Goal: Task Accomplishment & Management: Complete application form

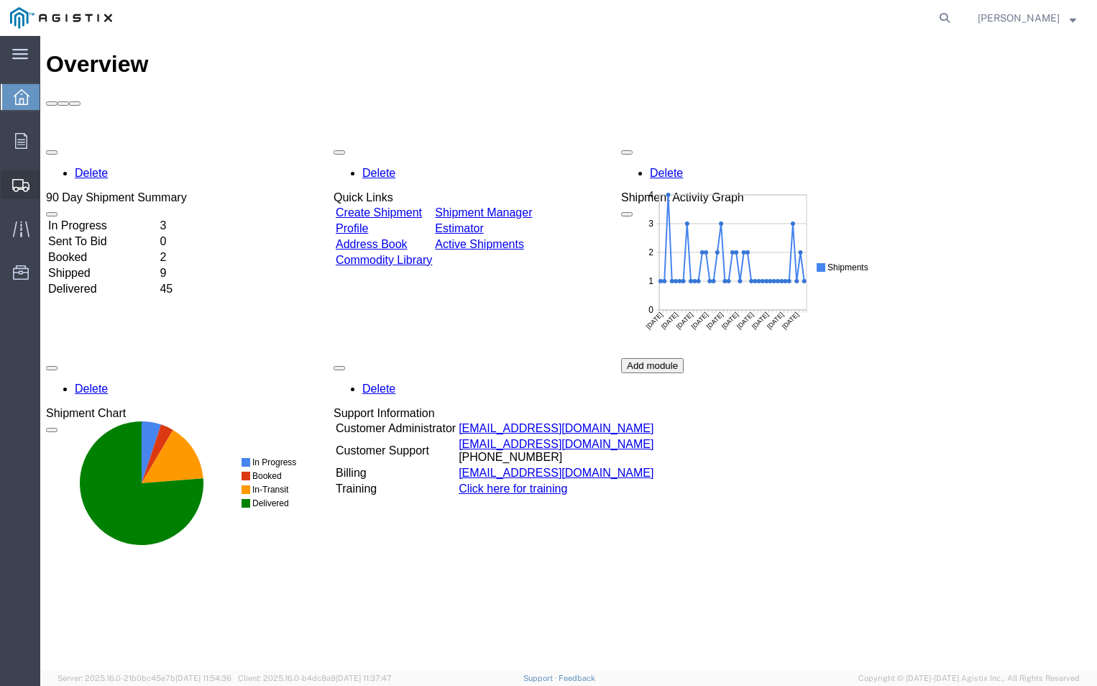
click at [0, 0] on span "Create Shipment" at bounding box center [0, 0] width 0 height 0
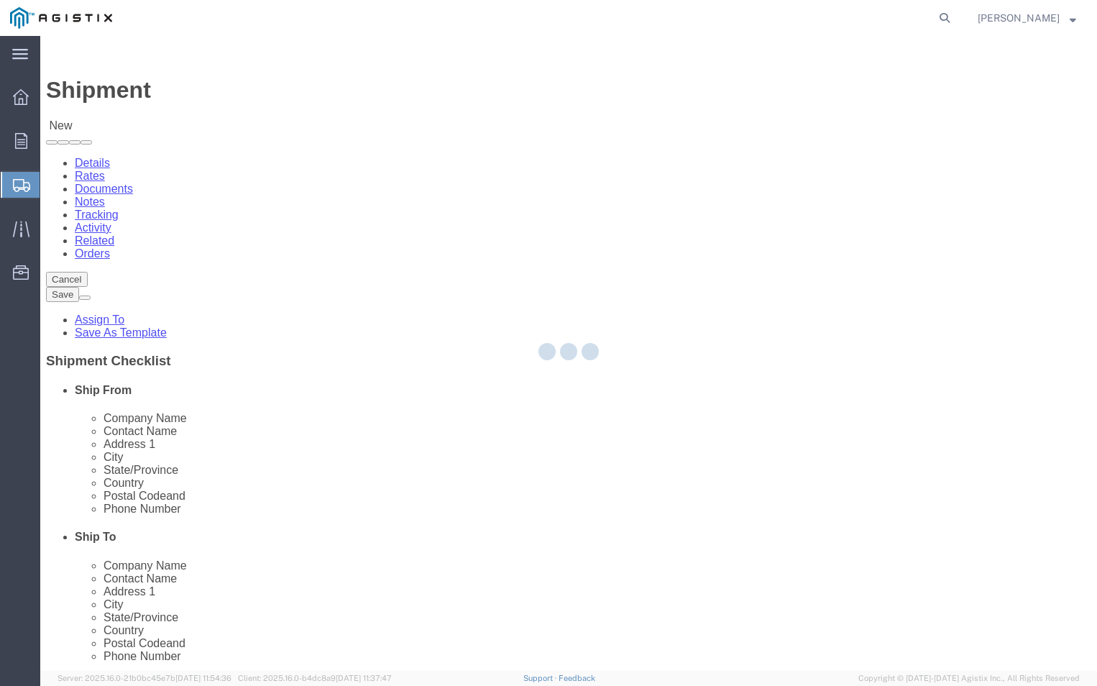
select select
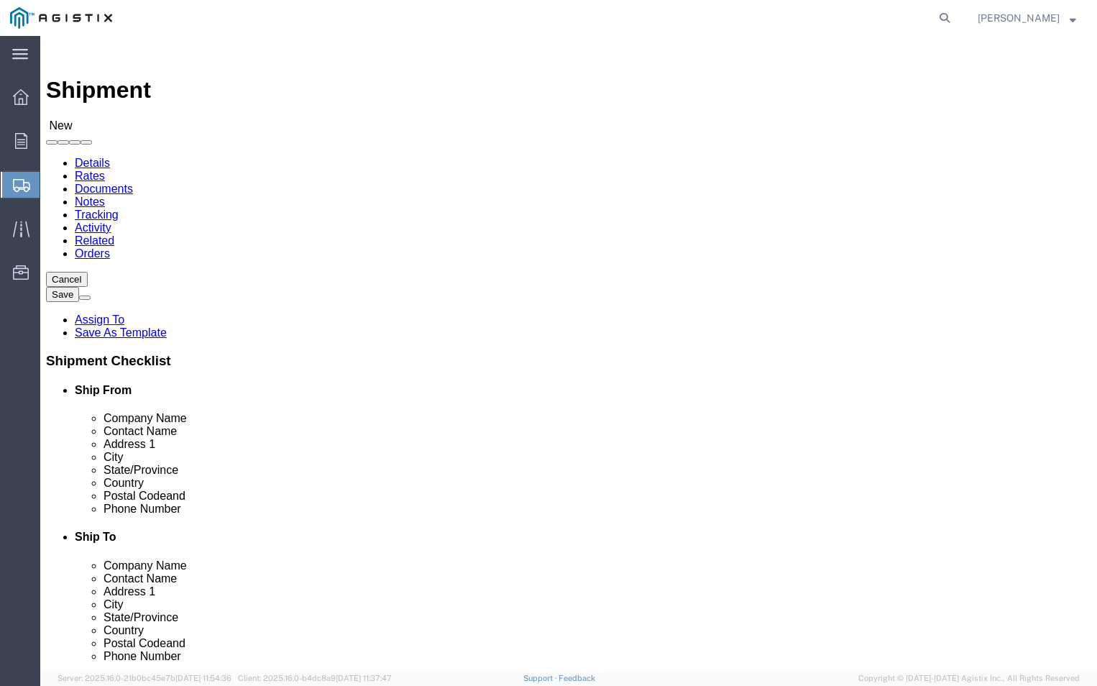
click select "Select ABB Inc PG&E"
select select "9596"
click select "Select ABB Inc PG&E"
select select
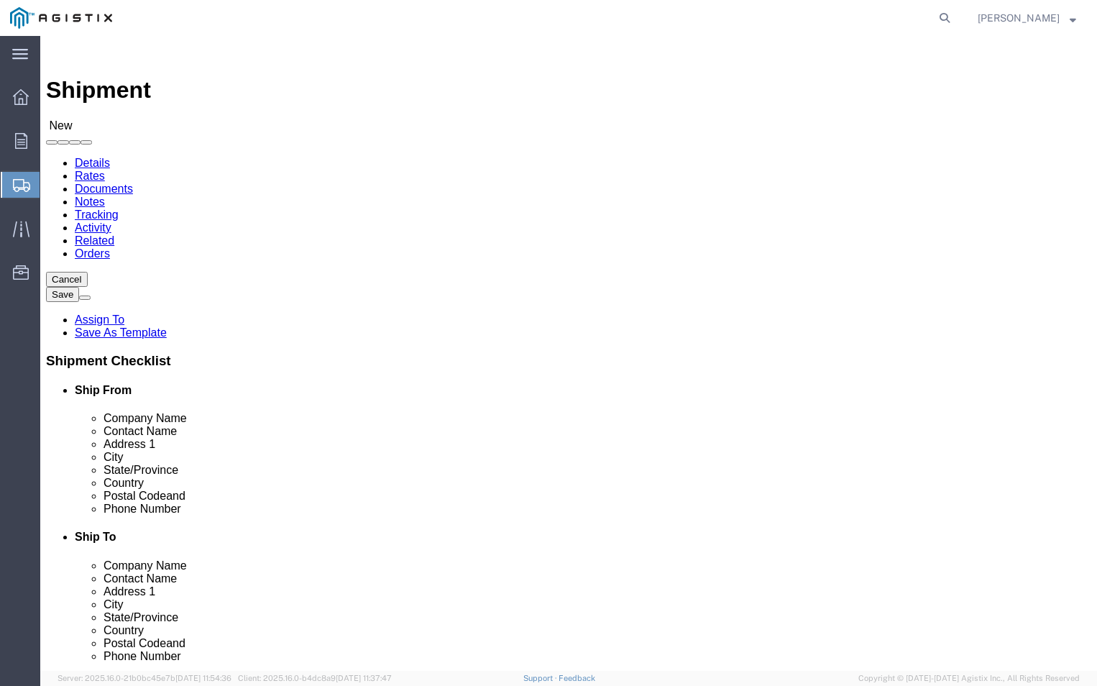
click select "Select All Others [GEOGRAPHIC_DATA] [GEOGRAPHIC_DATA] [GEOGRAPHIC_DATA] [GEOGRA…"
select select "19740"
click select "Select All Others [GEOGRAPHIC_DATA] [GEOGRAPHIC_DATA] [GEOGRAPHIC_DATA] [GEOGRA…"
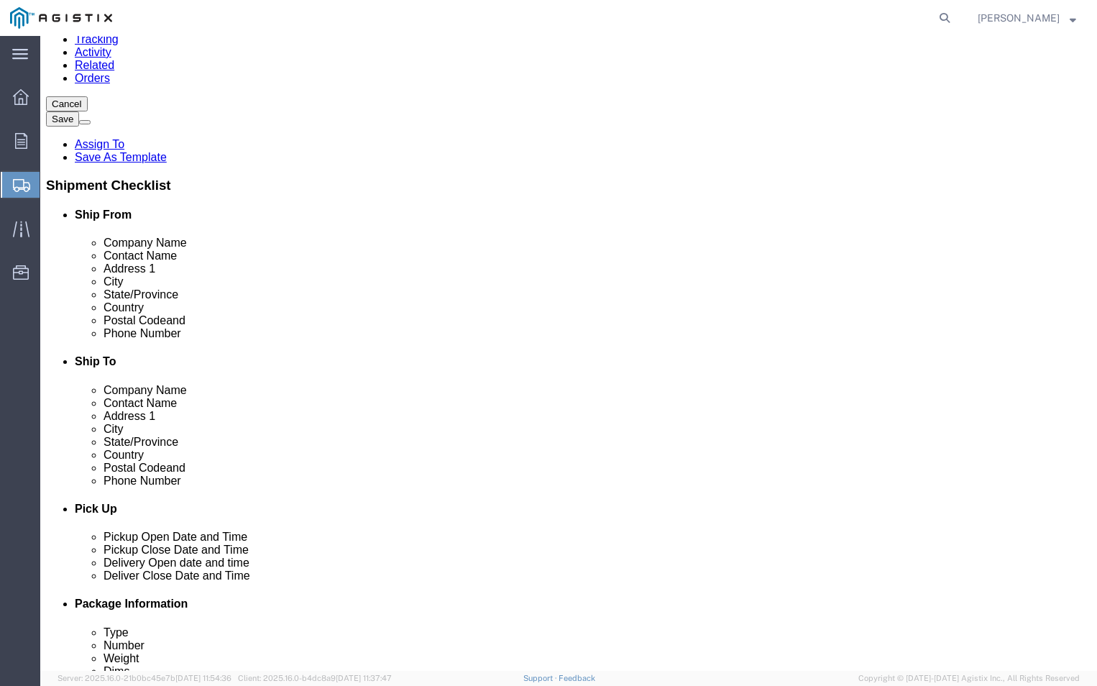
scroll to position [216, 0]
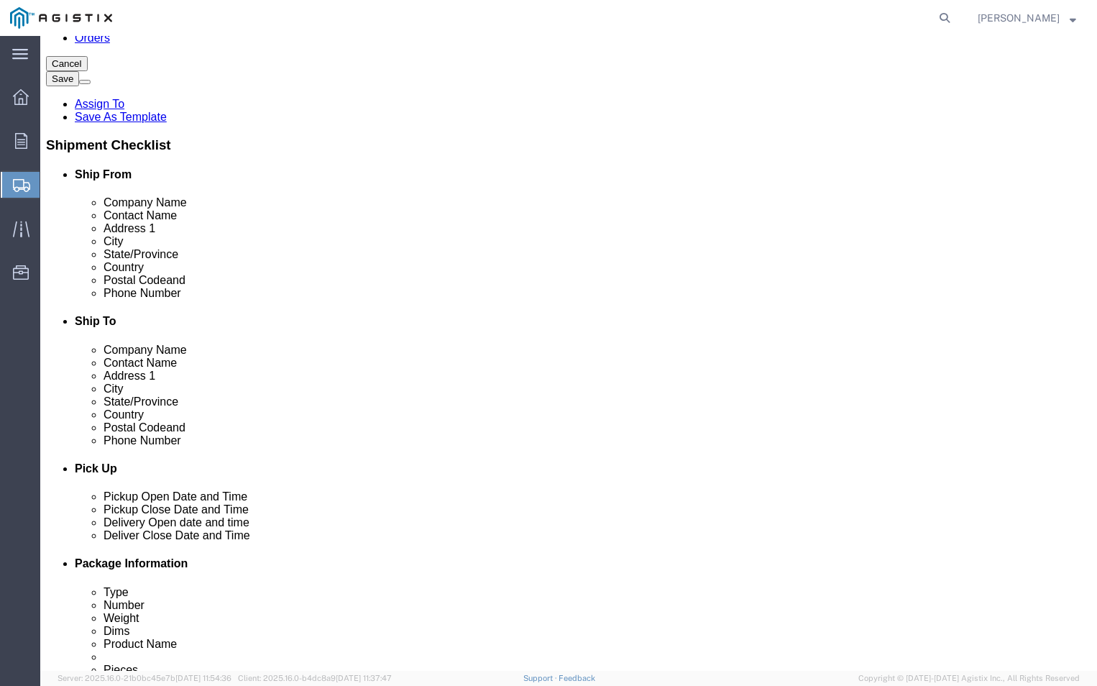
click input "text"
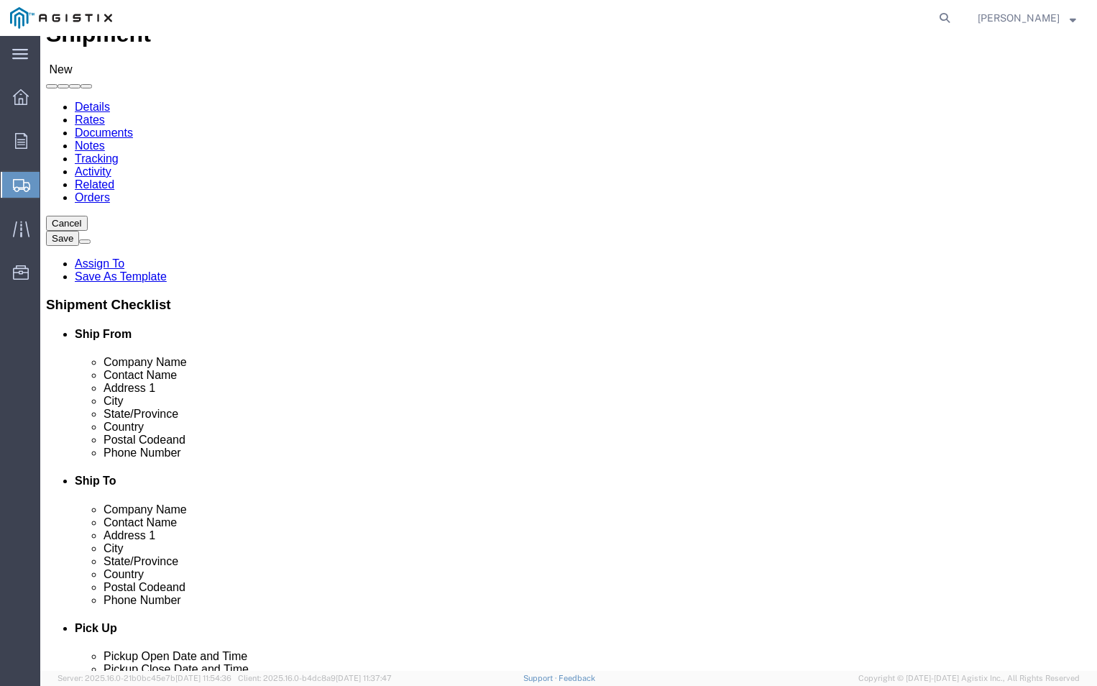
scroll to position [0, 0]
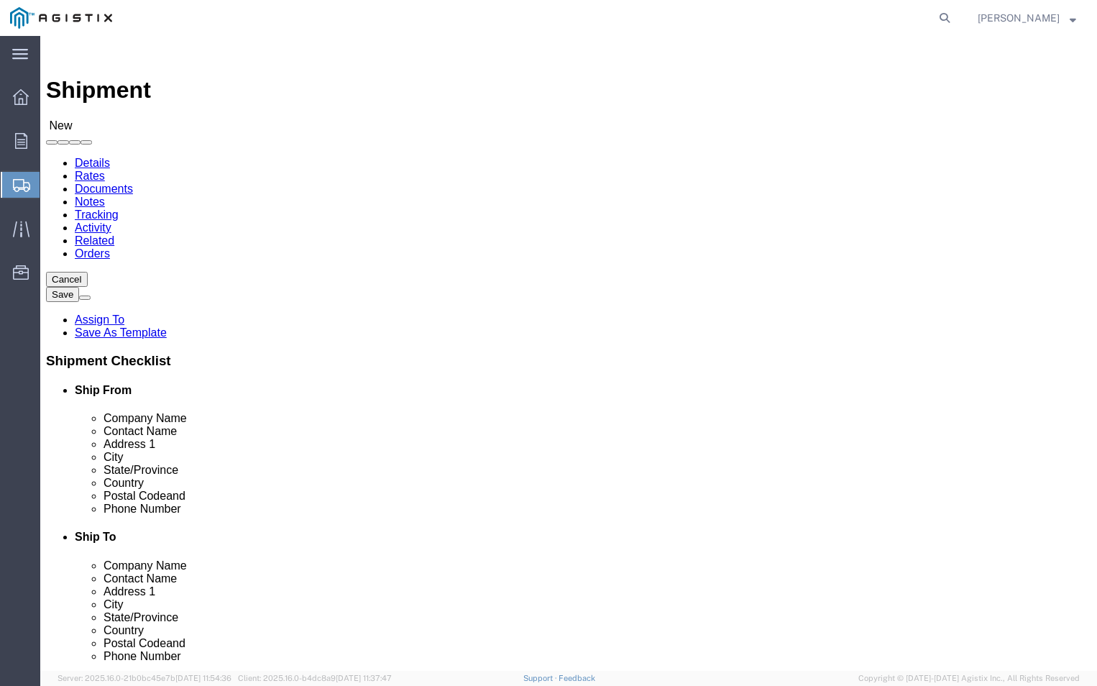
type input "ABB"
click p "- ABB, Inc - ([PERSON_NAME]) [STREET_ADDRESS]"
select select "NC"
type input "ABB, Inc"
click input "text"
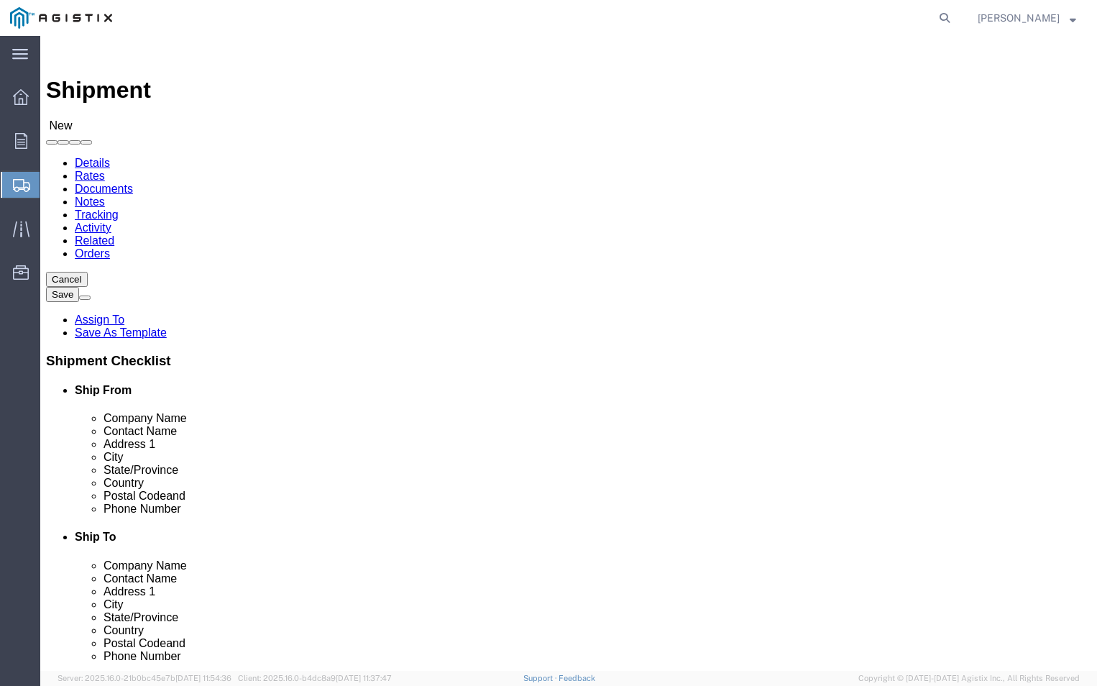
type input "T"
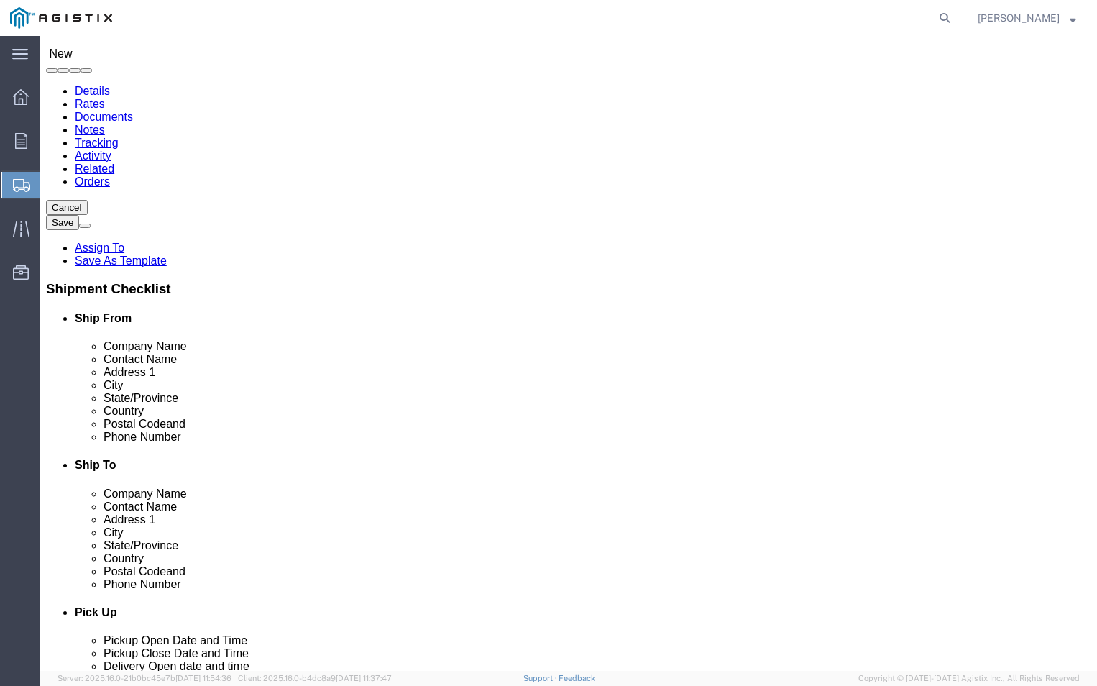
type input "[PERSON_NAME]"
click input "text"
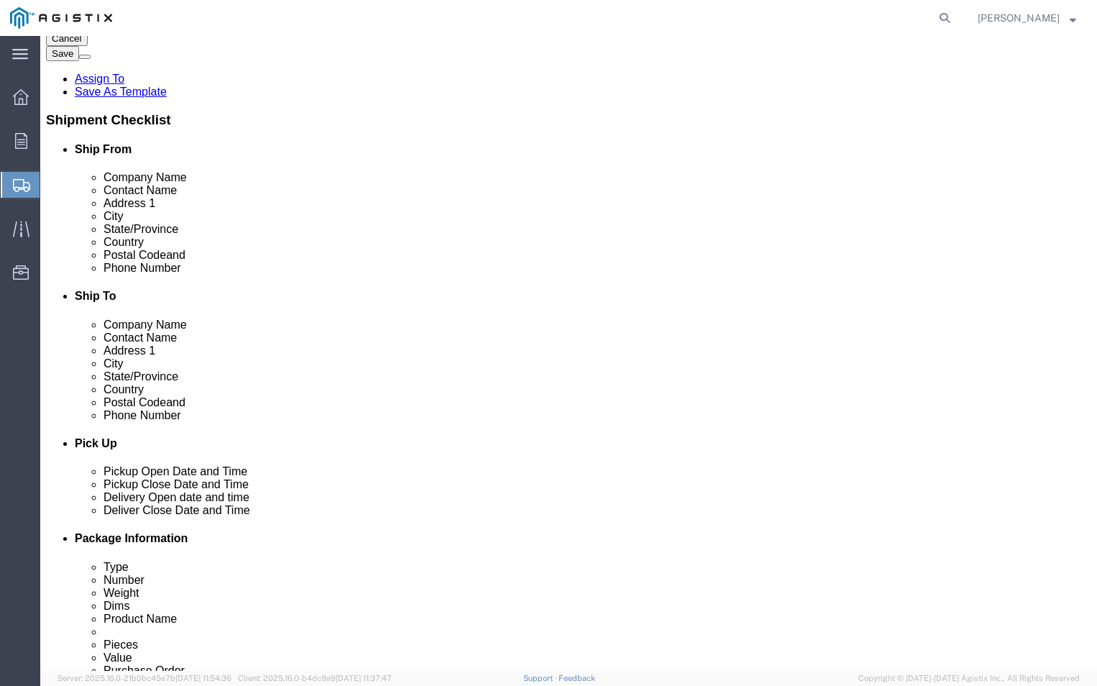
scroll to position [288, 0]
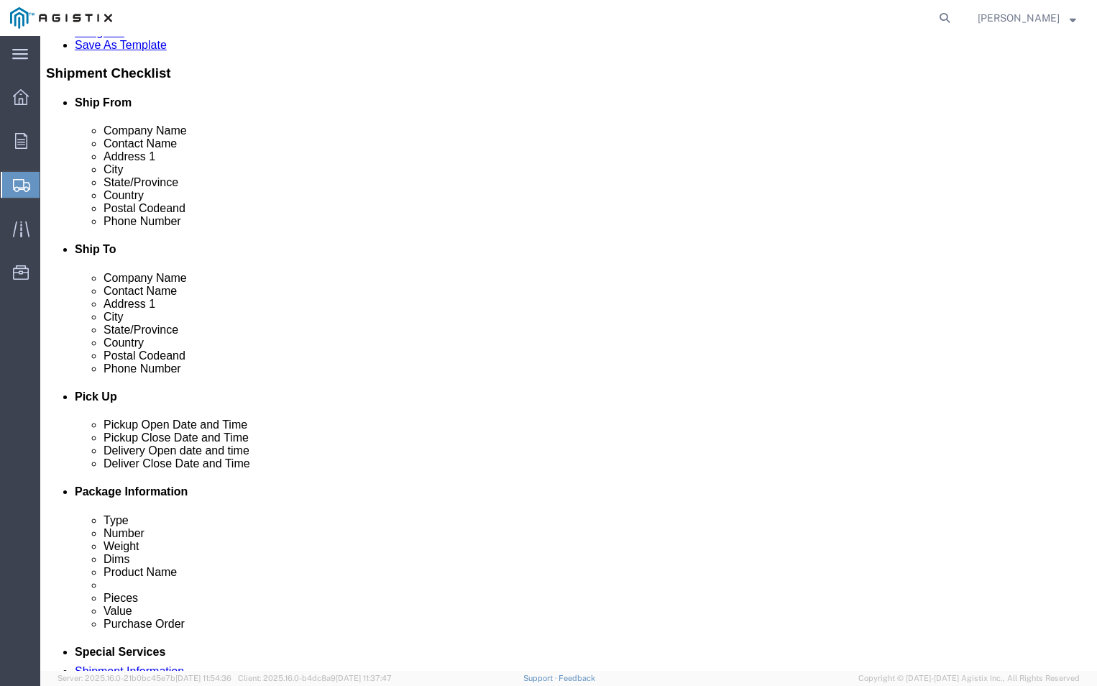
click input "text"
type input "2528273228"
click input "text"
type input "[PERSON_NAME][EMAIL_ADDRESS][DOMAIN_NAME]"
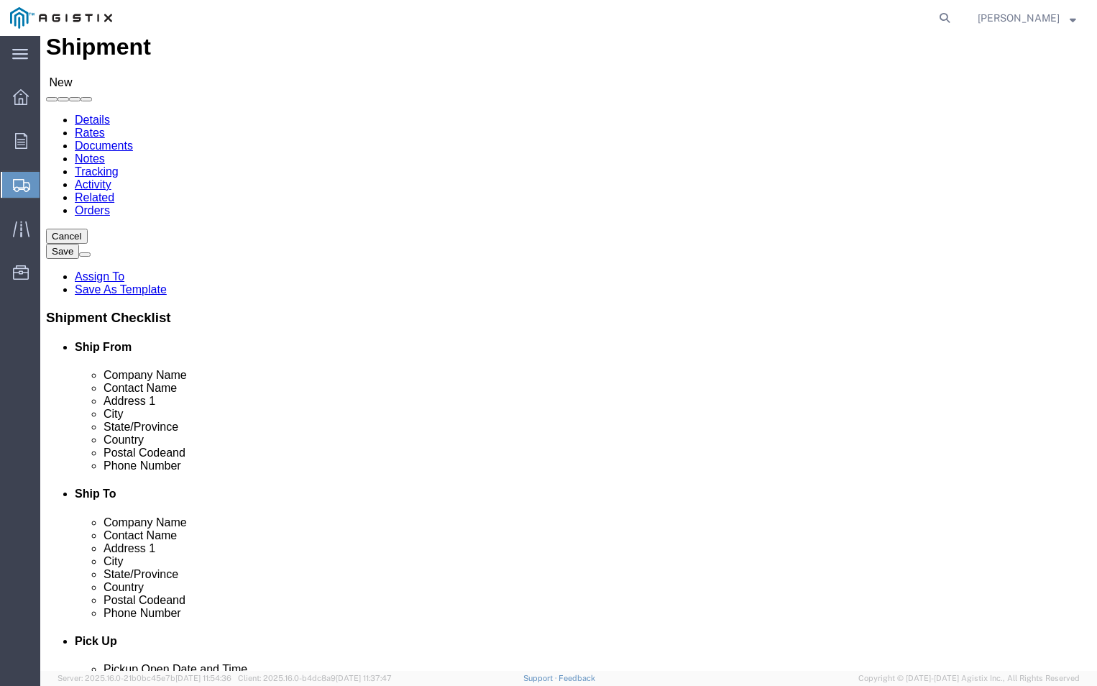
scroll to position [0, 0]
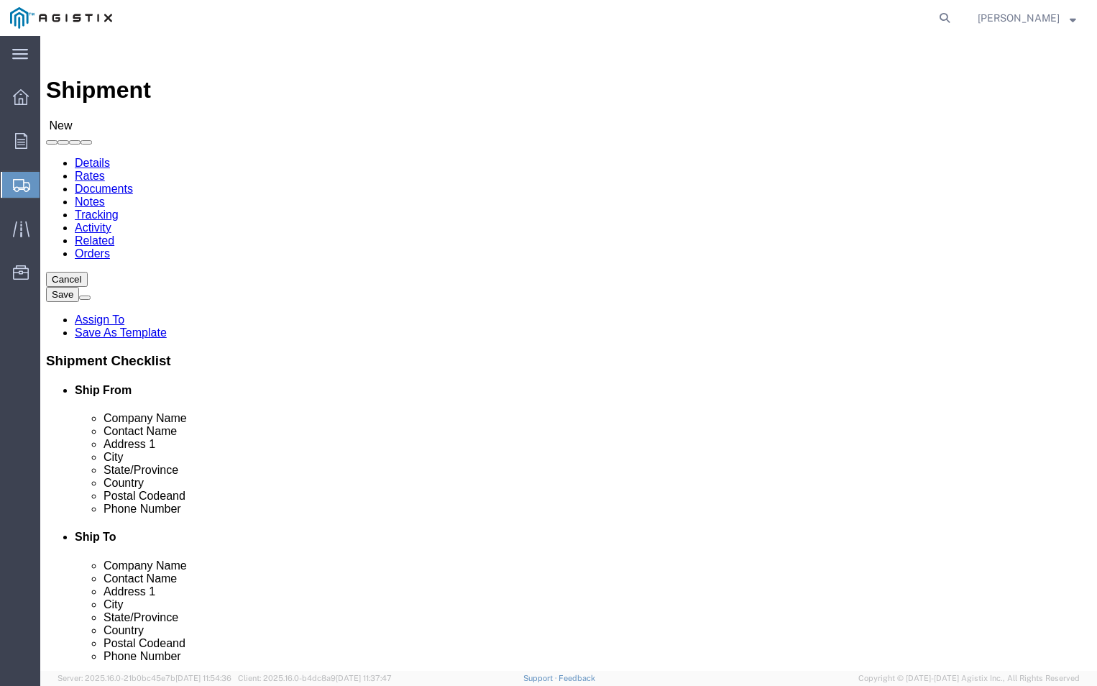
click input "text"
type input "PGE"
click input "text"
type input "[PERSON_NAME]"
click input "text"
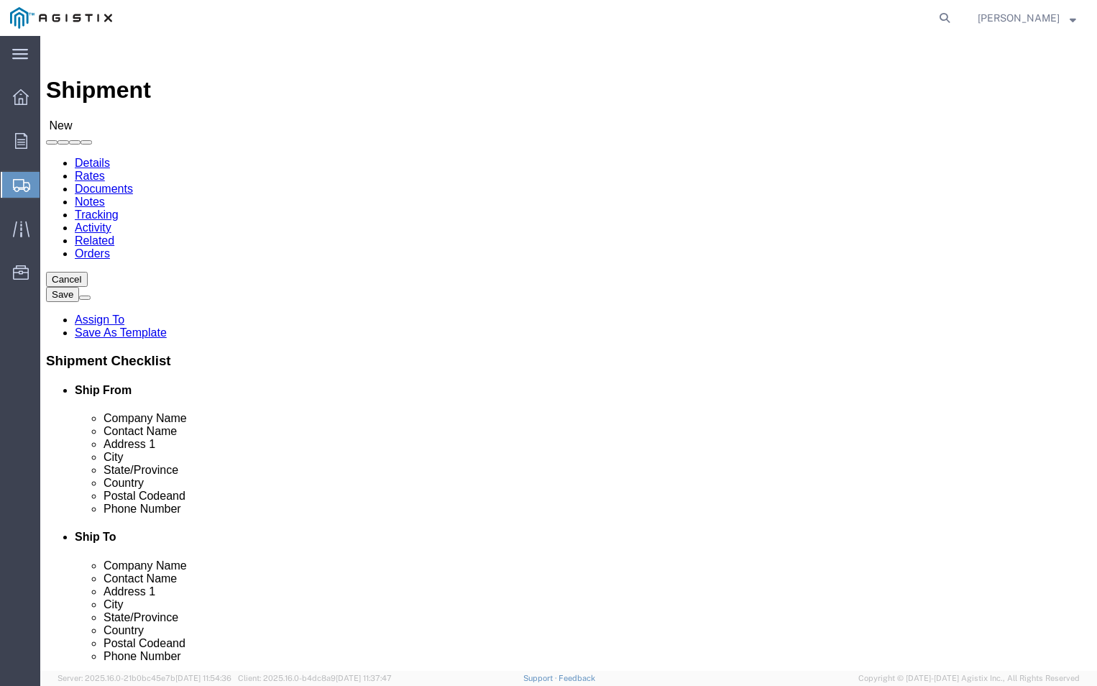
type input "[STREET_ADDRESS][PERSON_NAME]"
click input "text"
type input "FREMONT"
click label "City"
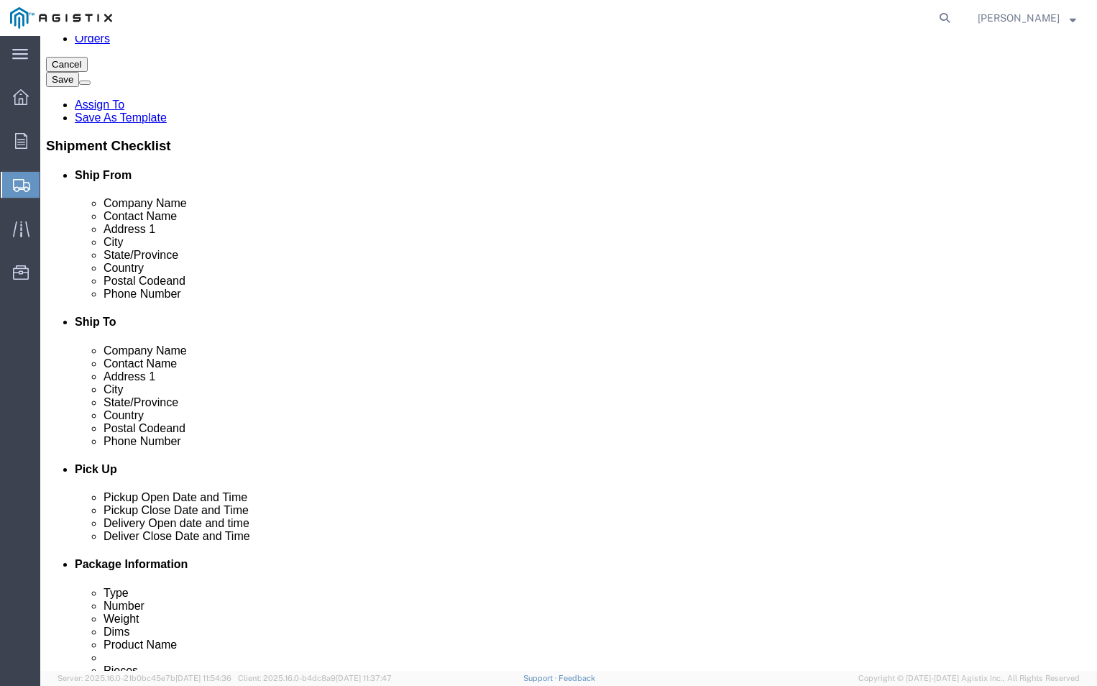
scroll to position [216, 0]
click input "Postal Code"
type input "94538"
click input "text"
type input "[PHONE_NUMBER]"
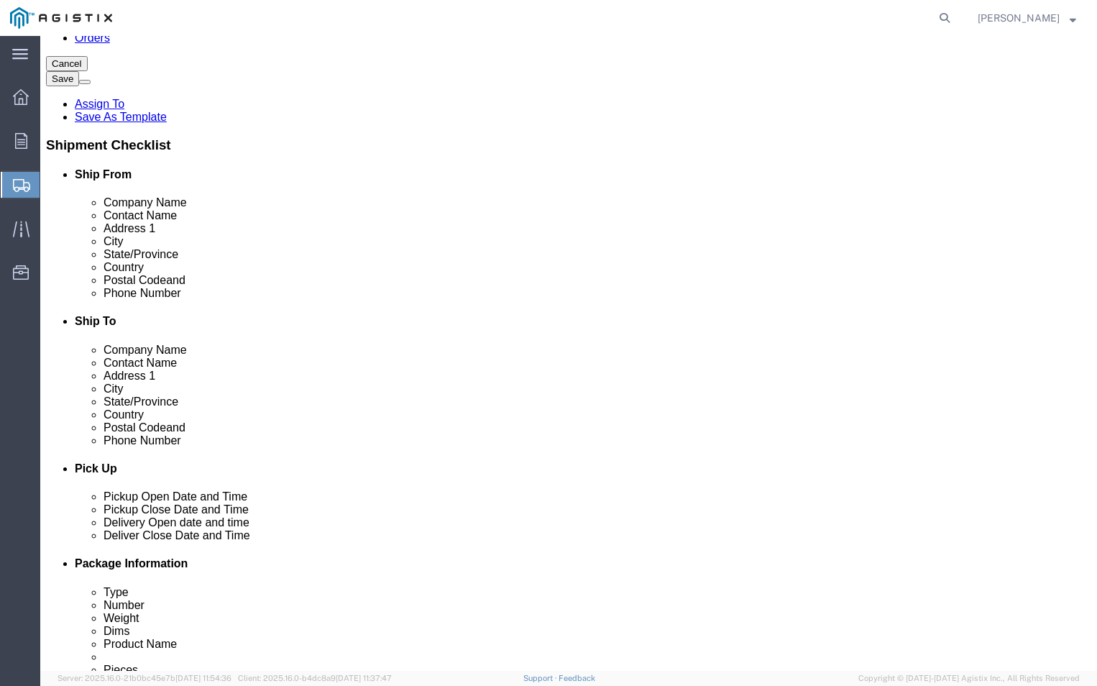
click input "text"
type input "[PERSON_NAME][EMAIL_ADDRESS][DOMAIN_NAME]"
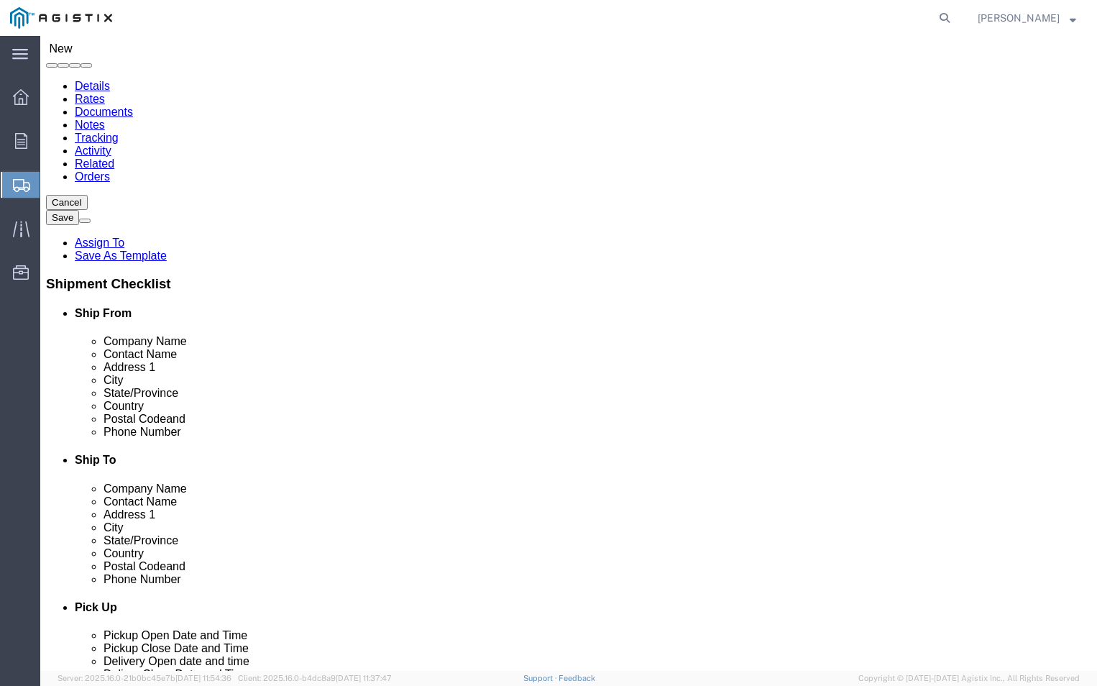
scroll to position [72, 0]
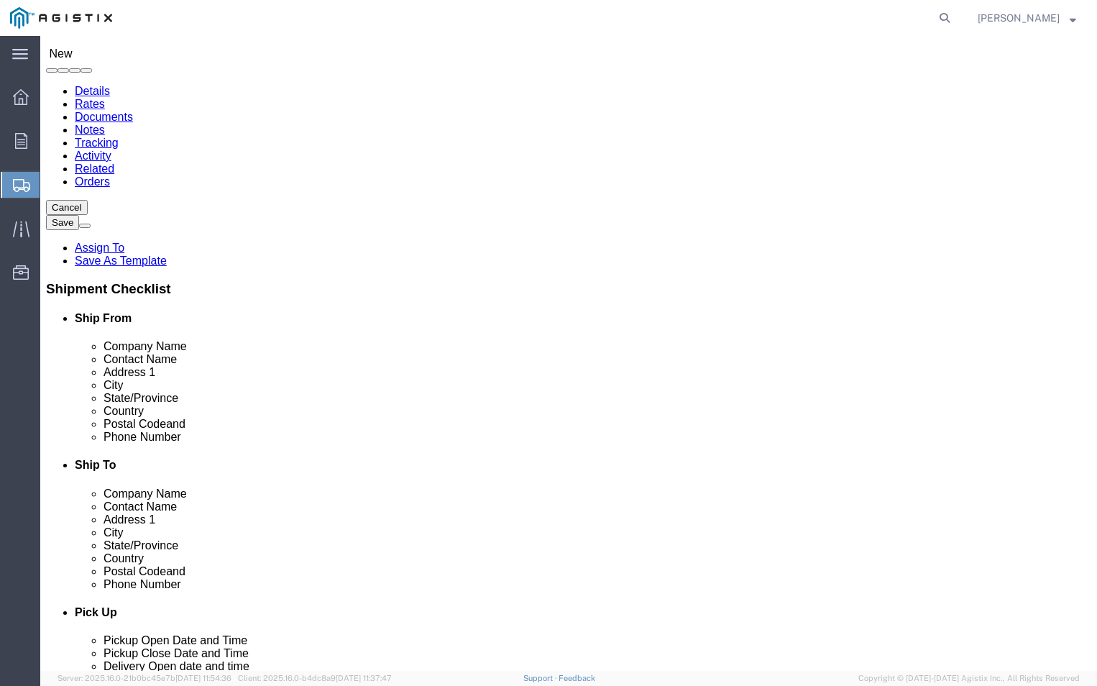
click input "[PHONE_NUMBER]"
type input "4"
type input "2528273228"
click label
click input "checkbox"
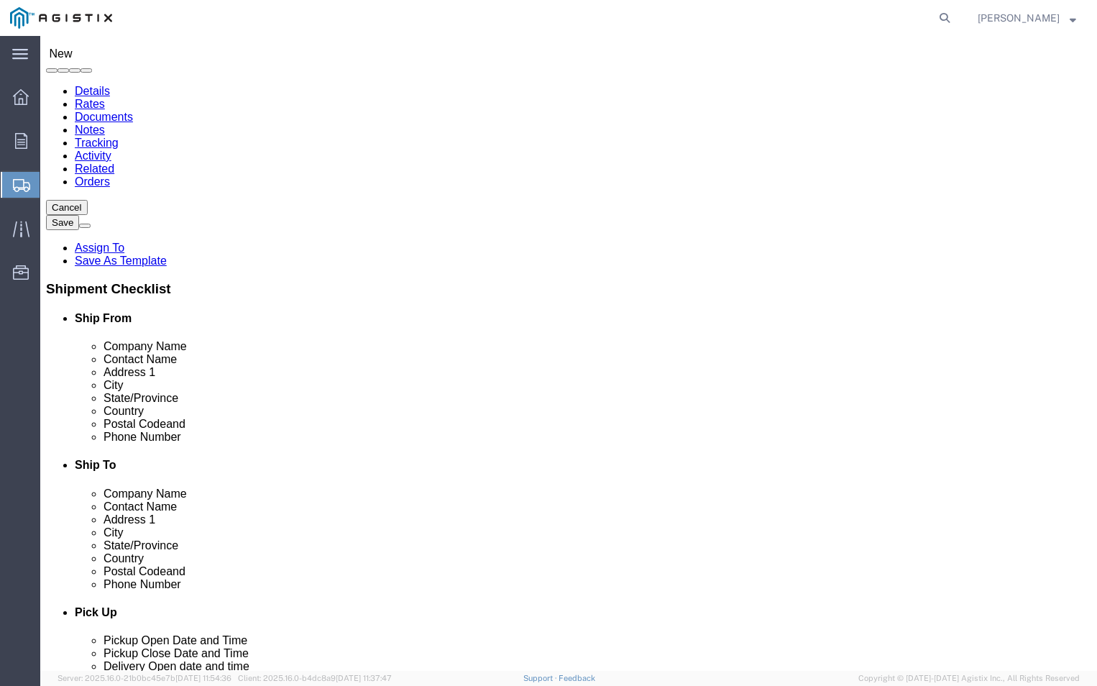
checkbox input "false"
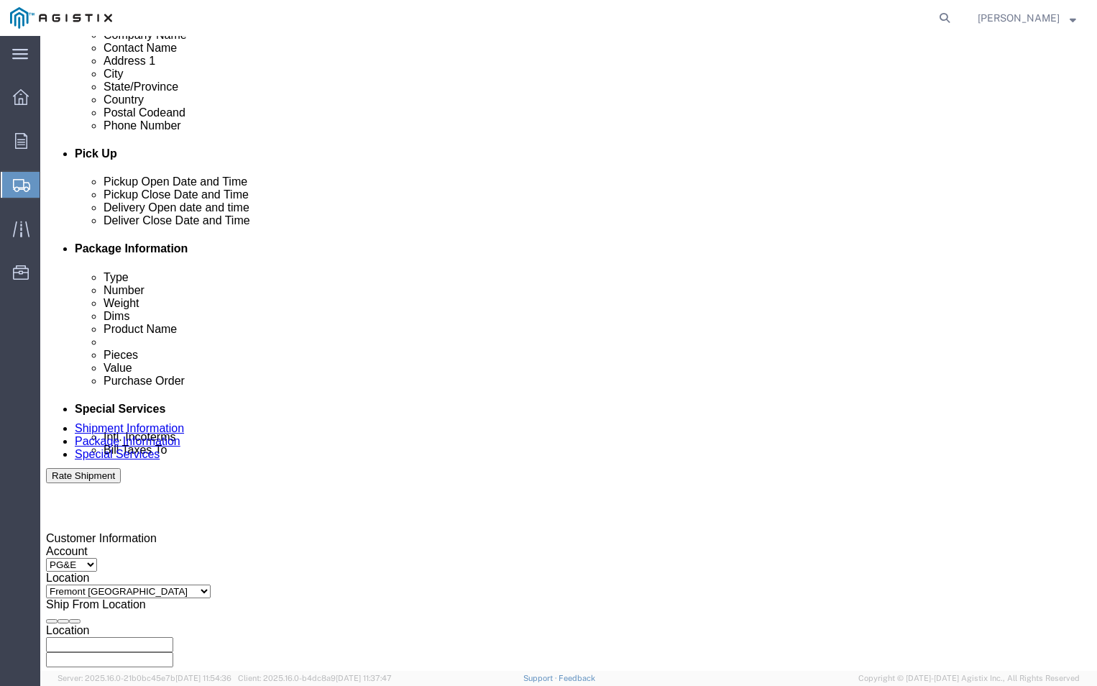
scroll to position [575, 0]
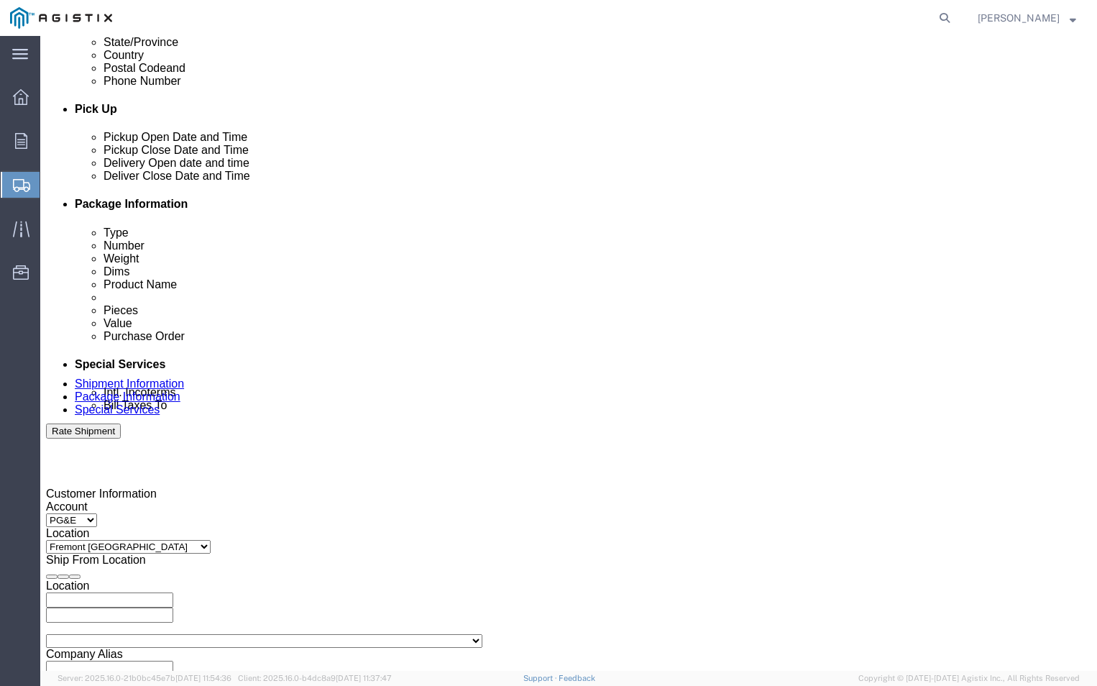
click div "[DATE] 1:00 PM"
click div "Pickup Date: Pickup Start Date Pickup Start Time Pickup Open Date and Time [DAT…"
click div "[DATE] 1:00 PM"
click input "1:00 PM"
click button "Apply"
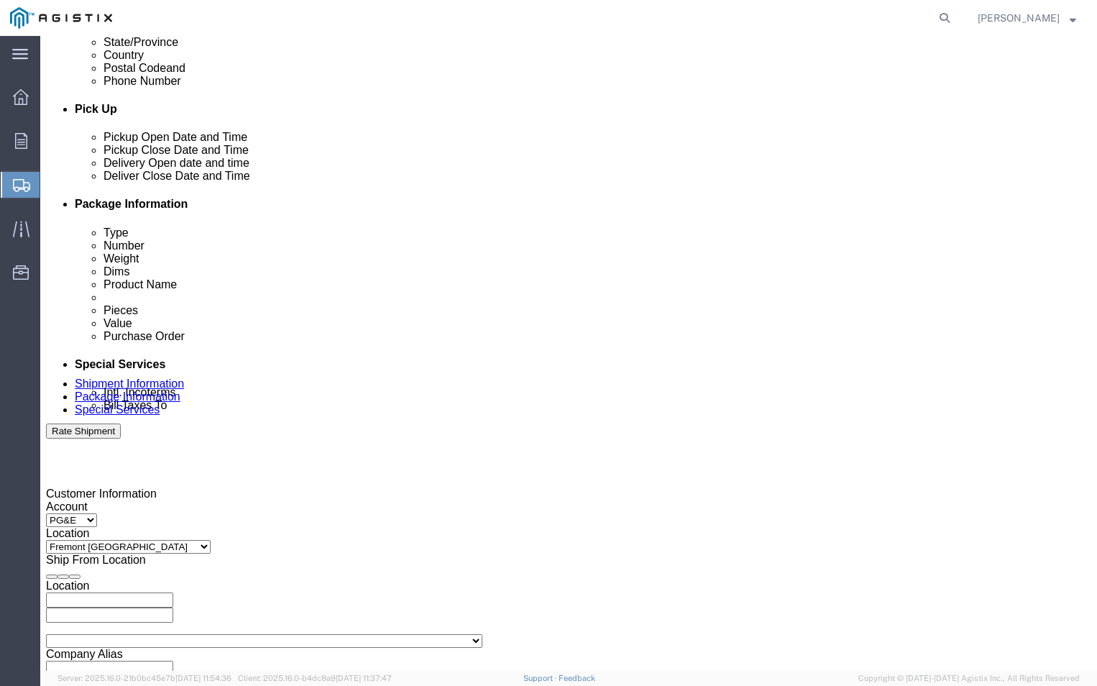
click div "[DATE] 5:00 PM"
click div "[DATE] 4:00 PM"
click input "4:00 PM"
type input "1:00 PM"
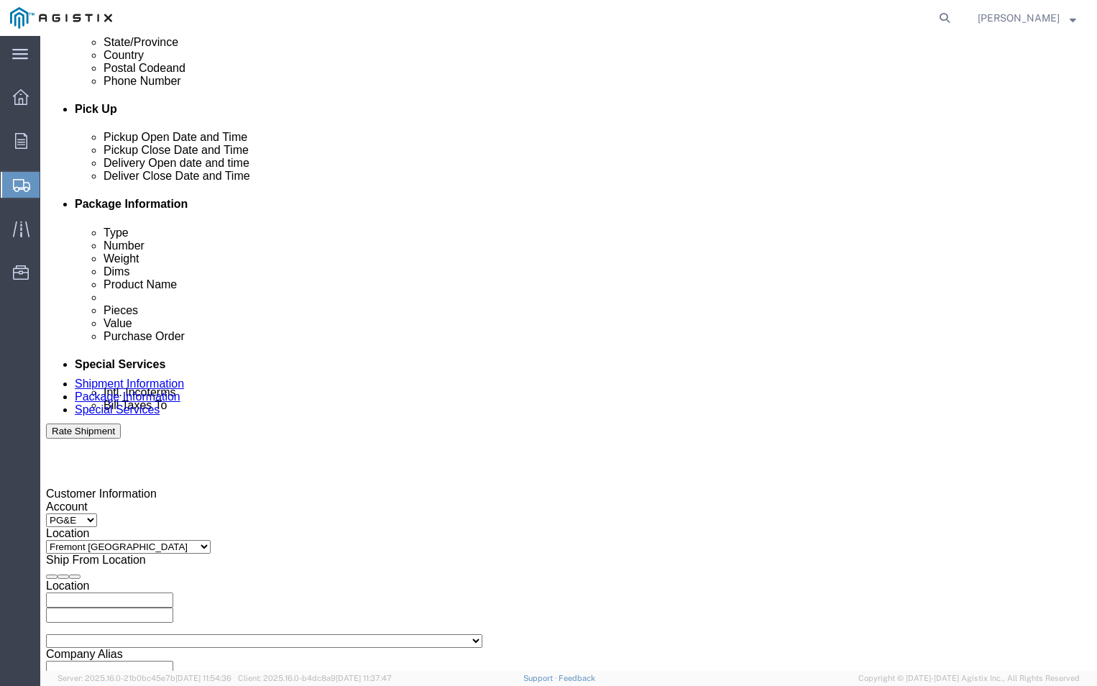
click button "Apply"
click div "[DATE] 5:00 PM"
click input "5:00 PM"
type input "4:00 PM"
click button "Apply"
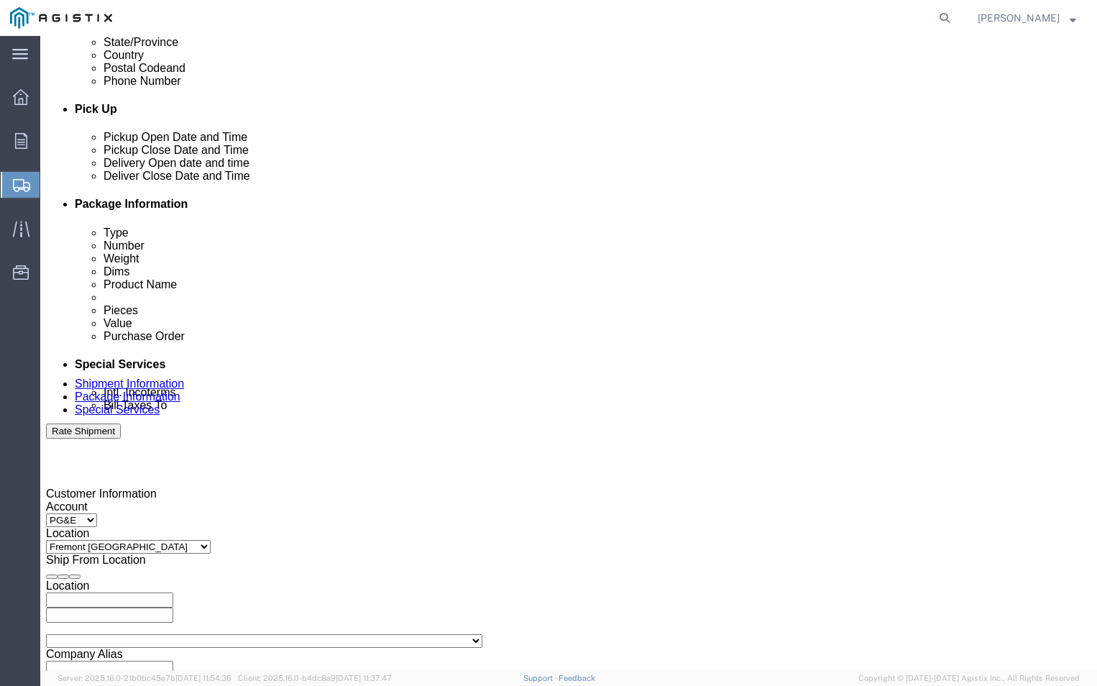
click div
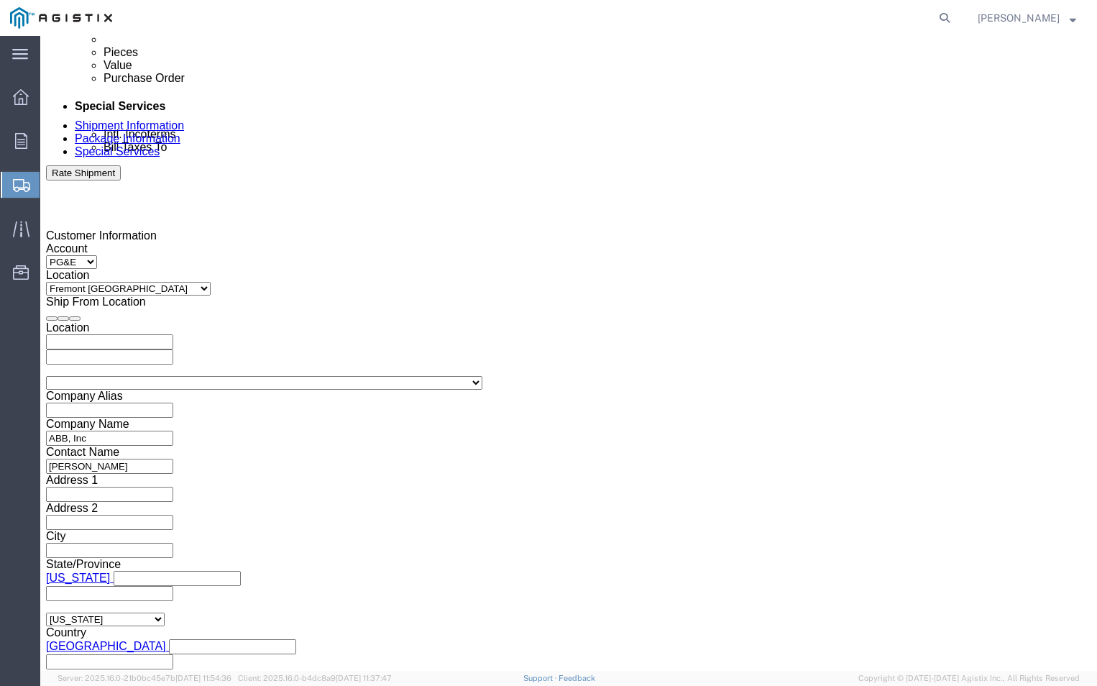
click input "6:00 PM"
click input "9:00 PM"
click input "9:00"
type input "9:AM"
click button "Apply"
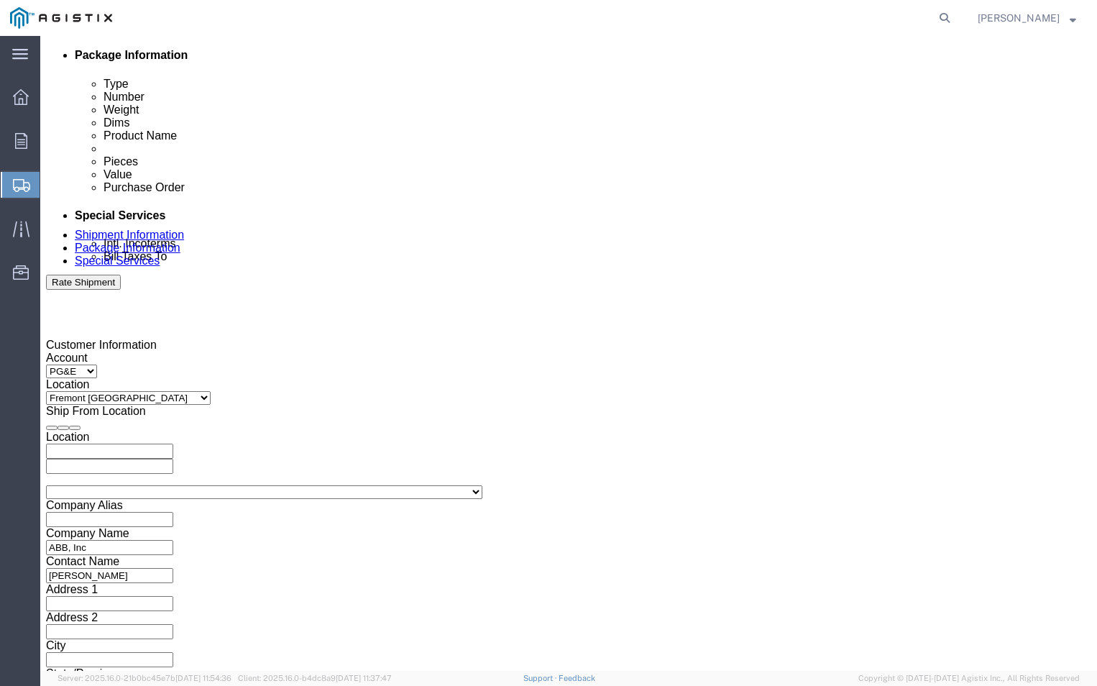
scroll to position [689, 0]
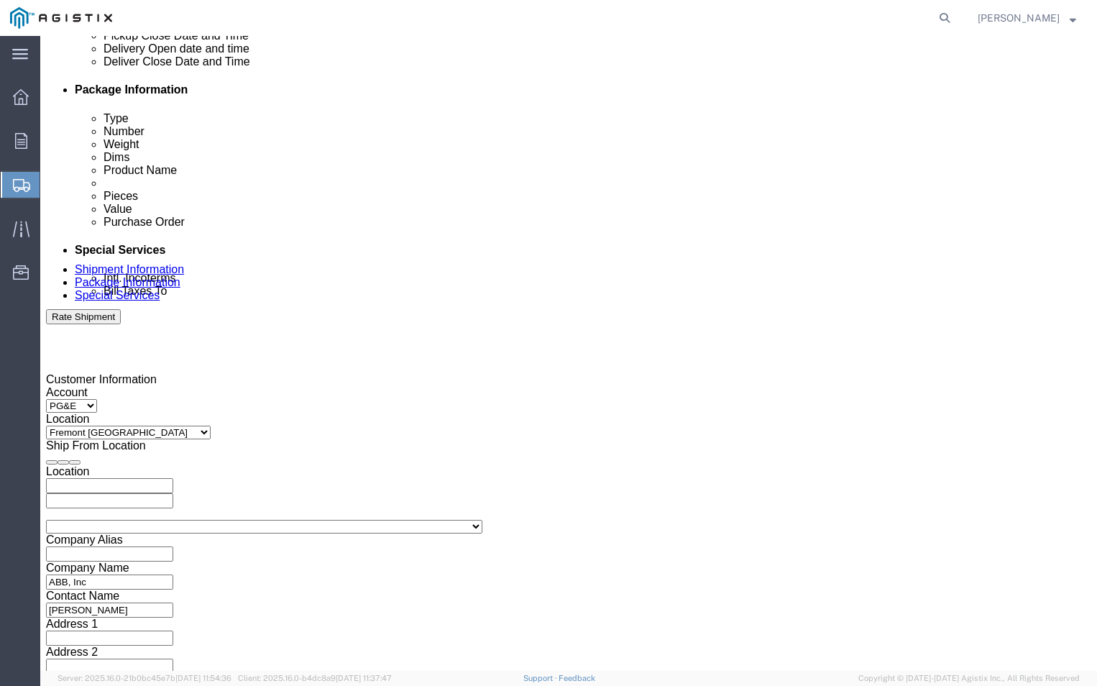
click icon
click div
click input "10:00 AM"
click input "2:00 AM"
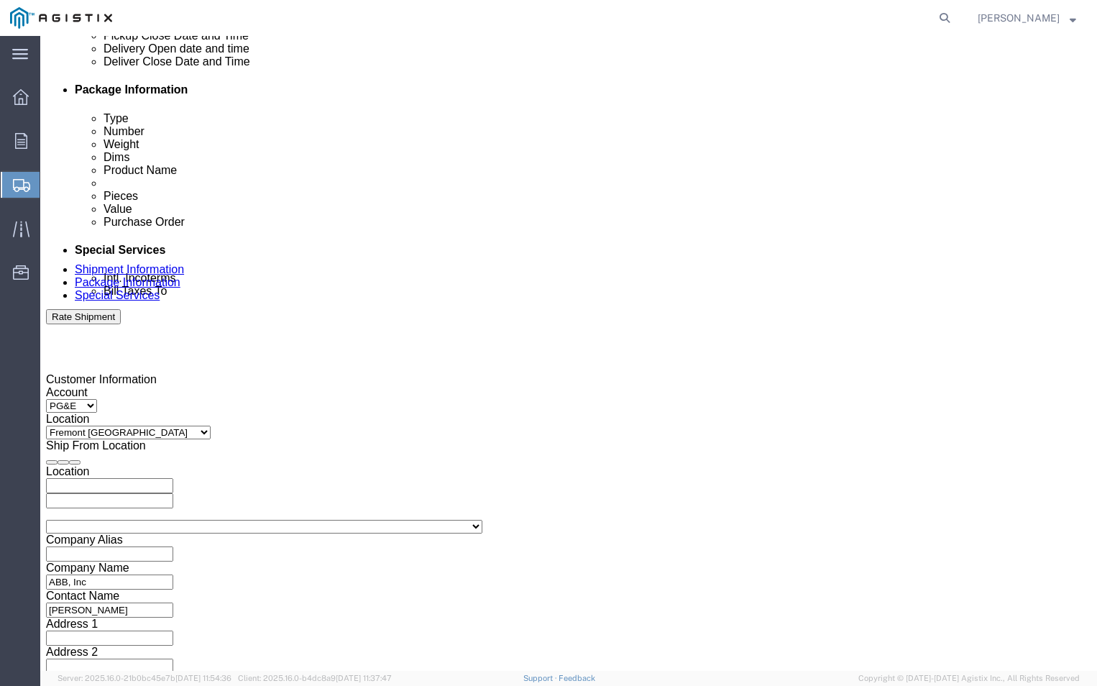
type input "2:00 PM"
click div "Shipping Mode (Optional)"
click input "text"
type input "3501406607"
drag, startPoint x: 241, startPoint y: 461, endPoint x: 278, endPoint y: 428, distance: 49.9
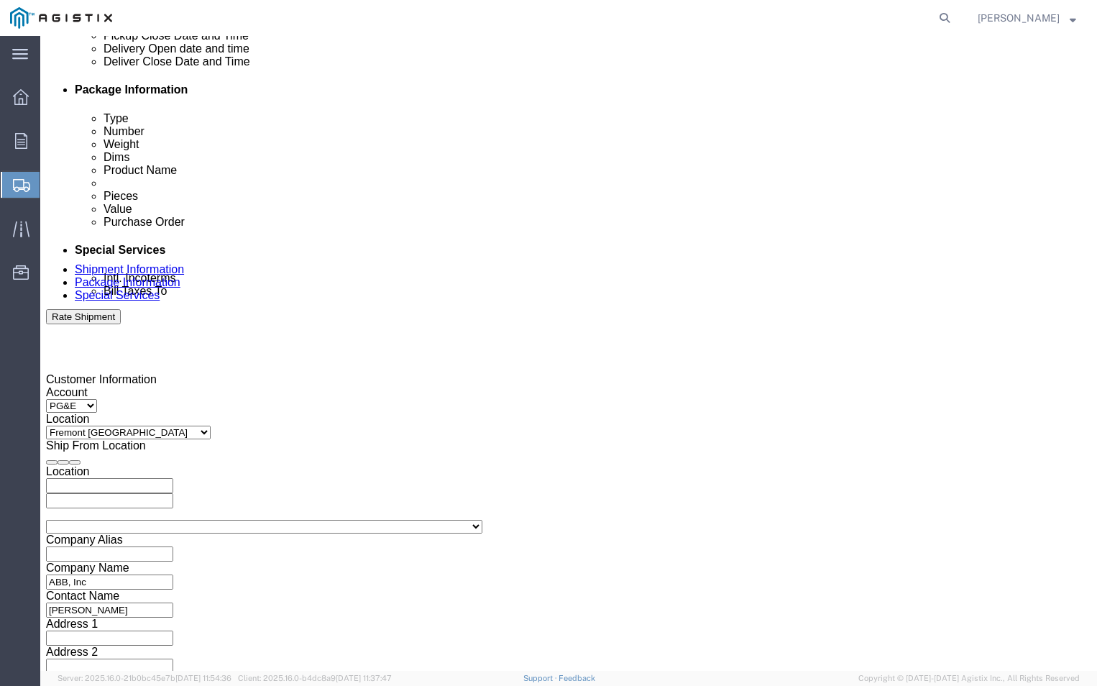
click div "References Add reference Select Account Type Activity ID Airline Appointment Nu…"
click select "Select Account Type Activity ID Airline Appointment Number ASN Batch Request # …"
select select "PURCHORD"
click select "Select Account Type Activity ID Airline Appointment Number ASN Batch Request # …"
click input "text"
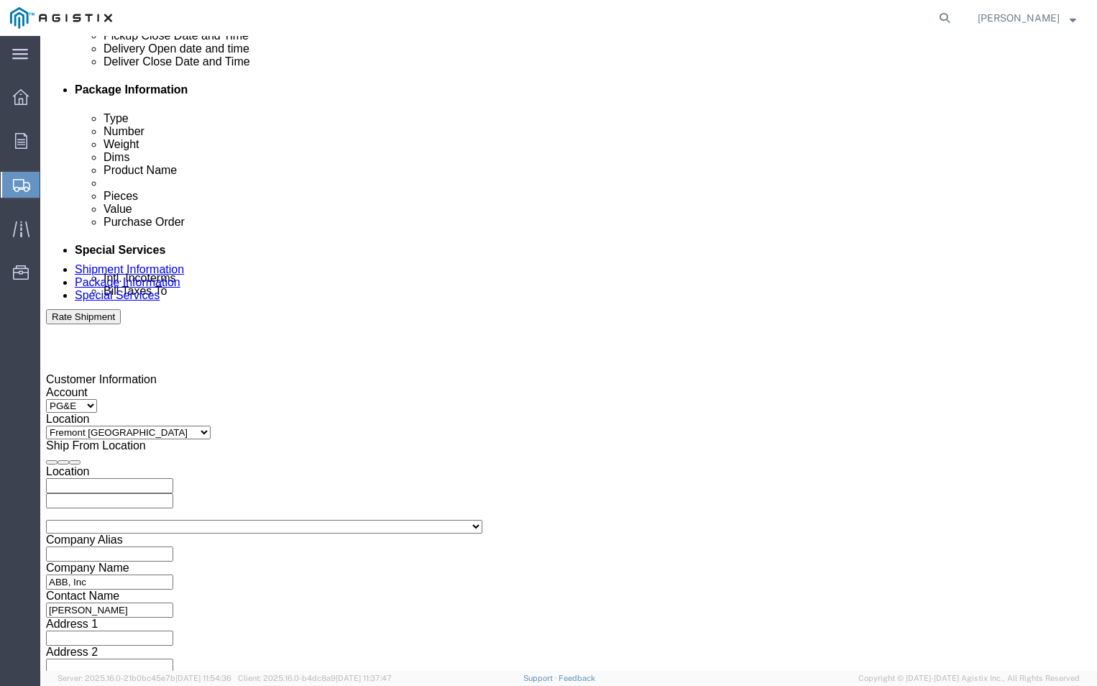
type input "3501393820"
click div "Select Account Type Activity ID Airline Appointment Number ASN Batch Request # …"
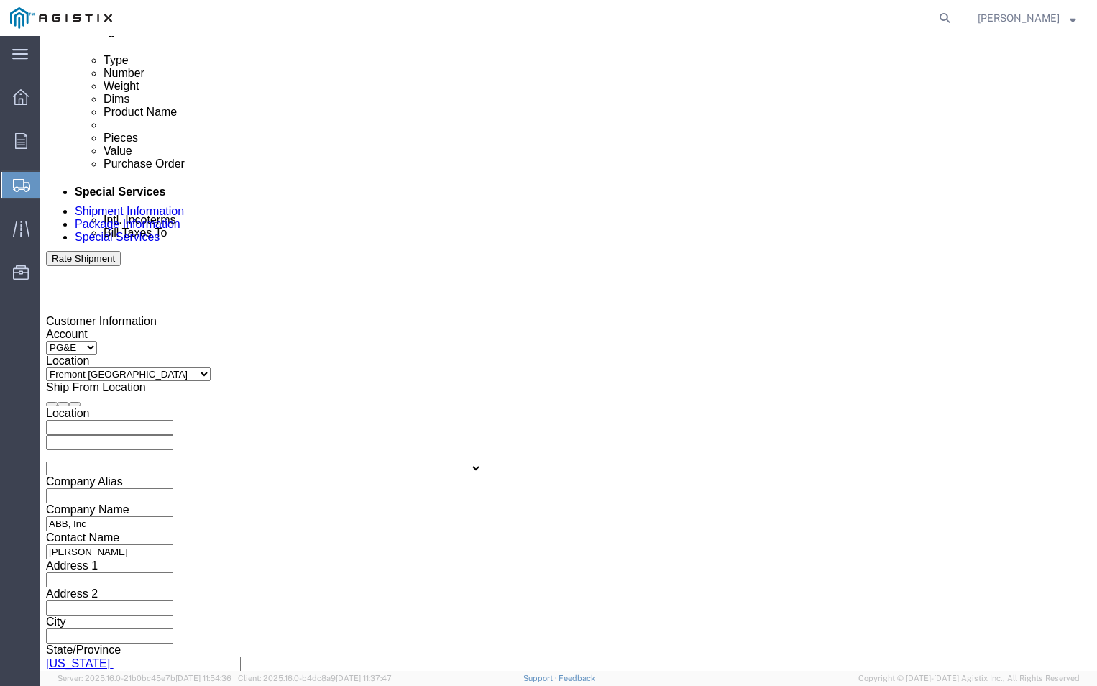
scroll to position [833, 0]
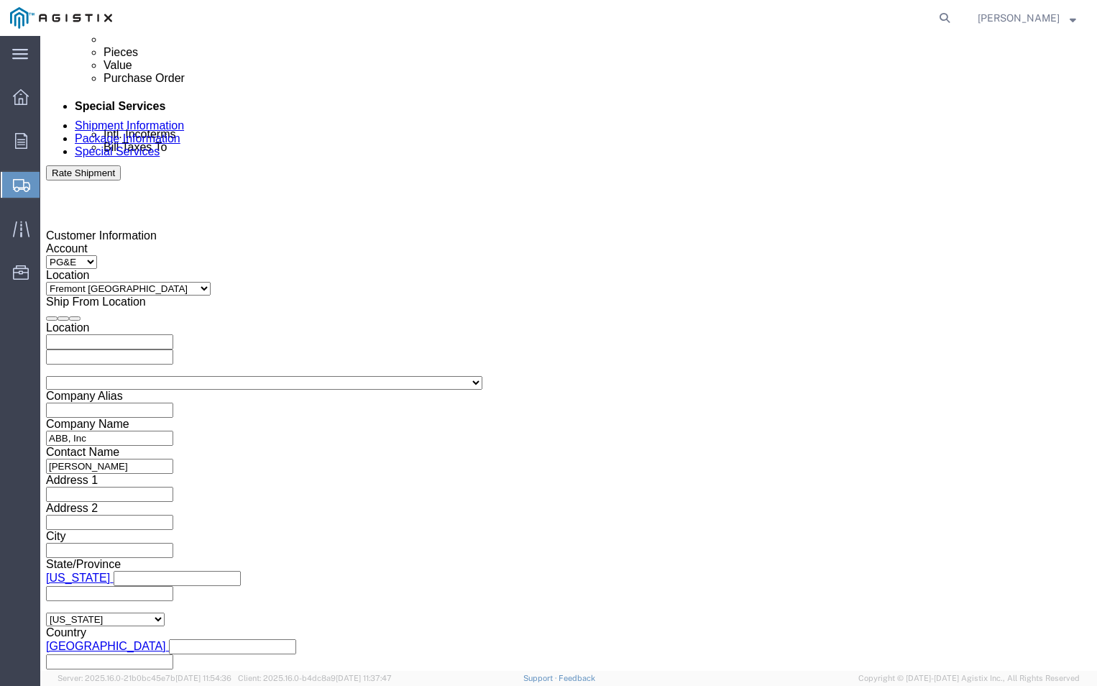
click select "Select Air Less than Truckload Multi-Leg Ocean Freight Rail Small Parcel Truckl…"
select select "LTL"
click select "Select Air Less than Truckload Multi-Leg Ocean Freight Rail Small Parcel Truckl…"
click button "Continue"
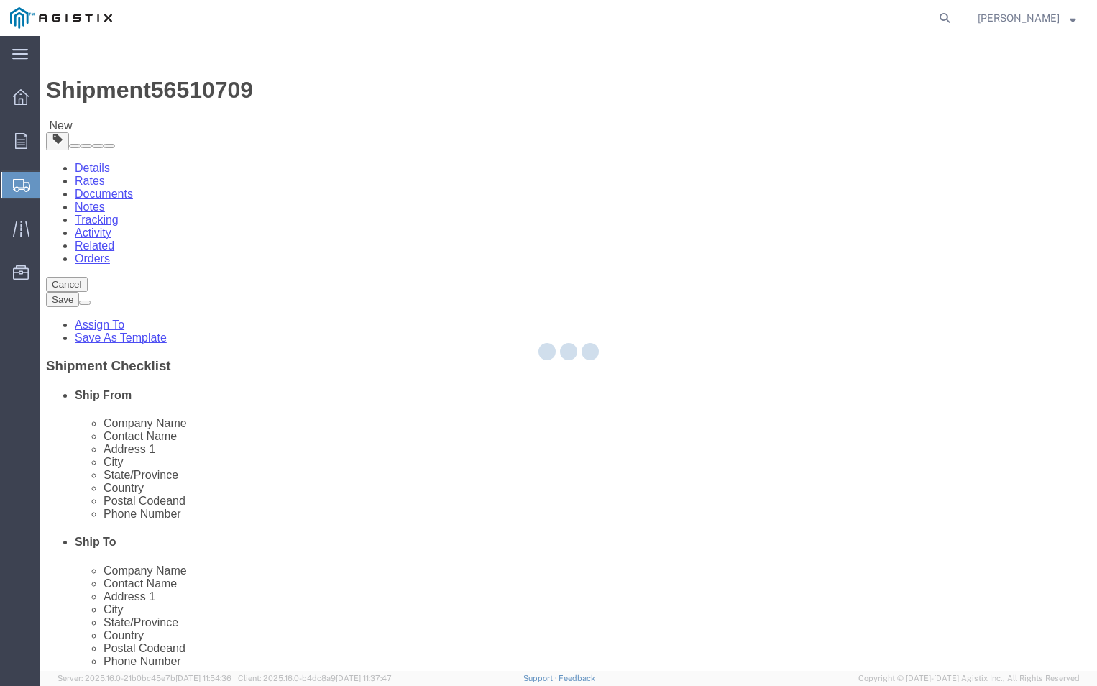
select select "CBOX"
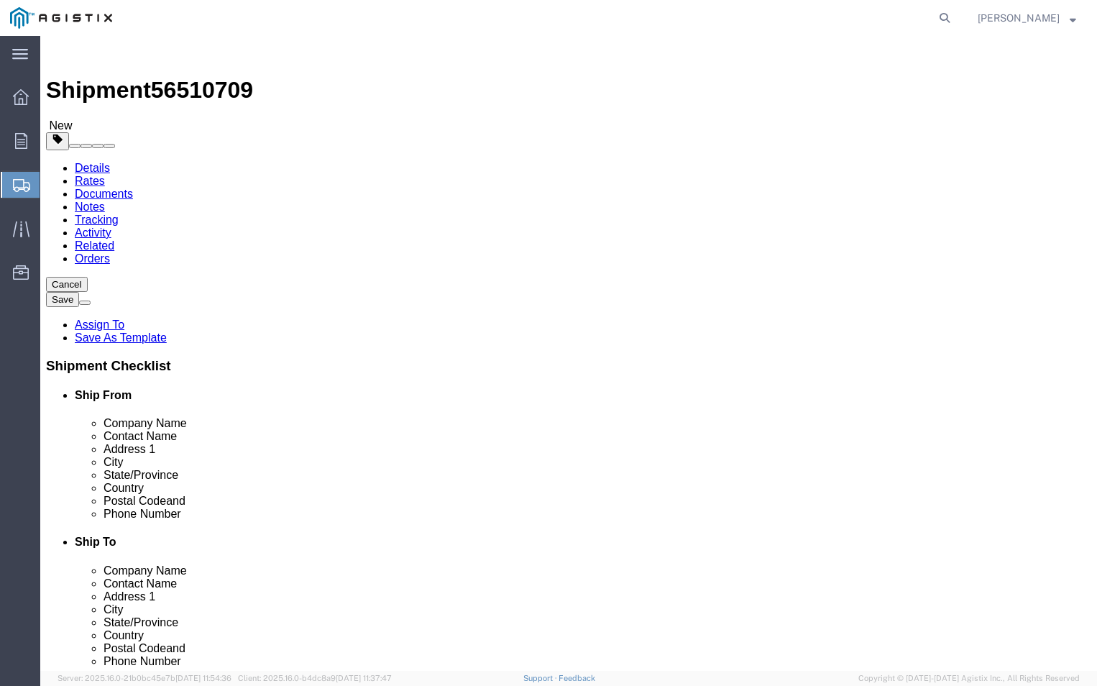
click select "Select Bulk Bundle(s) Cardboard Box(es) Carton(s) Crate(s) Drum(s) (Fiberboard)…"
click input "1"
type input "6"
click input "text"
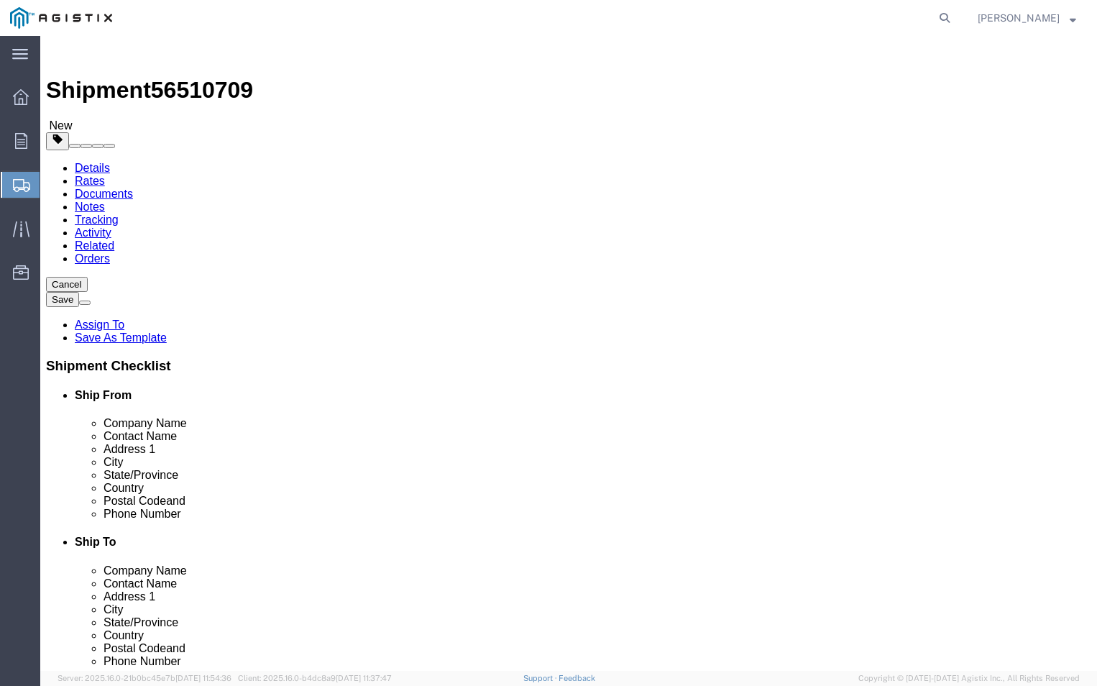
type input "20"
click input "text"
type input "42"
click input "text"
type input "25"
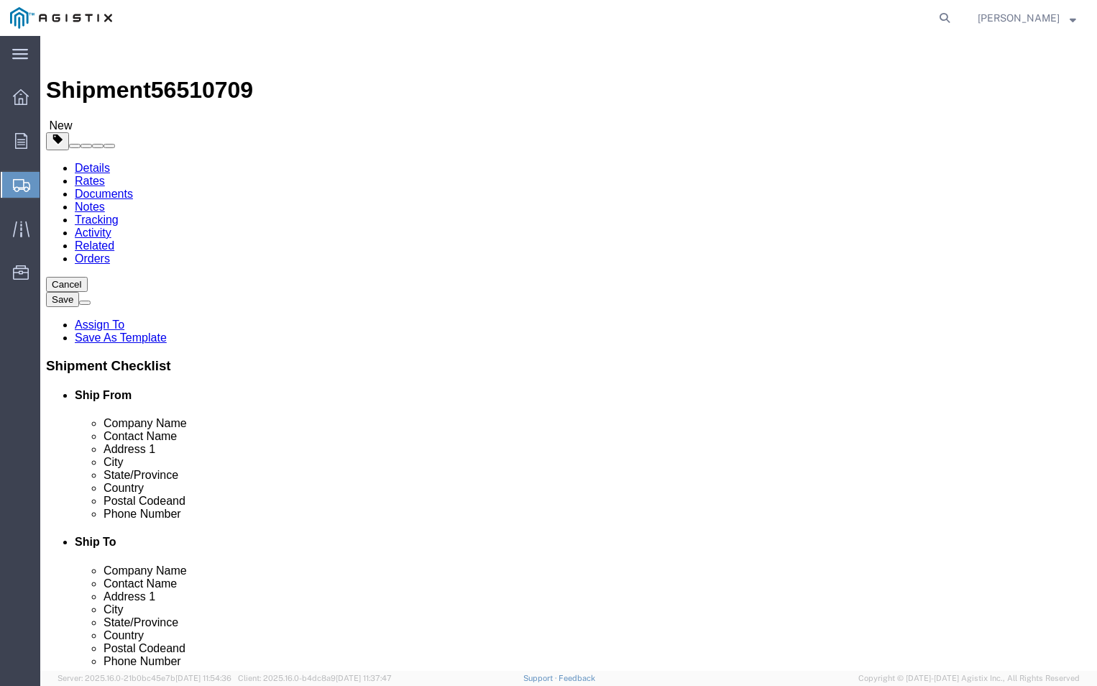
click div "x Package Type Select Bulk Bundle(s) Cardboard Box(es) Carton(s) Crate(s) Drum(…"
click input "0.00"
type input "0"
type input "404"
click div "Package Type Select Bulk Bundle(s) Cardboard Box(es) Carton(s) Crate(s) Drum(s)…"
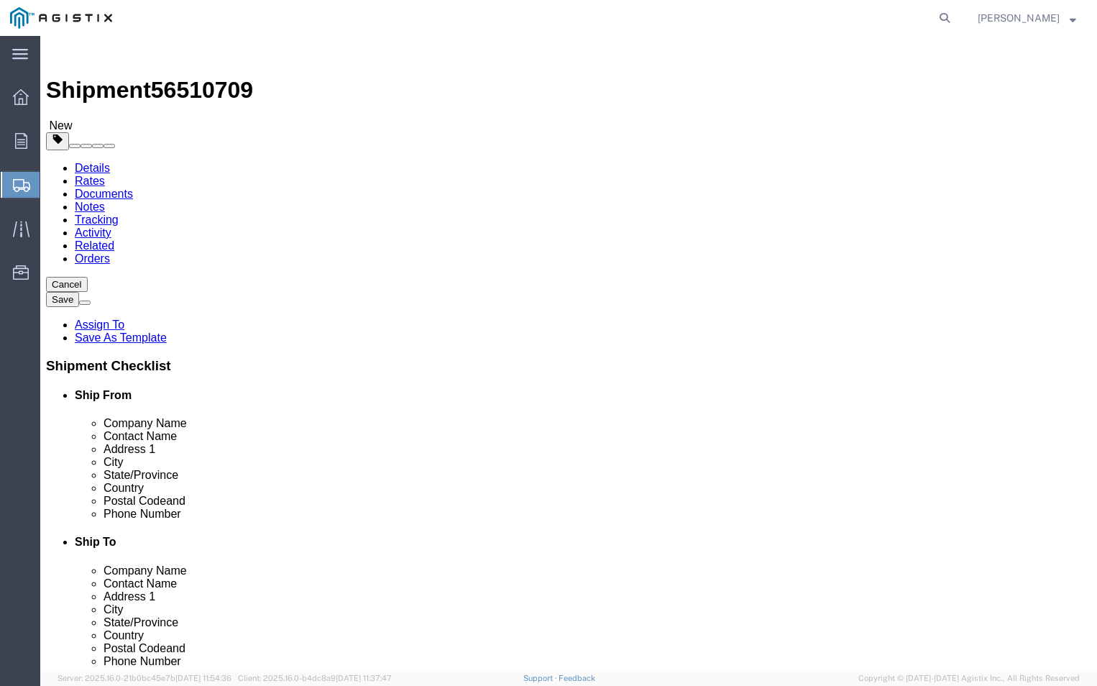
click div "x Package Type Select Bulk Bundle(s) Cardboard Box(es) Carton(s) Crate(s) Drum(…"
click link "Add Content"
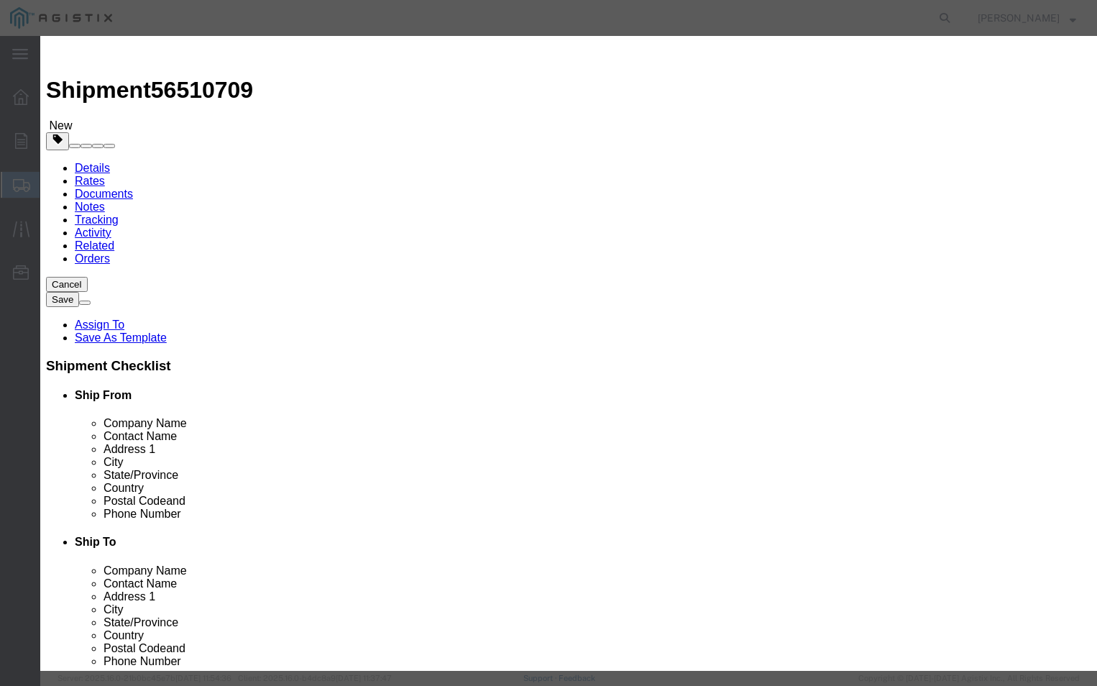
click input "text"
type input "PGEM250073"
click input "0"
type input "6"
click input "text"
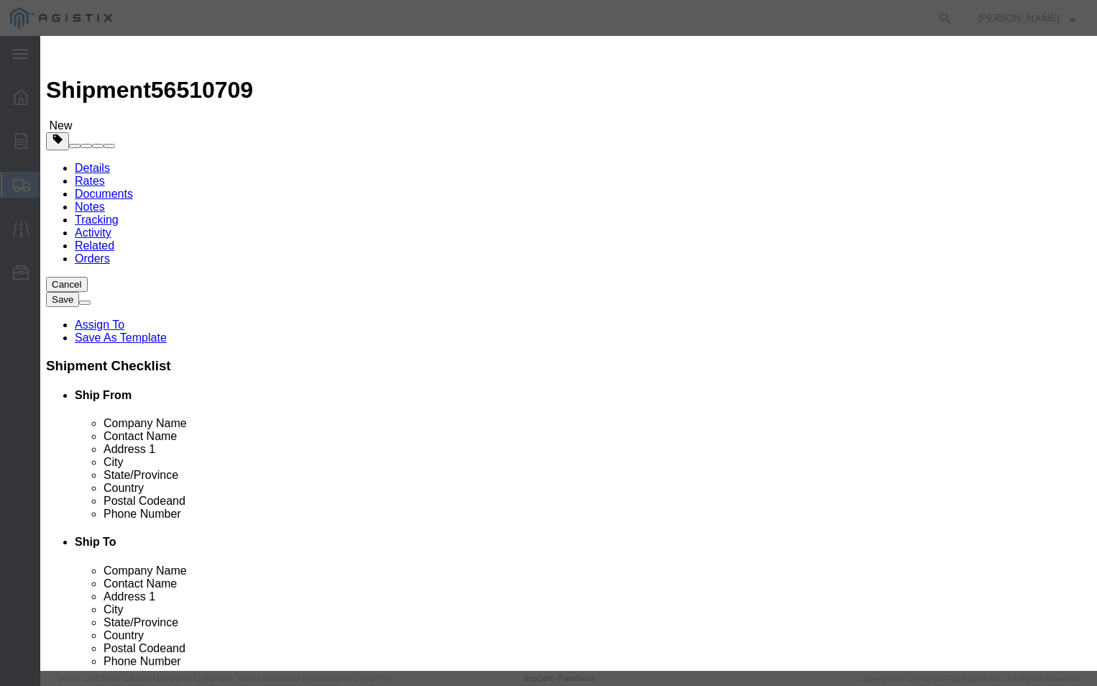
type input "2"
type input "1200"
click select "Select 50 55 60 65 70 85 92.5 100 125 175 250 300 400"
select select "70"
click select "Select 50 55 60 65 70 85 92.5 100 125 175 250 300 400"
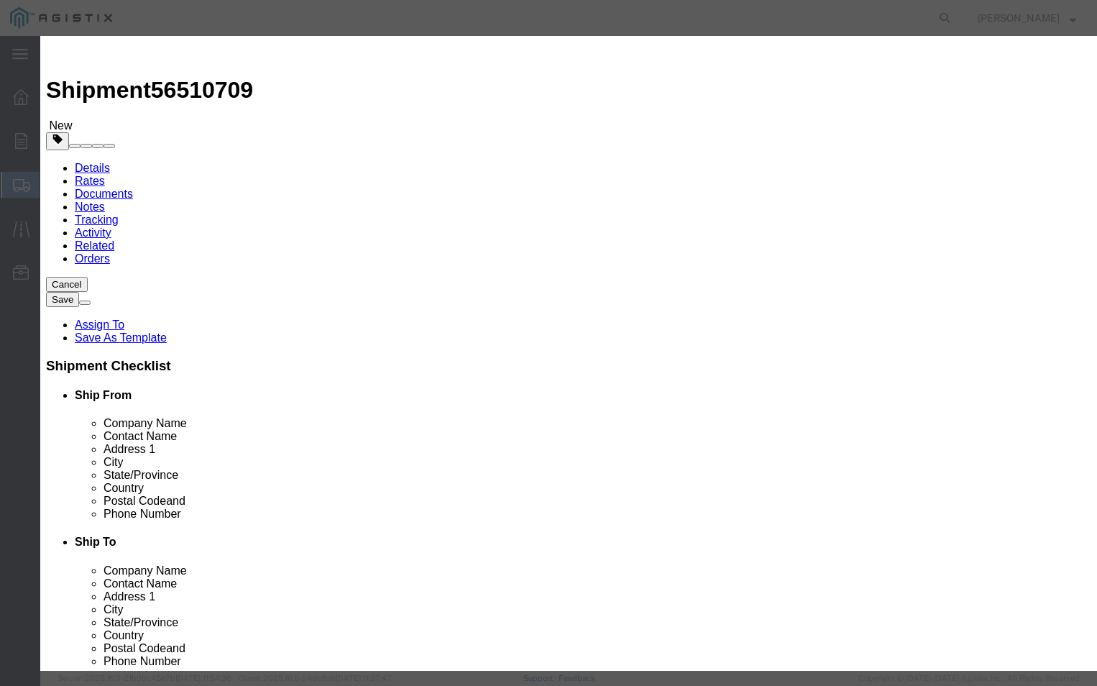
click textarea
type textarea "PLEASE CALL [PHONE_NUMBER] BEFORE DELIVERY"
click button "Save & Close"
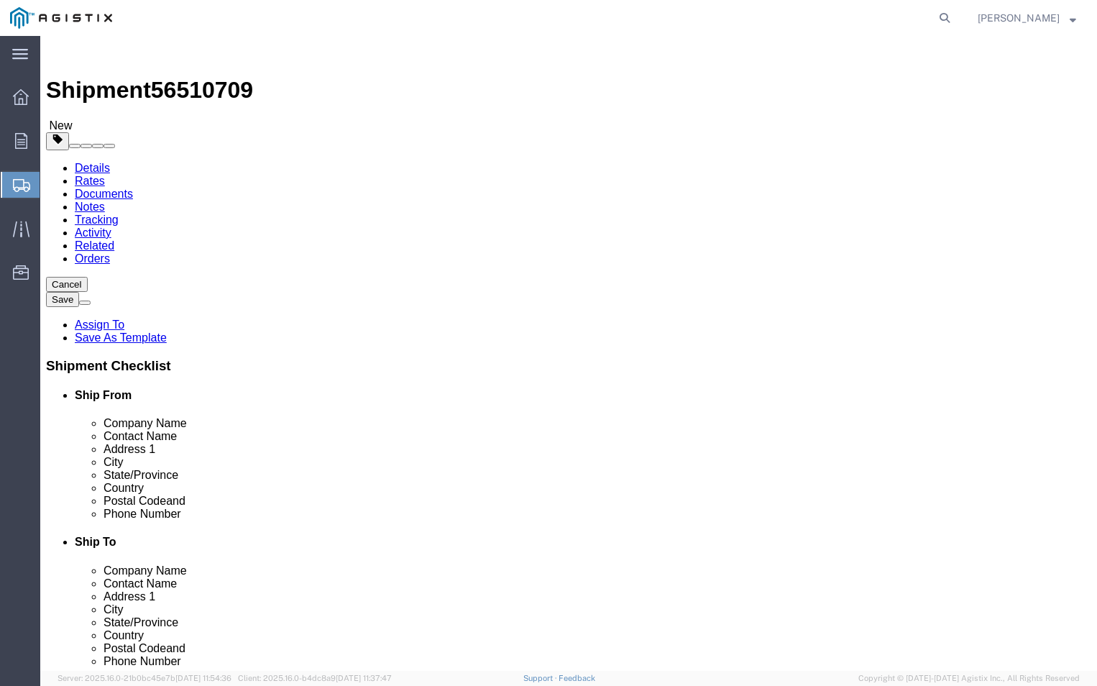
click span "button"
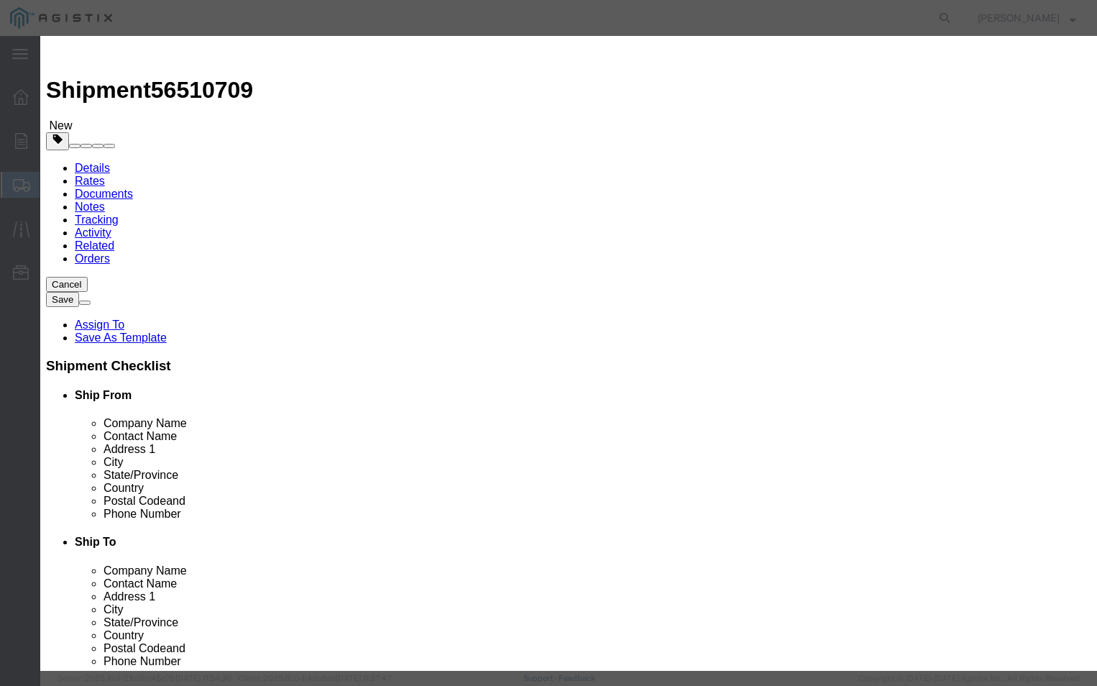
click button "Close"
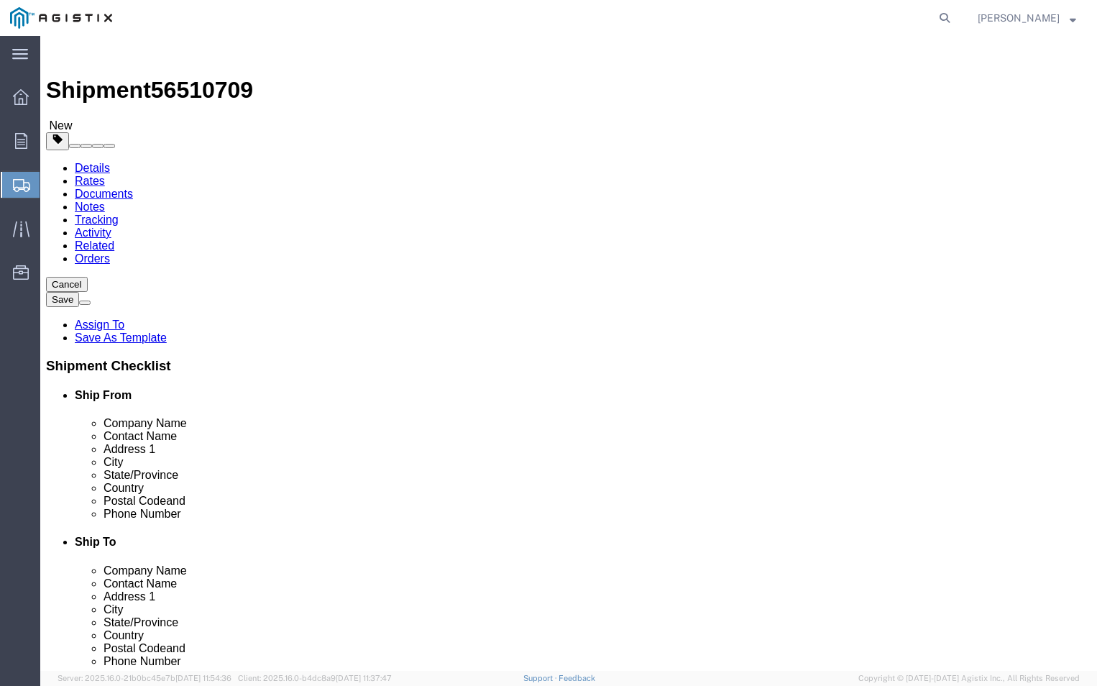
click span "button"
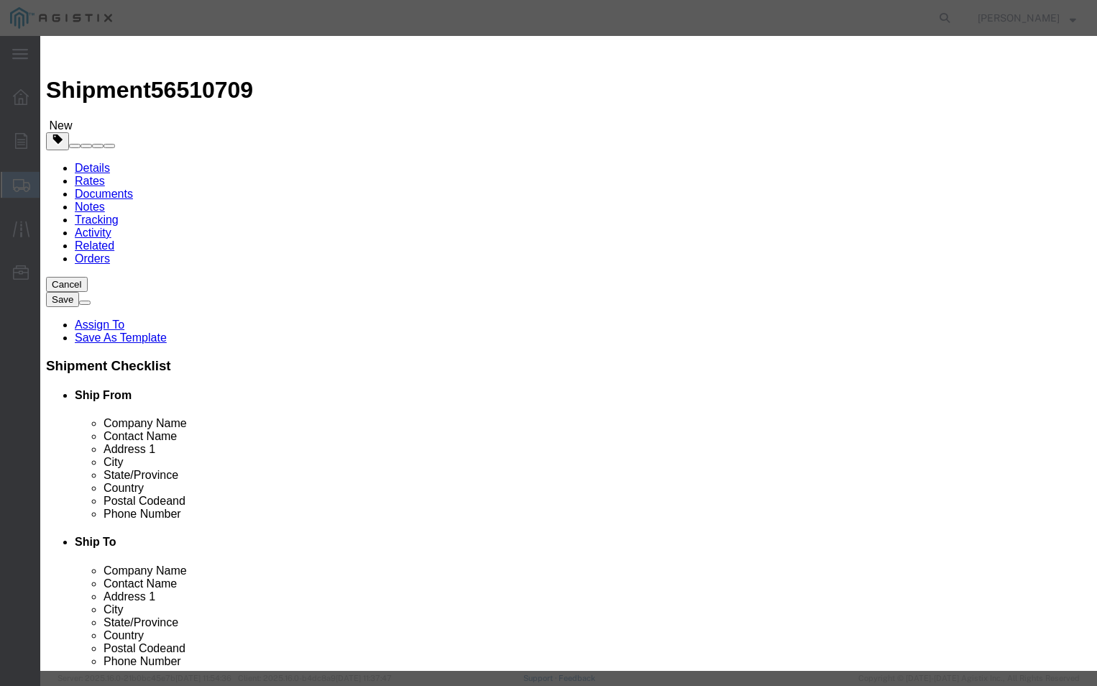
click button "Yes"
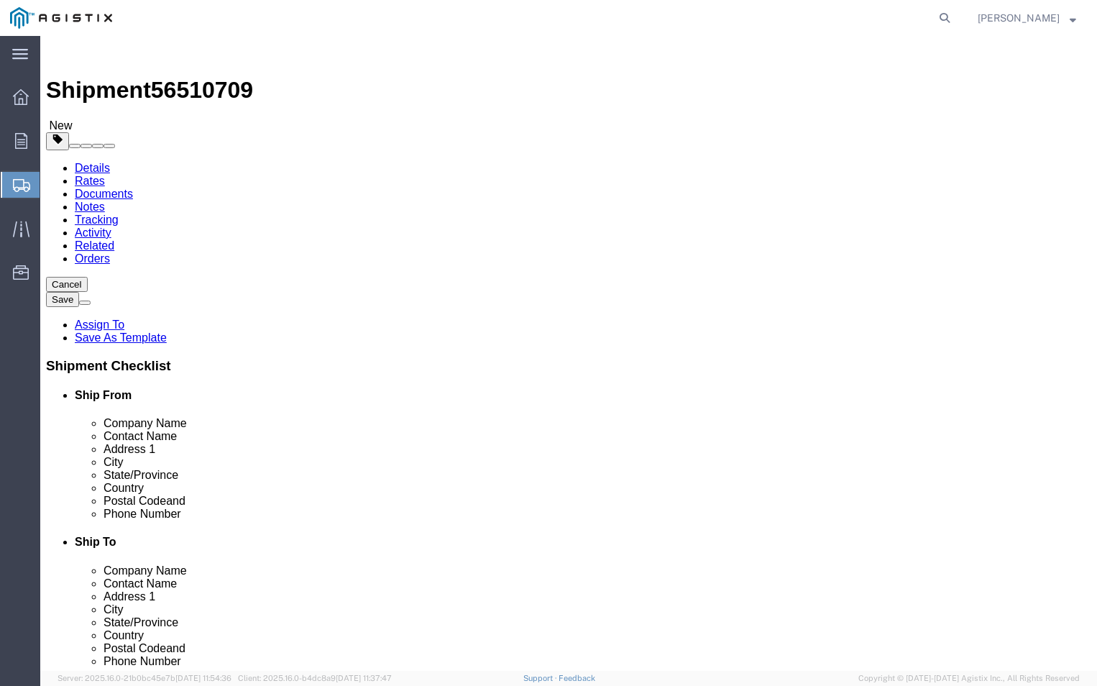
click link "Add Package"
select select "CBOX"
click input "1"
type input "3"
click input "text"
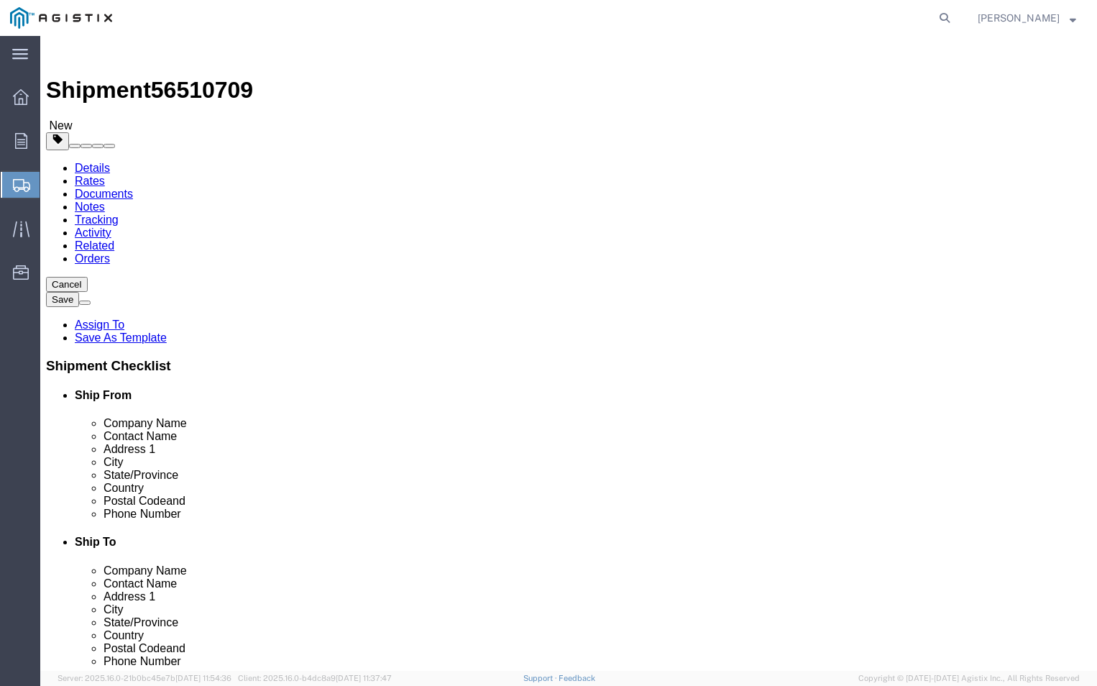
type input "20"
click input "text"
type input "42"
click input "text"
type input "45"
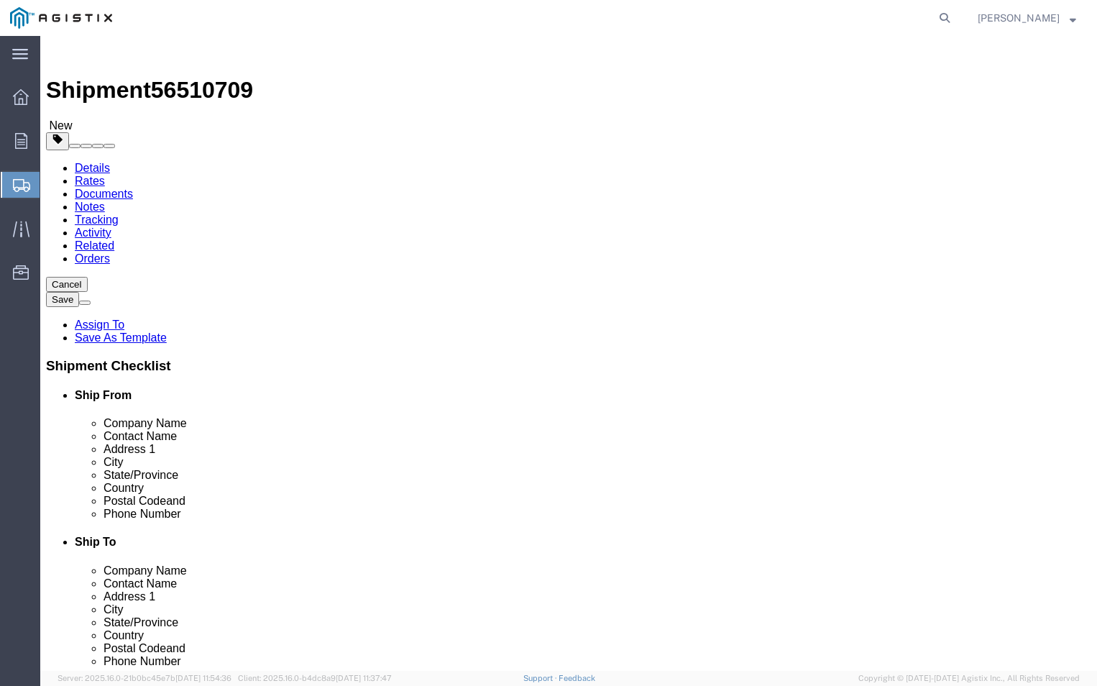
click input "0.00"
type input "0.200"
click ul
click link "Add Content"
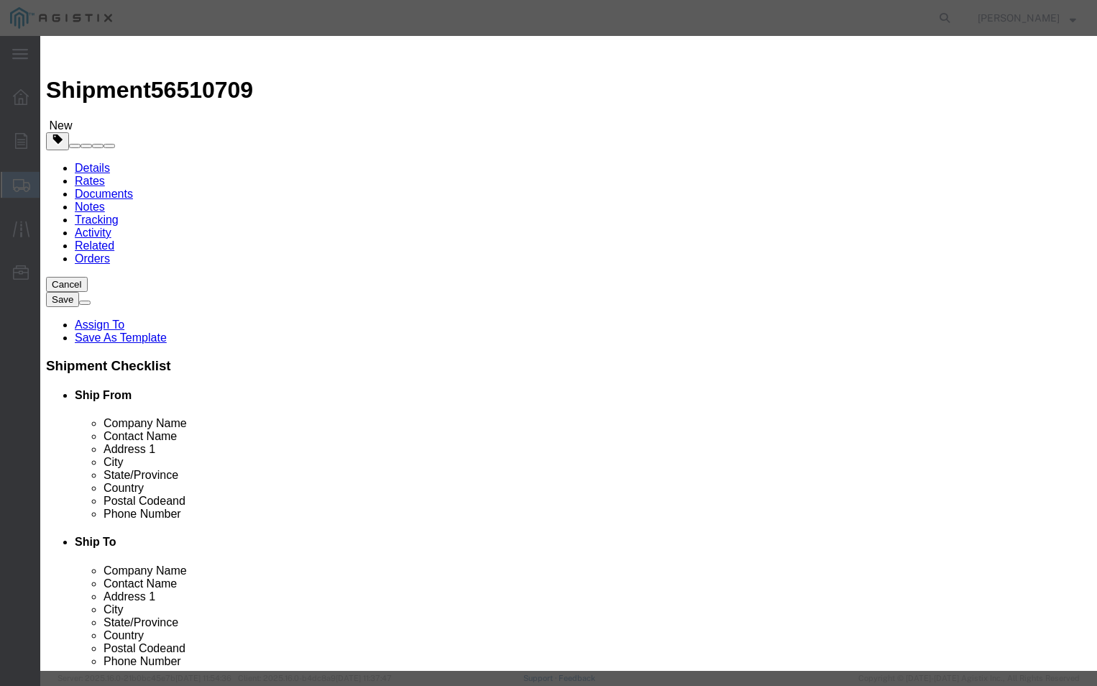
click input "text"
type input "PGEM250073"
click input "0"
type input "3"
click label "Pieces"
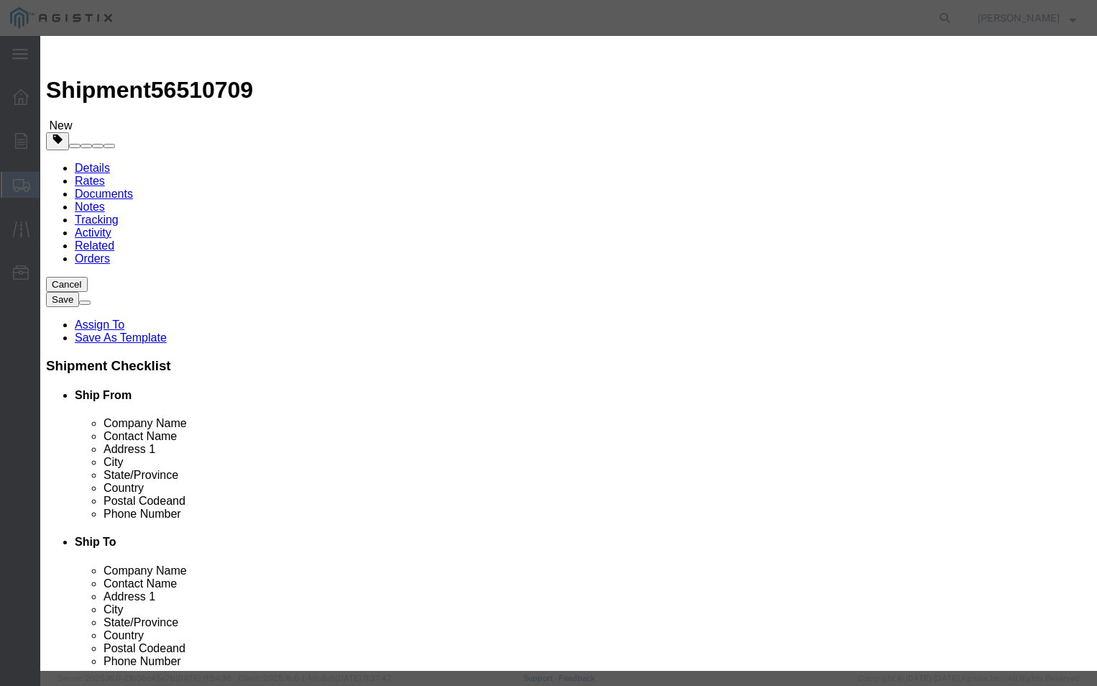
click input "text"
type input "500"
click select "Select 50 55 60 65 70 85 92.5 100 125 175 250 300 400"
select select "70"
click select "Select 50 55 60 65 70 85 92.5 100 125 175 250 300 400"
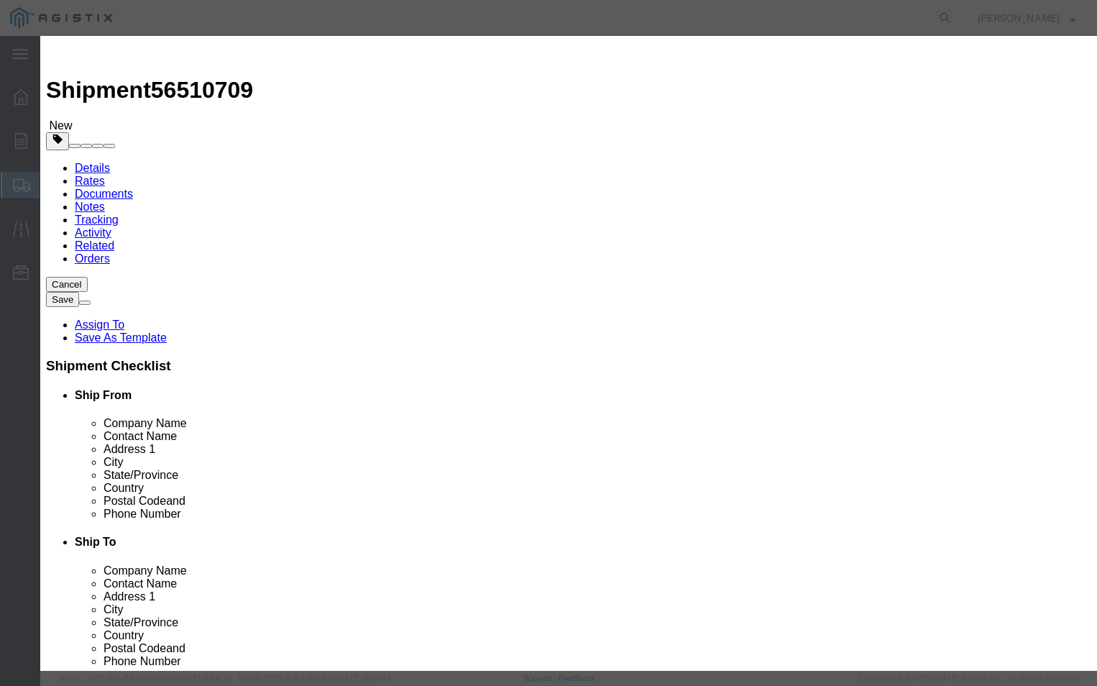
click textarea
type textarea "PLEASE CALL [PHONE_NUMBER] BEFORE DELIVERY"
click label
click input "checkbox"
checkbox input "true"
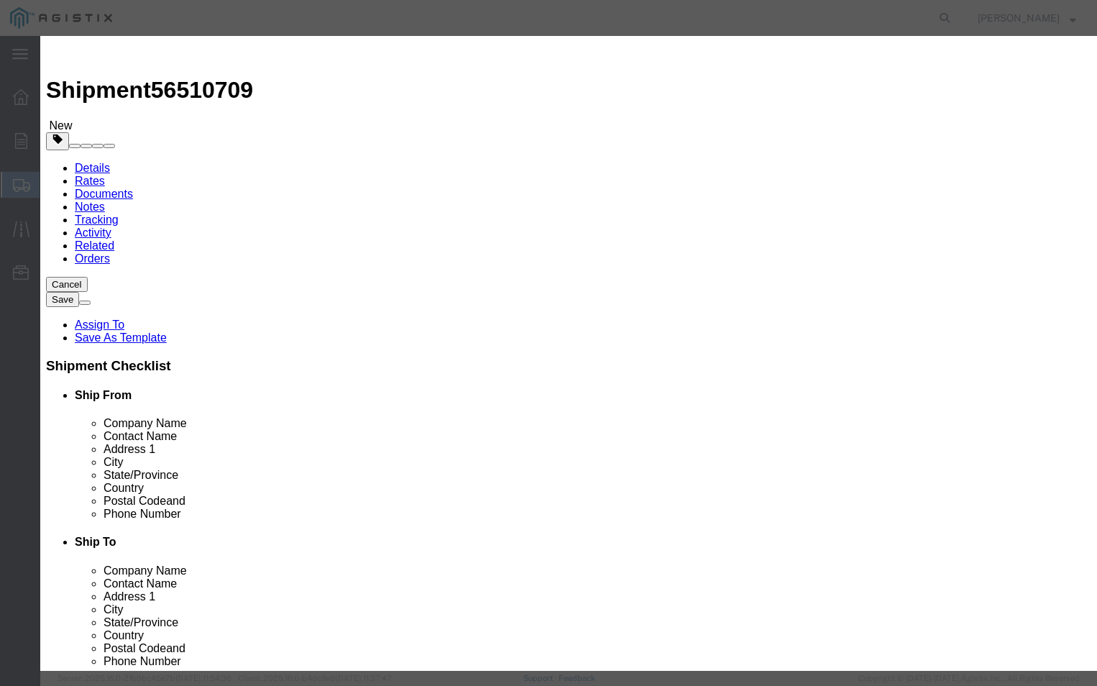
click button "Save & Close"
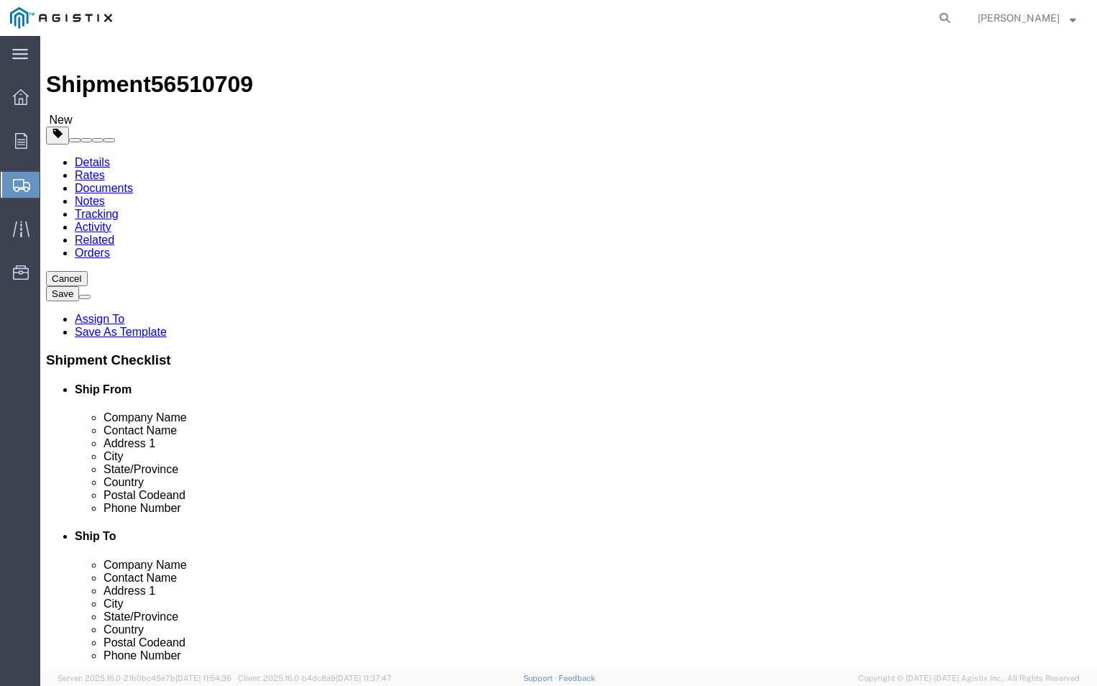
scroll to position [7, 0]
click input "0.200"
type input "0"
type input "200"
click div "x Package Type Select Bulk Bundle(s) Cardboard Box(es) Carton(s) Crate(s) Drum(…"
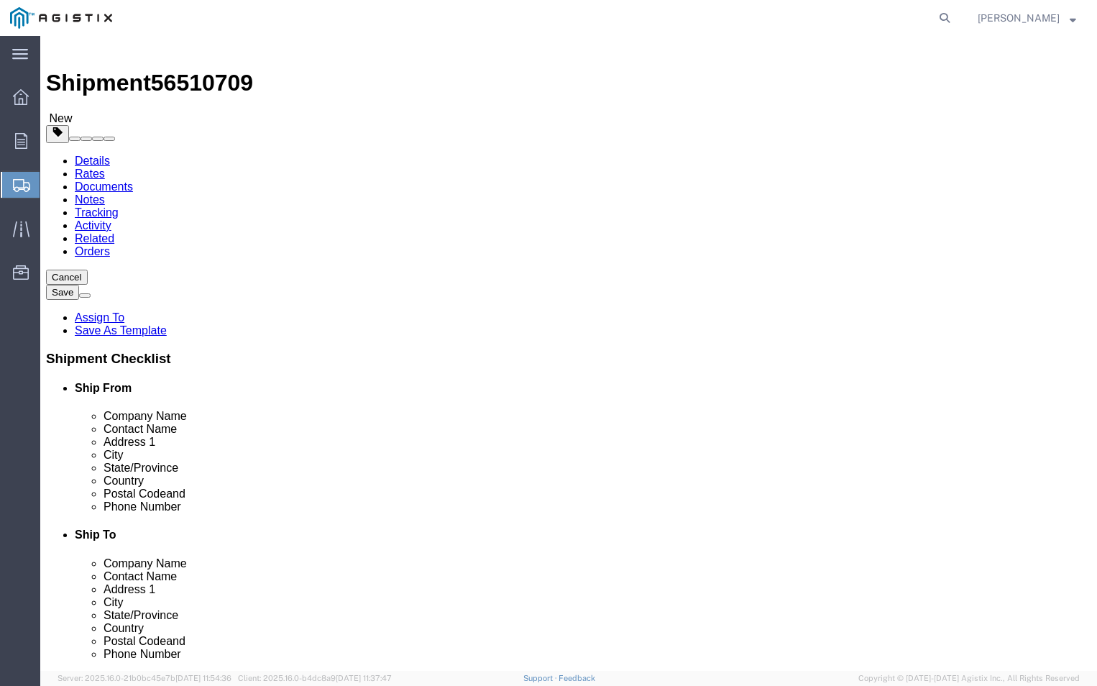
click link "Add Content"
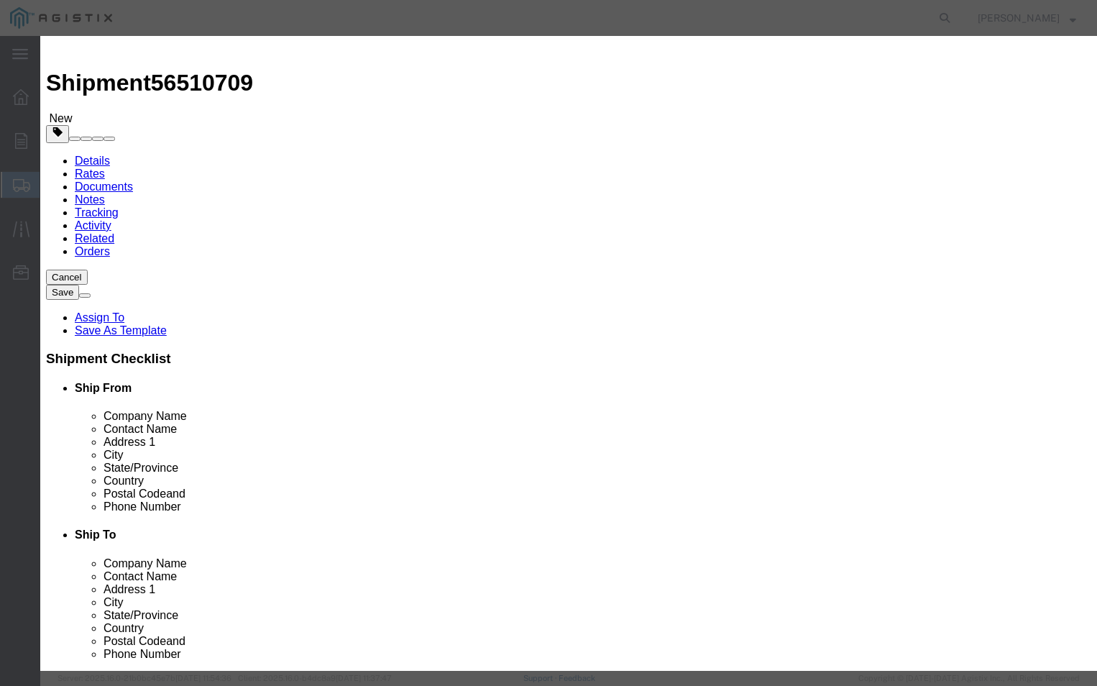
click button "Close"
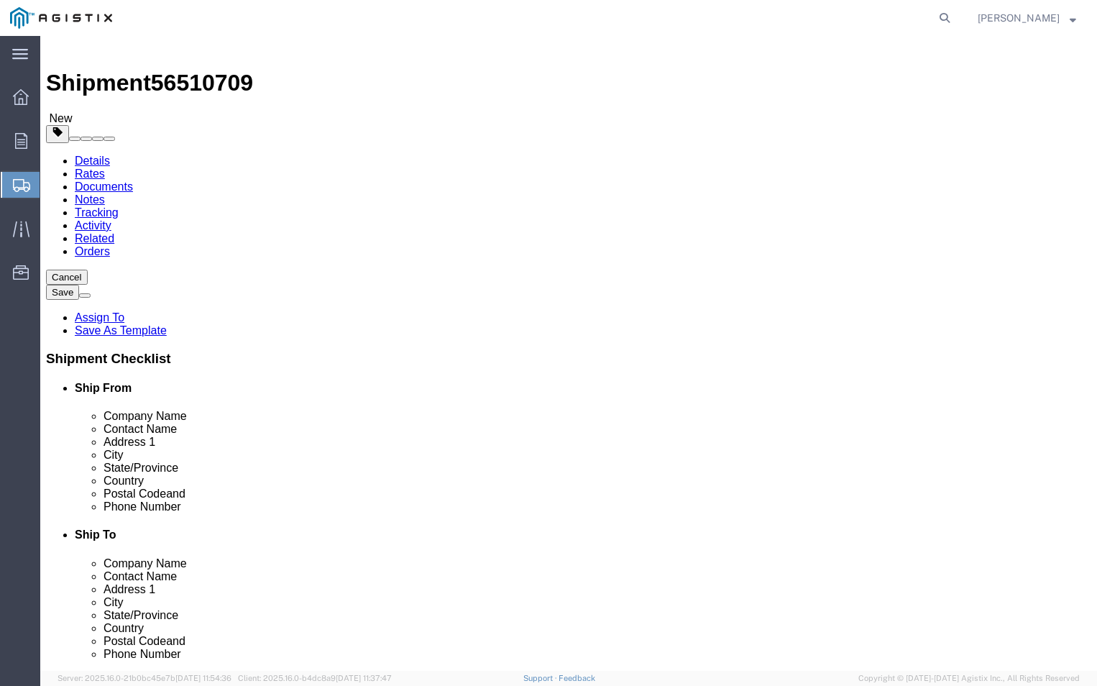
click link "Clone this content"
select select "CBOX"
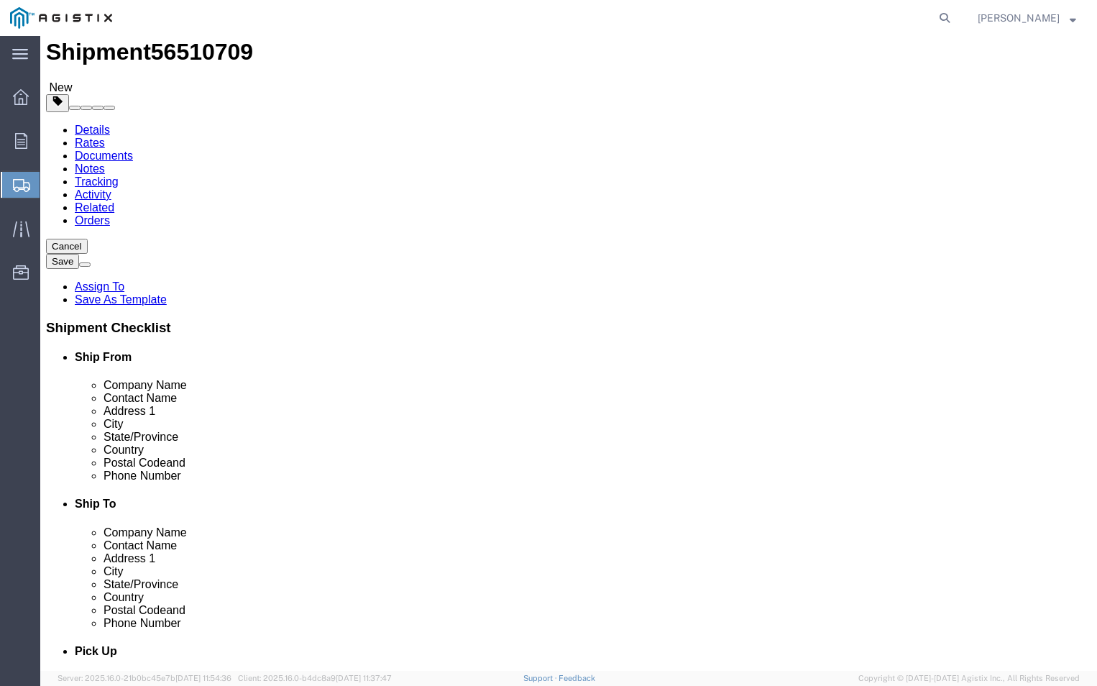
scroll to position [111, 0]
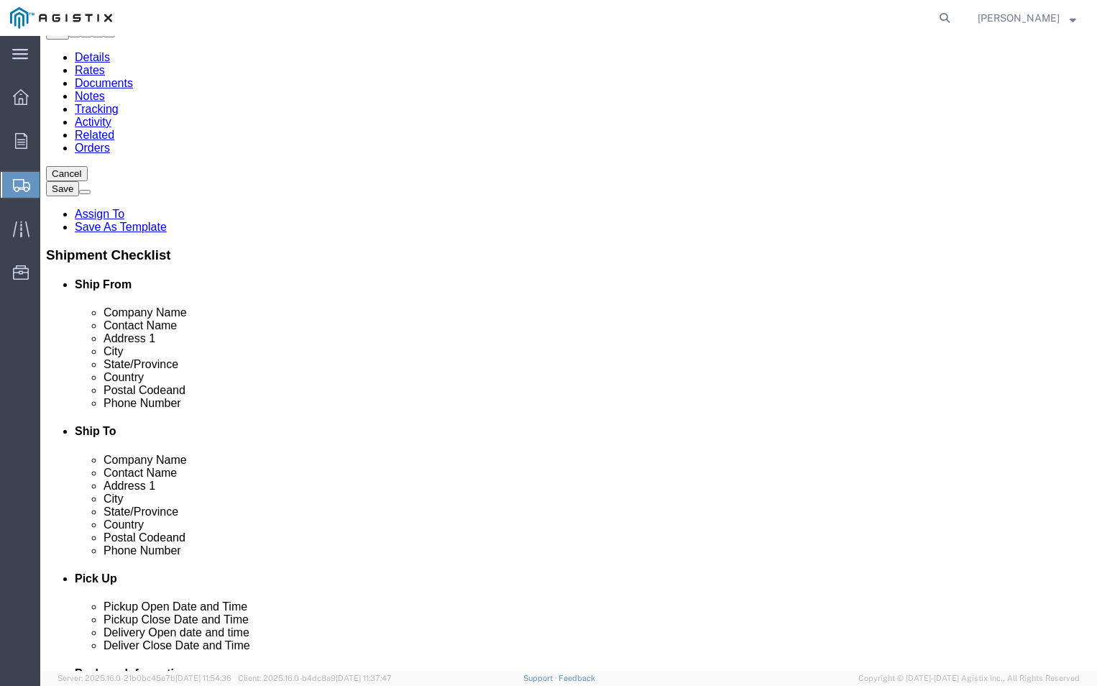
click span
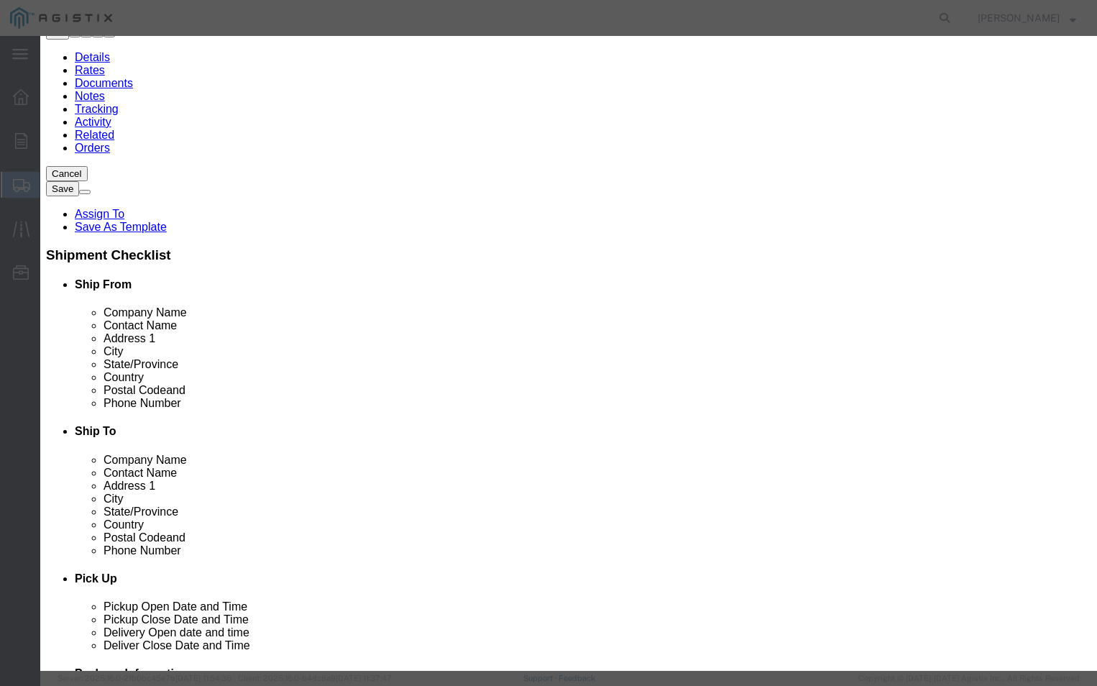
click button "Yes"
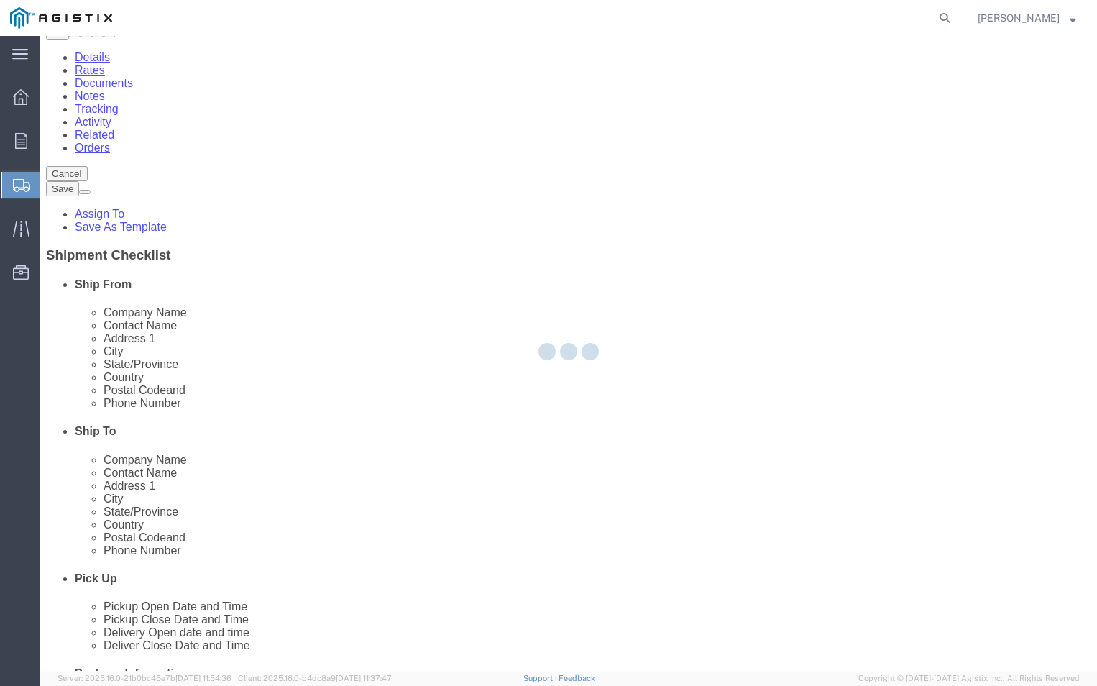
scroll to position [0, 0]
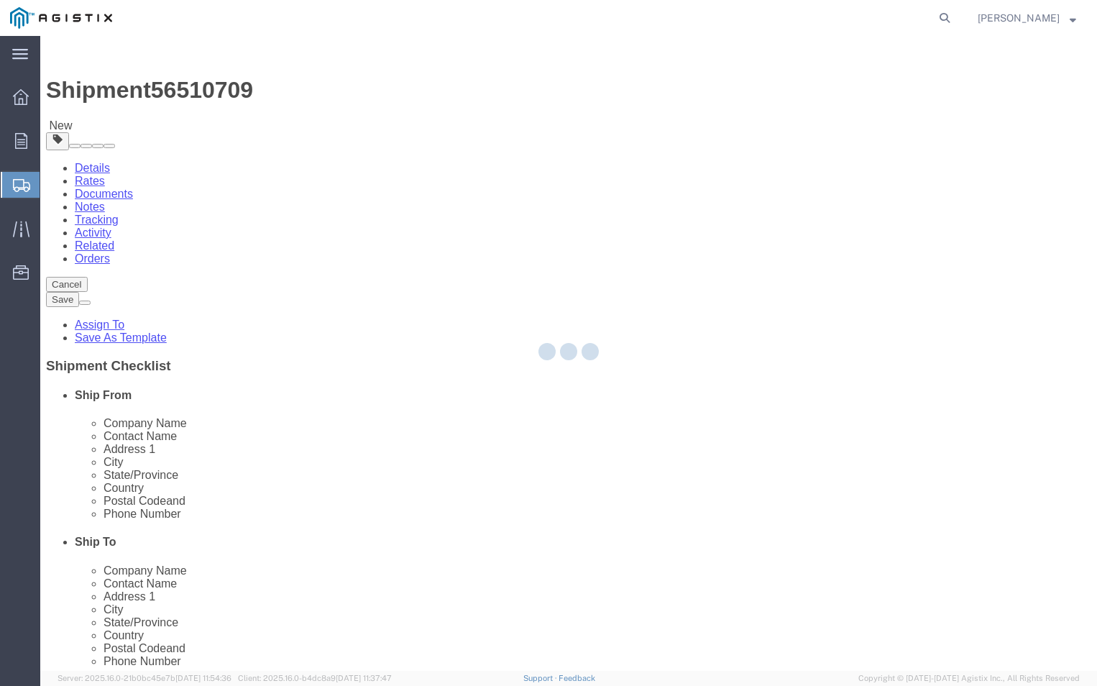
select select "CBOX"
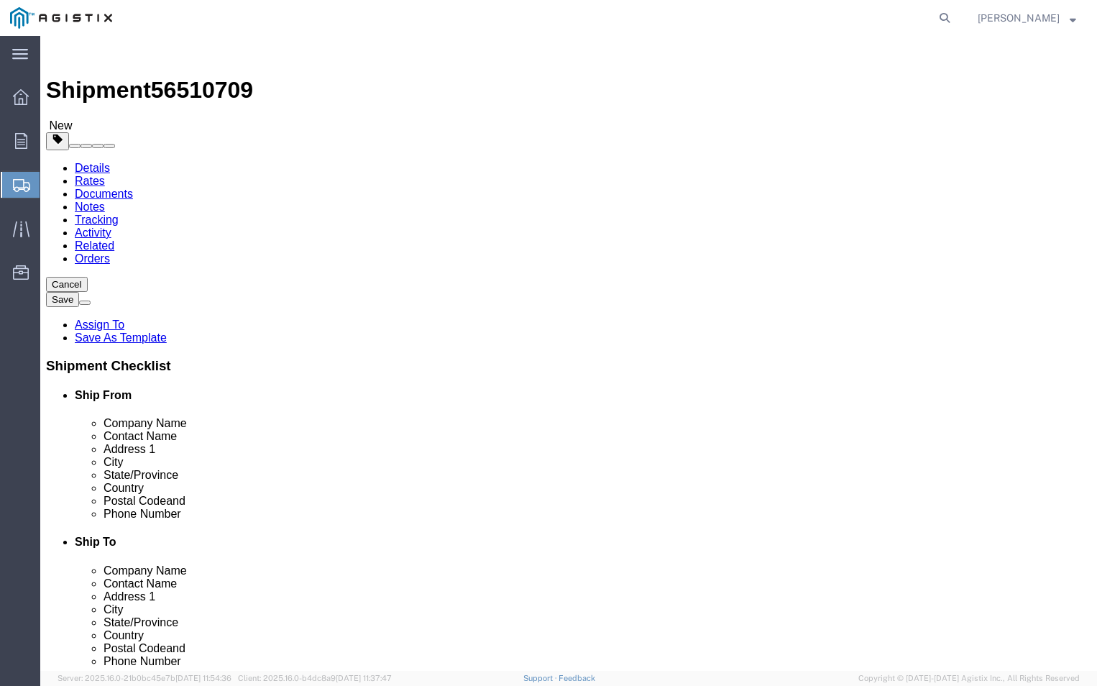
click input "3"
type input "2"
click div "2 x Cardboard Box(es) Package Type Select Bulk Bundle(s) Cardboard Box(es) Cart…"
click link "Add Content"
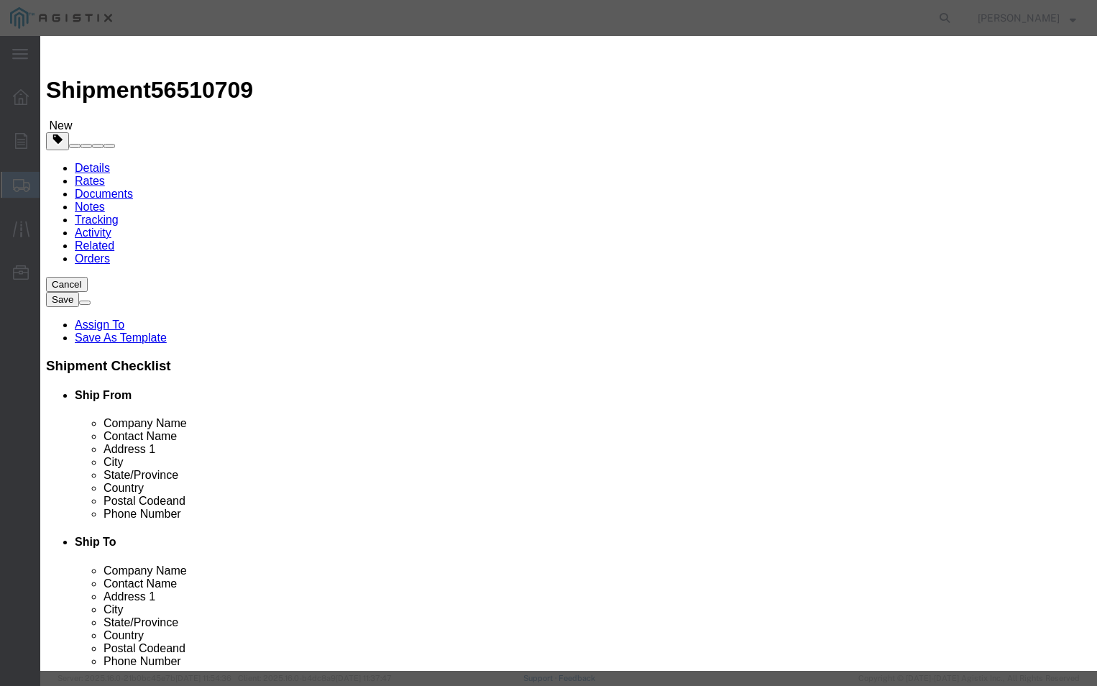
click input "text"
type input "PGEM250073"
type input "1200"
click input "0"
type input "3"
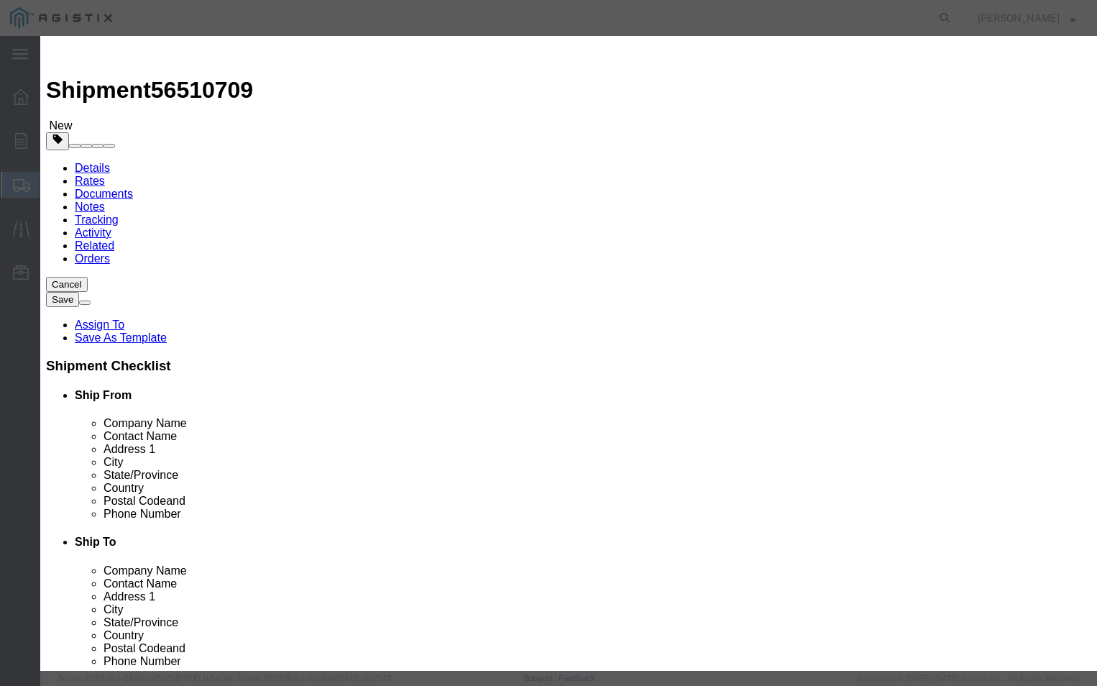
click select "Select 50 55 60 65 70 85 92.5 100 125 175 250 300 400"
select select "70"
click select "Select 50 55 60 65 70 85 92.5 100 125 175 250 300 400"
click button "Save & Close"
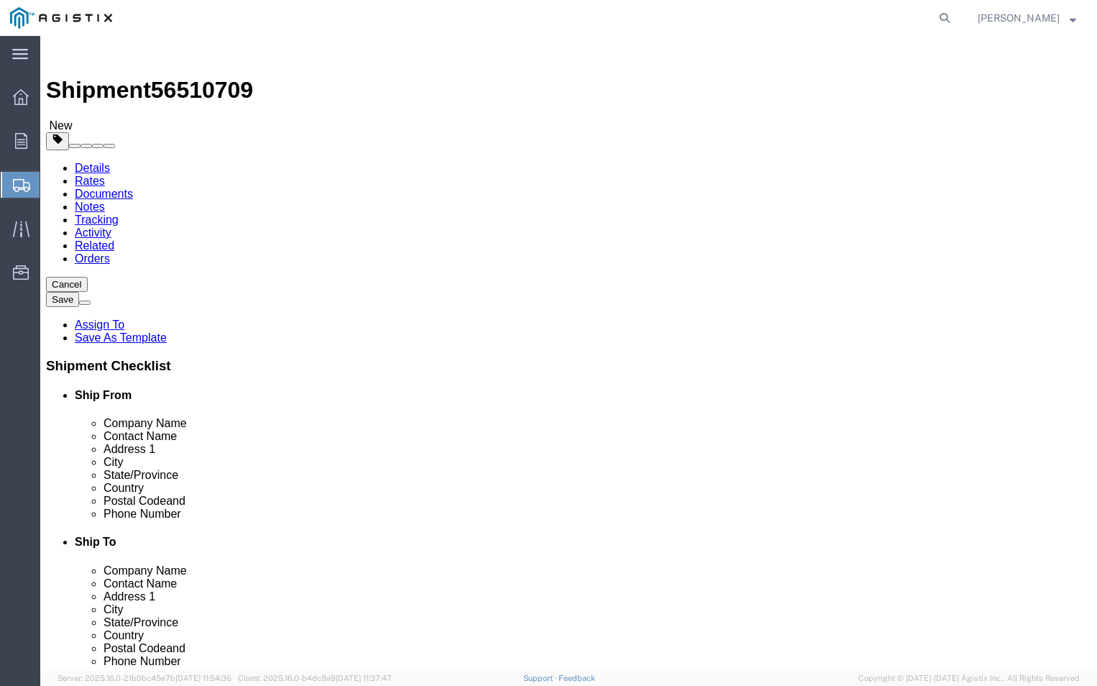
click link
click link "Delete this content"
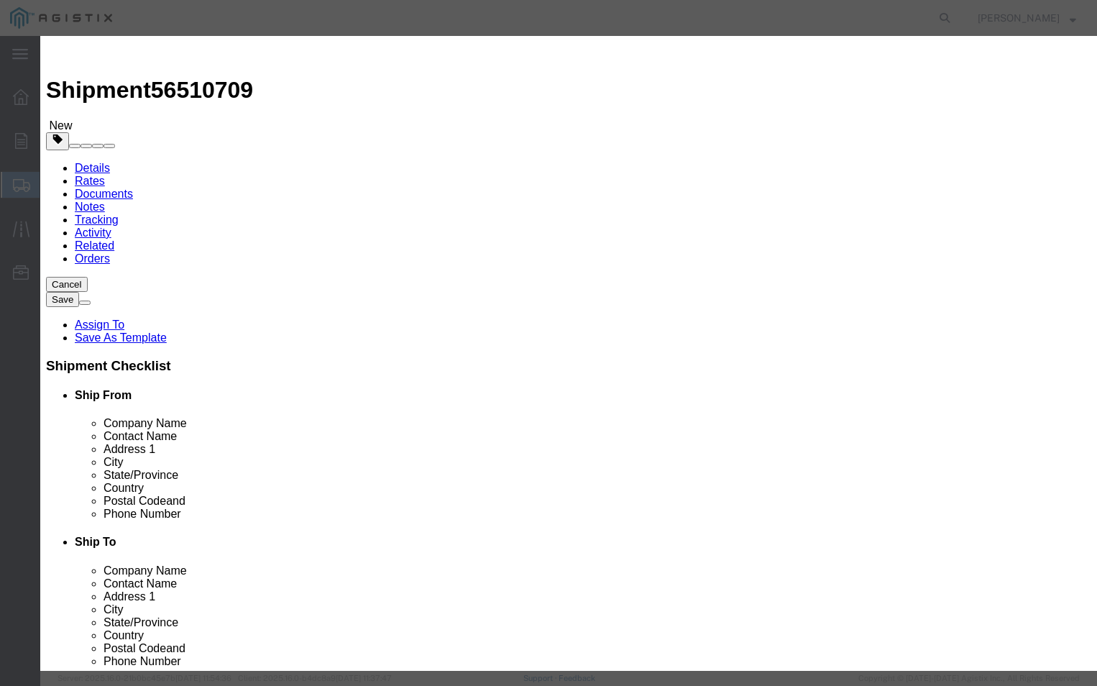
click button "Yes"
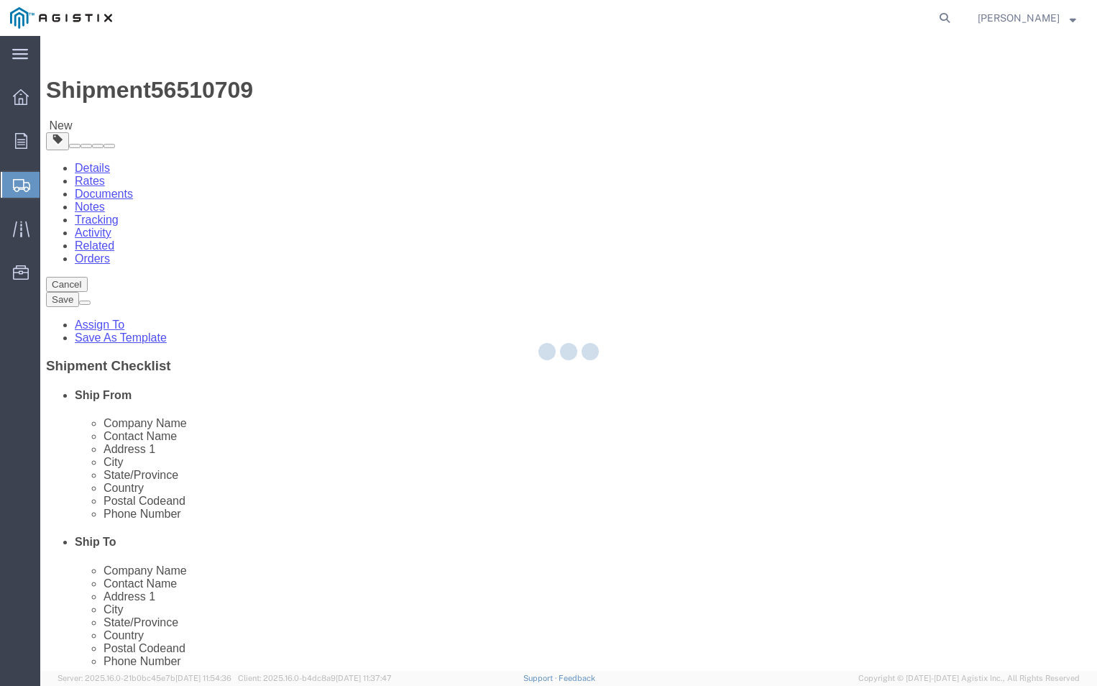
select select "CBOX"
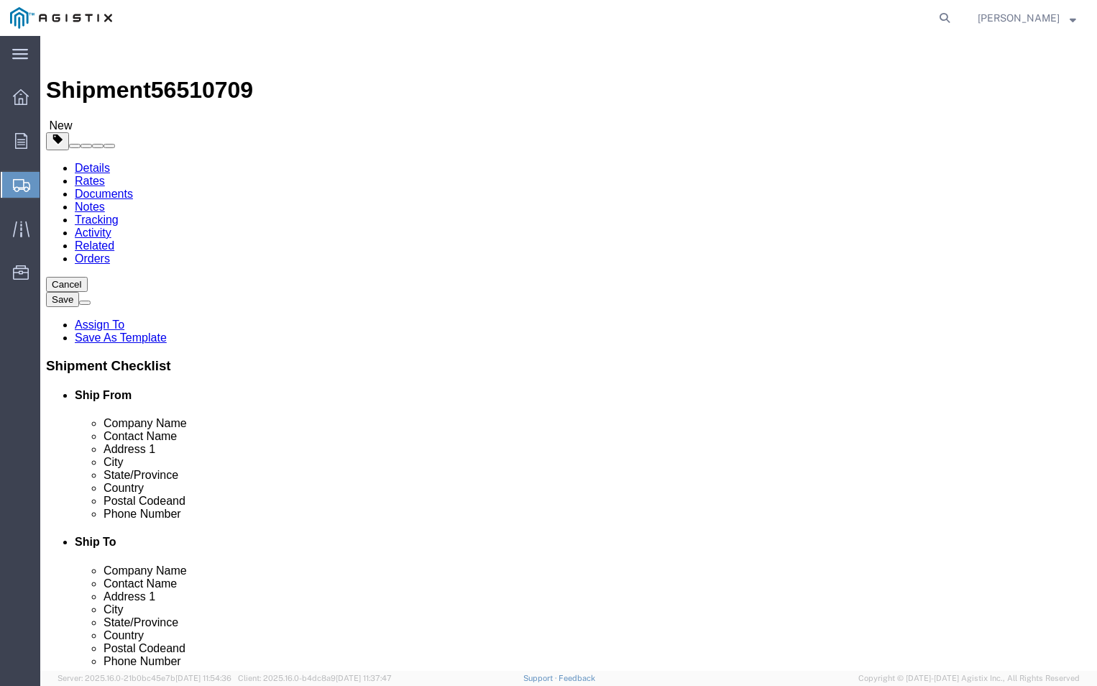
click input "200.00"
type input "2"
type input "404"
click div "2 x Cardboard Box(es) Package Type Select Bulk Bundle(s) Cardboard Box(es) Cart…"
click button "Continue"
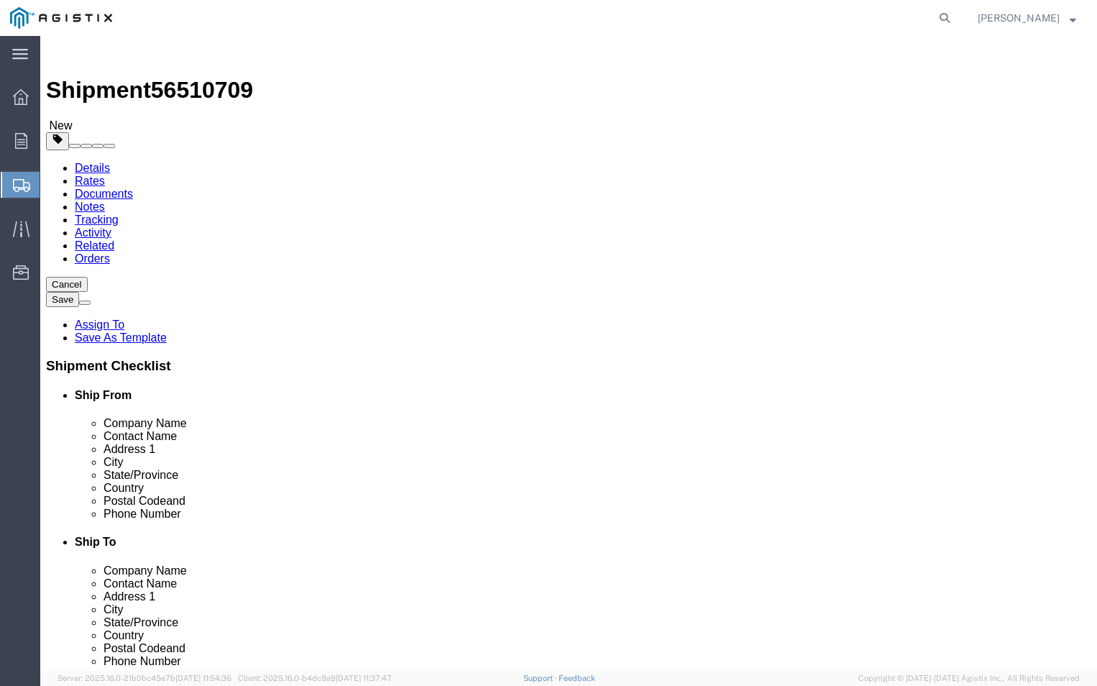
click button "Previous"
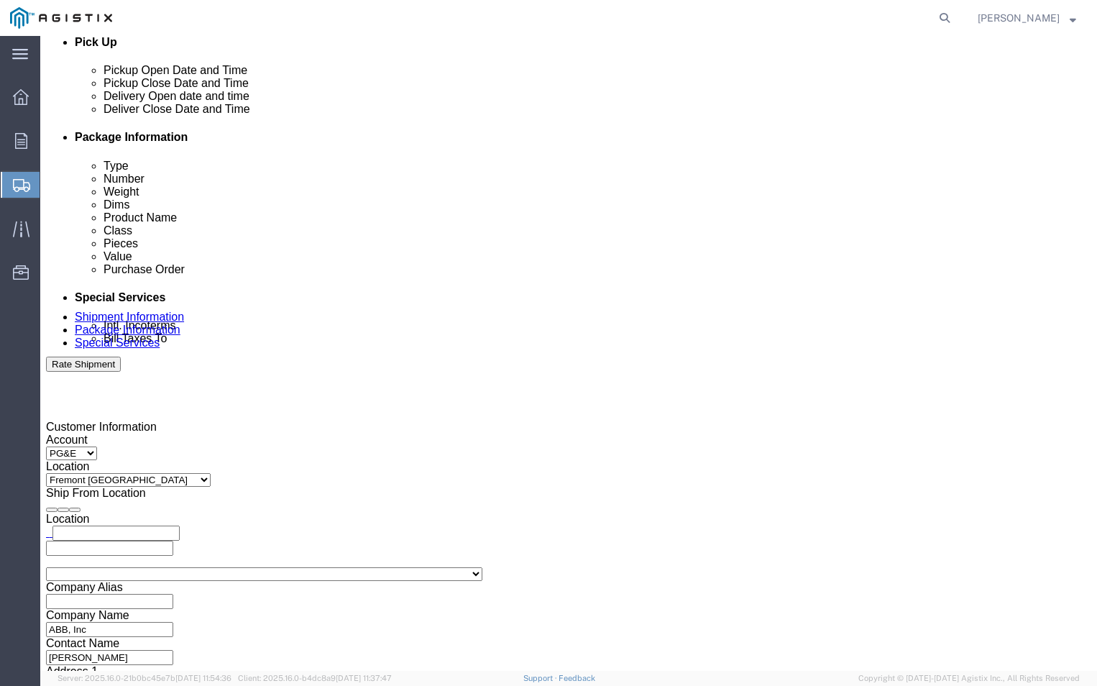
scroll to position [833, 0]
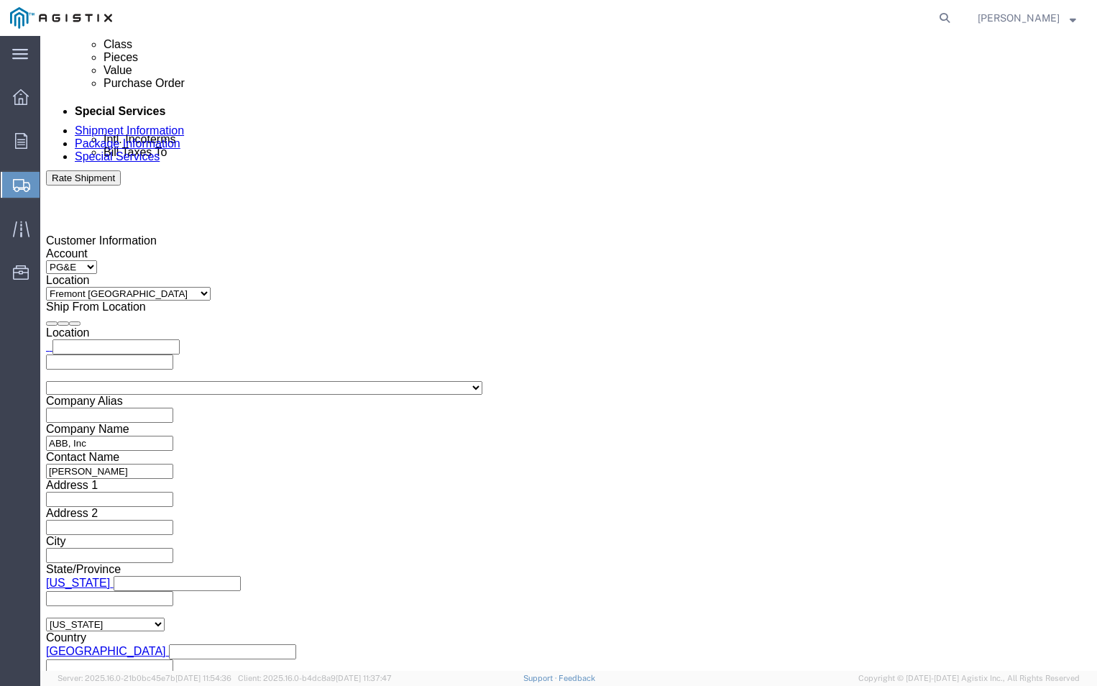
click button "Continue"
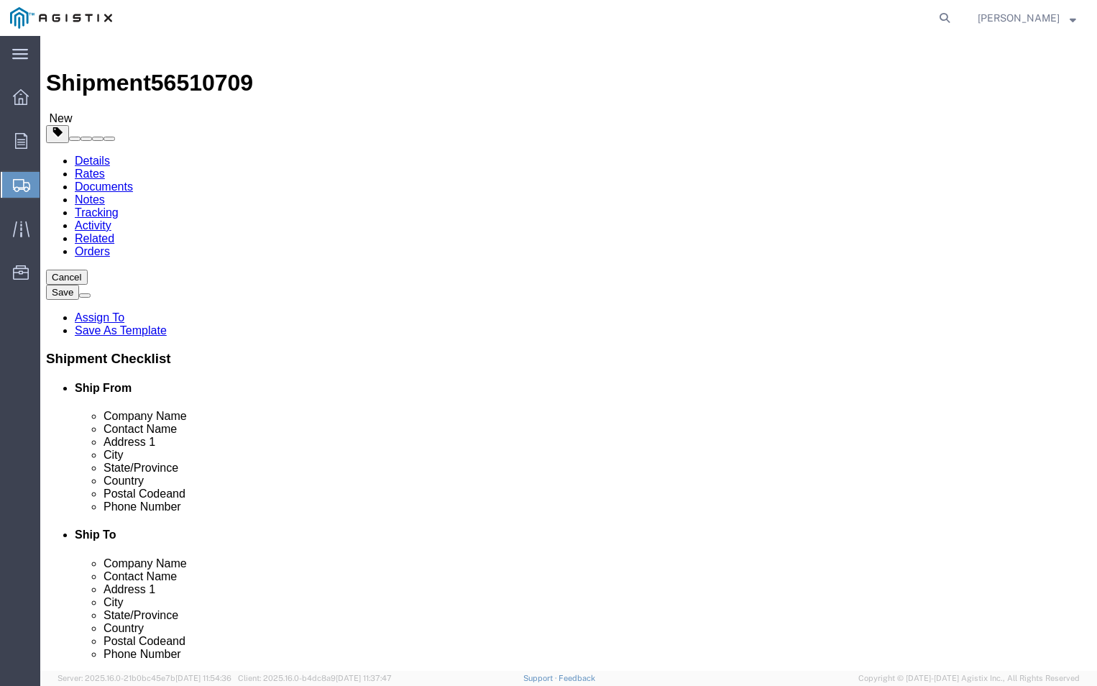
click span "button"
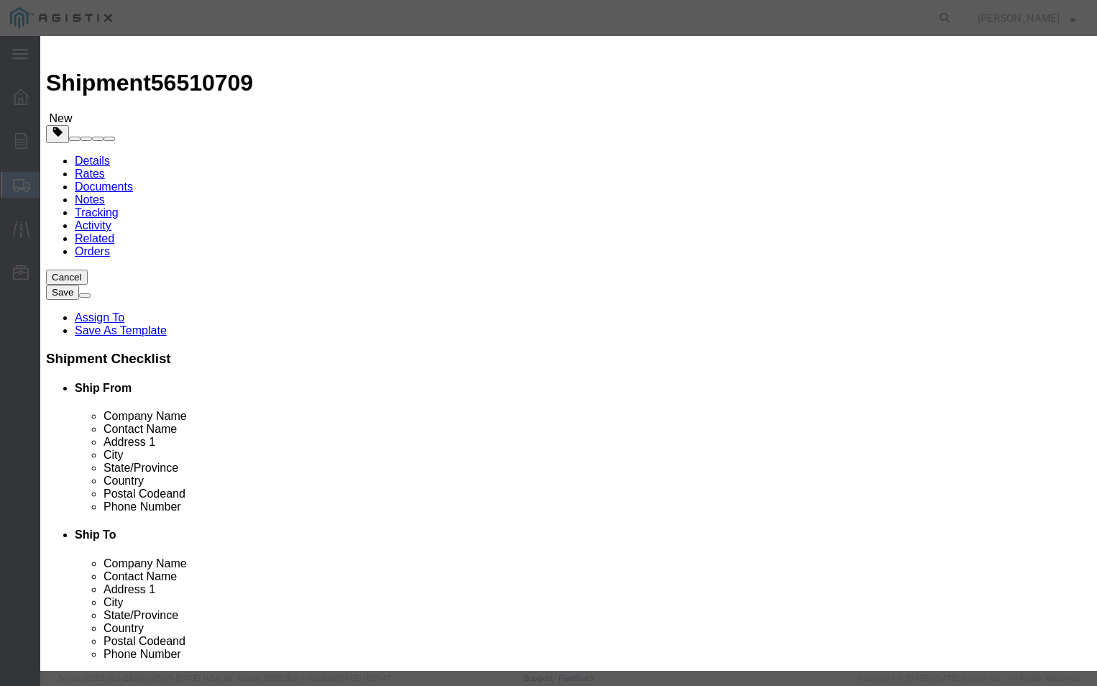
click select "Bale(s) Basket(s) Bolt(s) Bottle(s) Buckets Bulk Bundle(s) Can(s) Cardboard Box…"
select select "PSNS"
click select "Bale(s) Basket(s) Bolt(s) Bottle(s) Buckets Bulk Bundle(s) Can(s) Cardboard Box…"
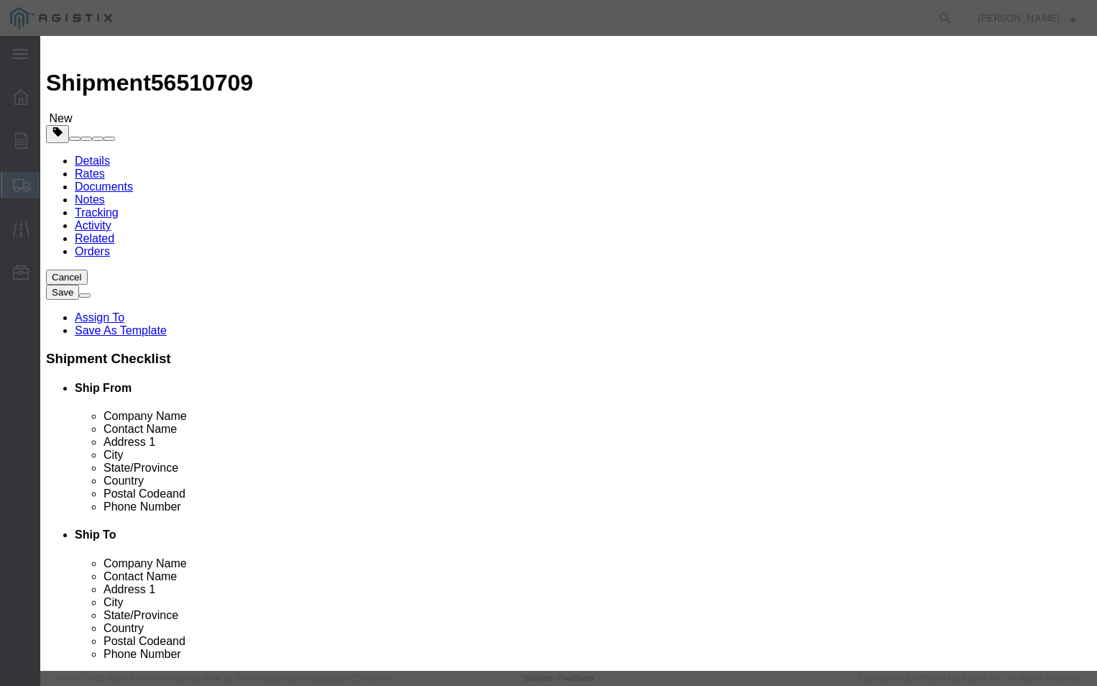
click div "Type Bale(s) Basket(s) Bolt(s) Bottle(s) Buckets Bulk Bundle(s) Can(s) Cardboar…"
click input "0"
type input "6"
click div "2"
click button "Save"
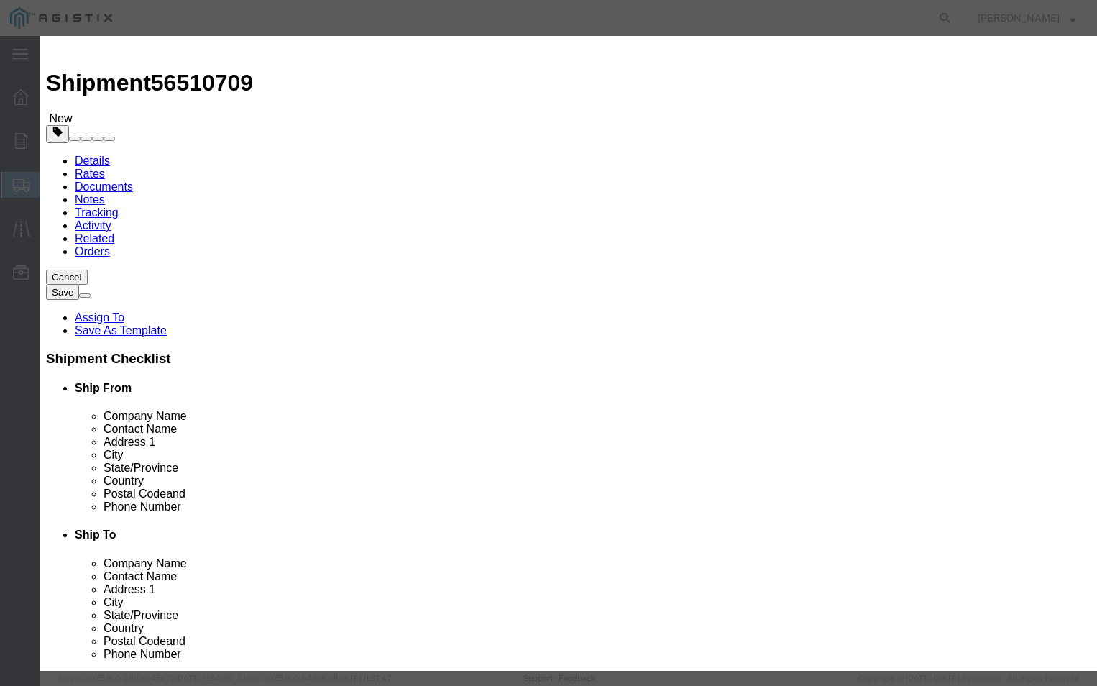
select select "PSNS"
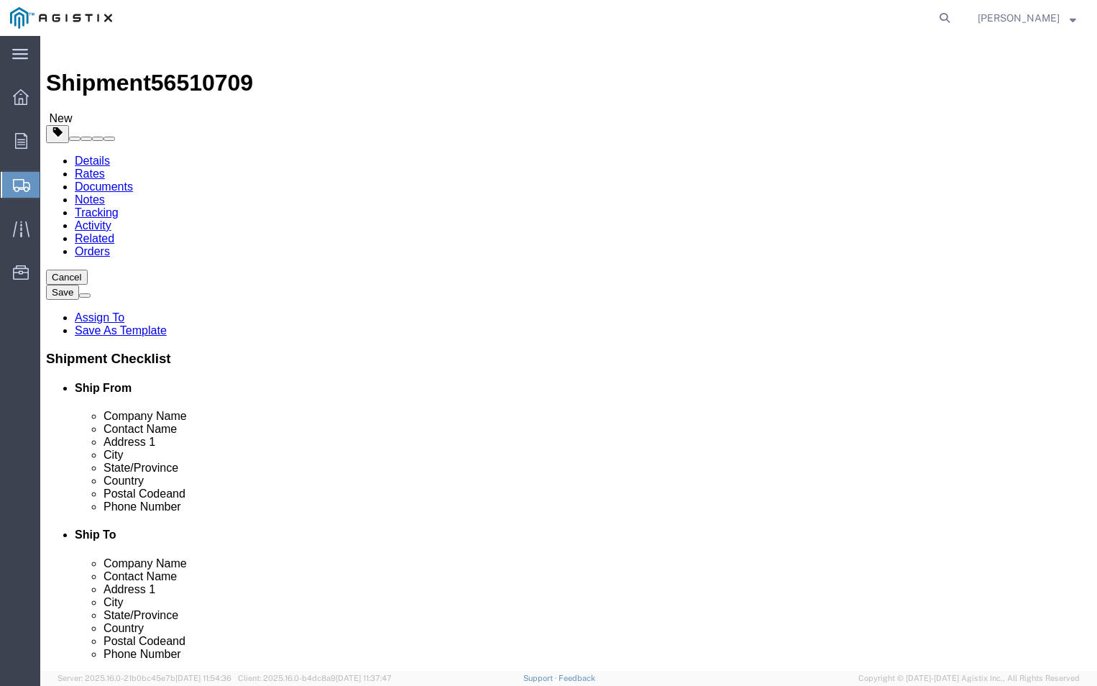
click button "Continue"
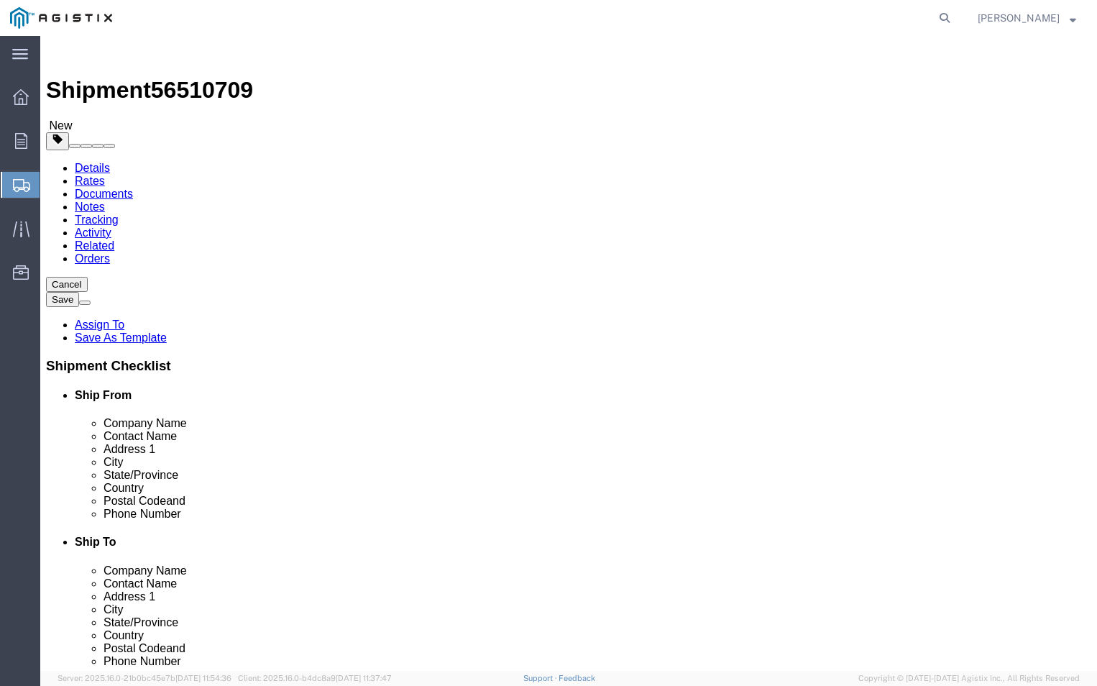
click button "Previous"
click icon
click link "Delete this content"
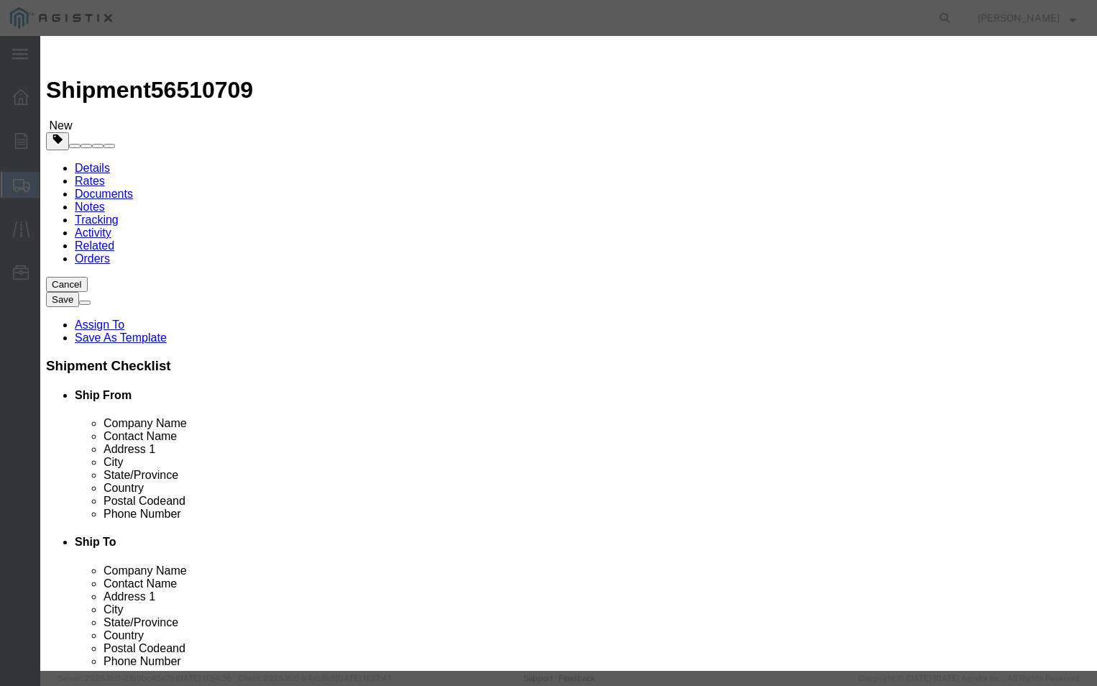
click button "Close"
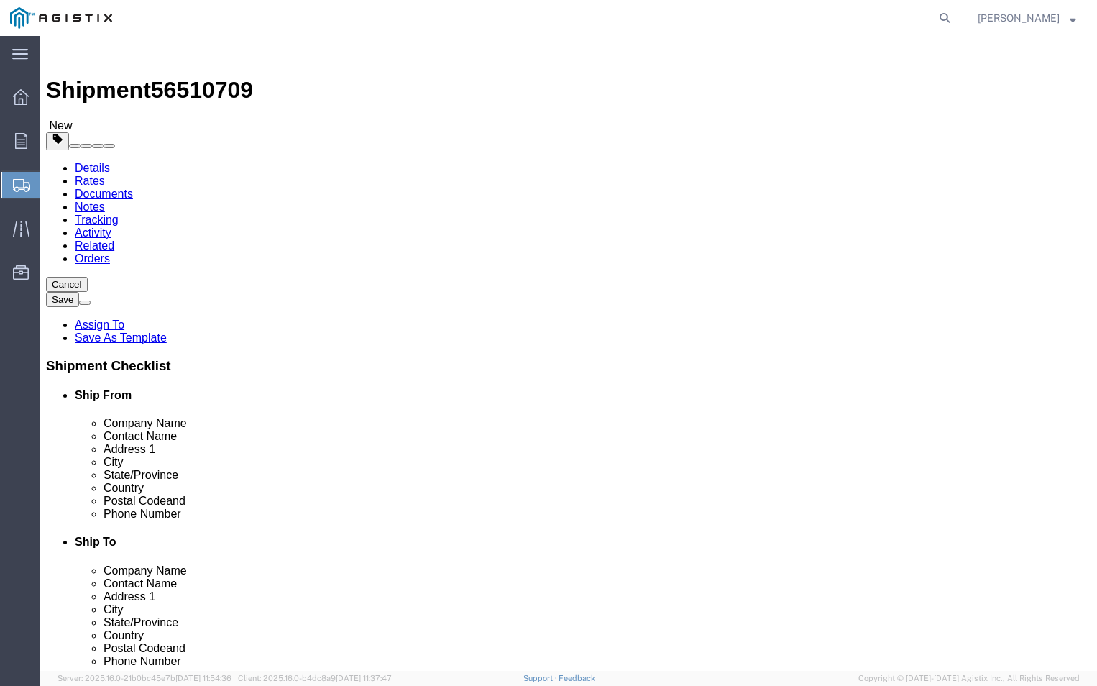
click span "button"
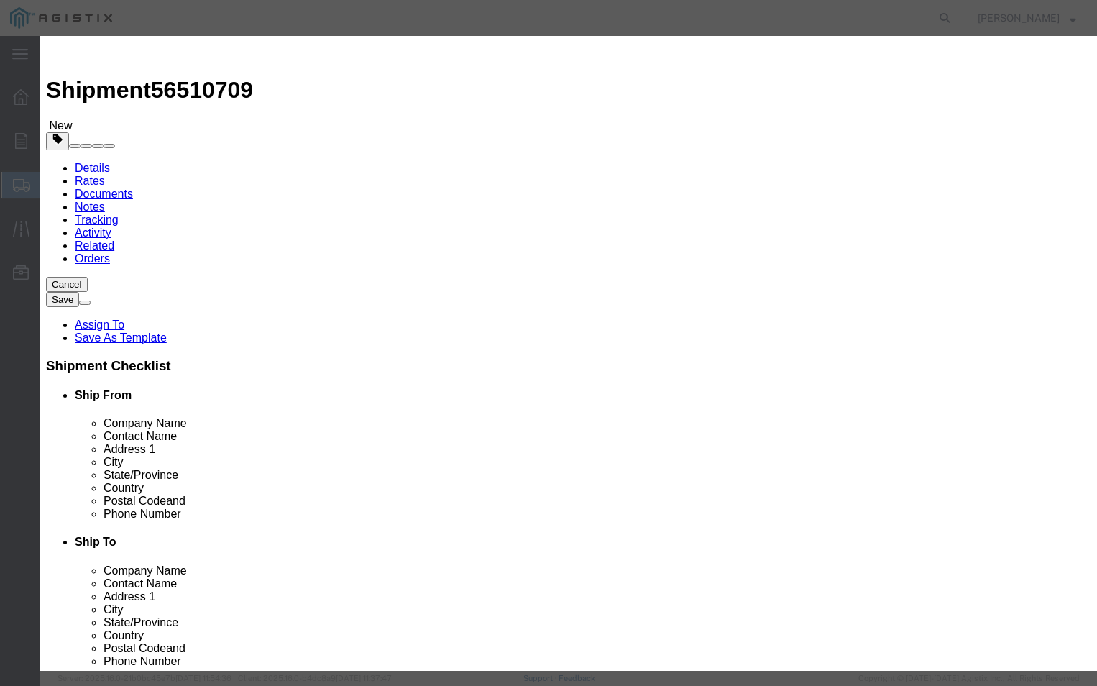
click button "Yes"
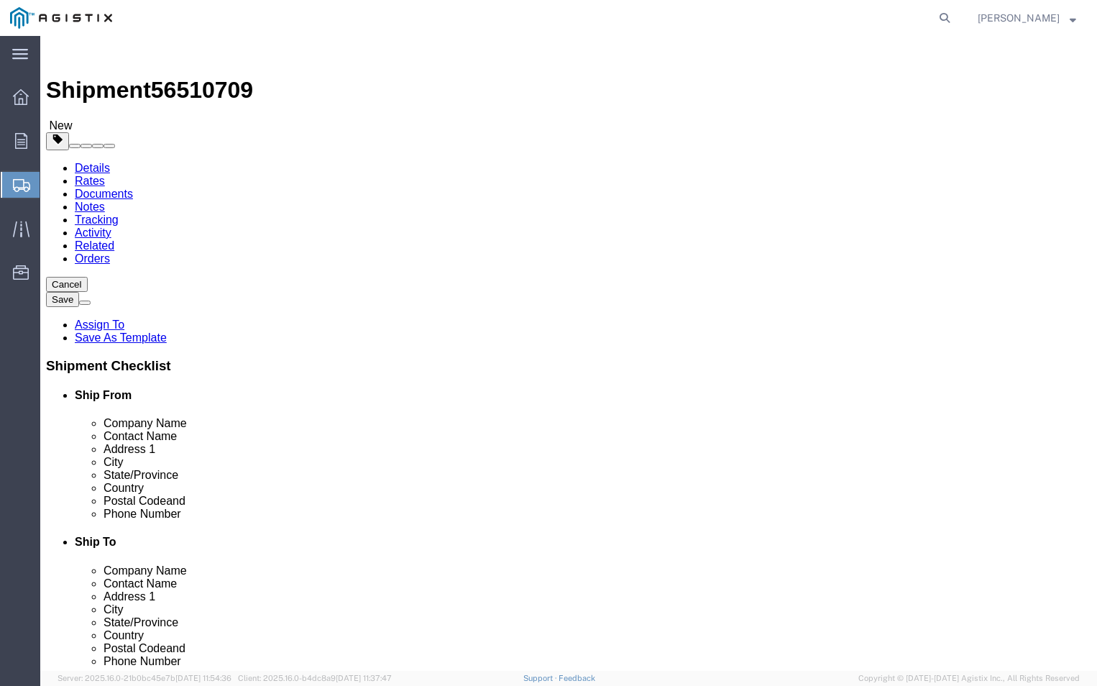
click div "Previous Continue"
click button "Previous"
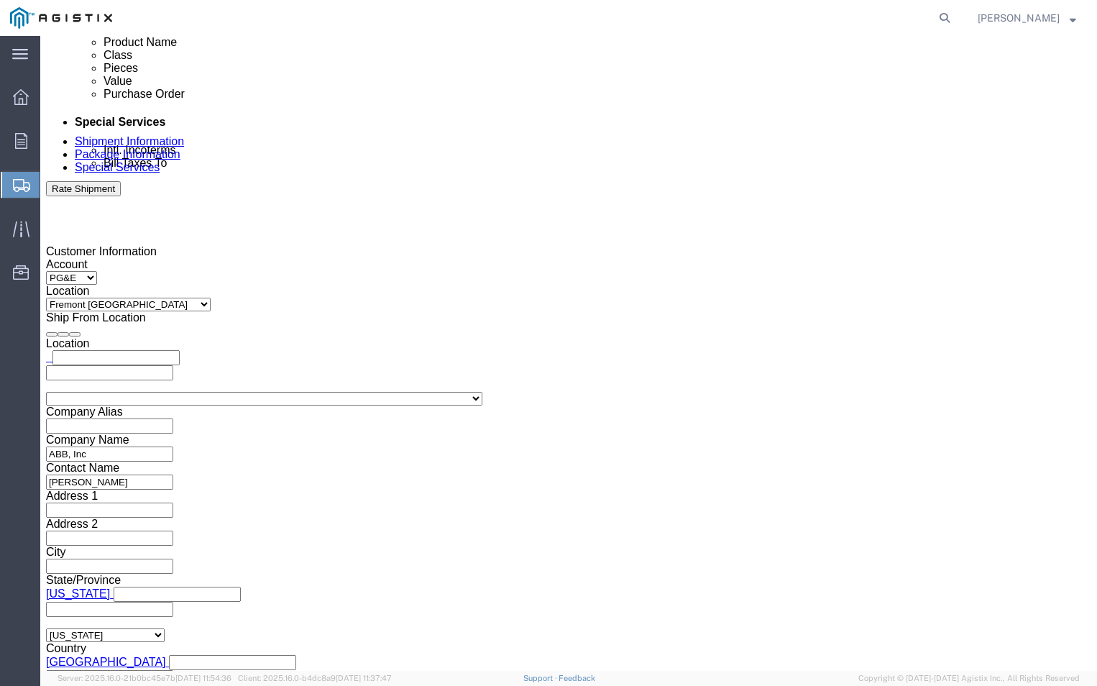
scroll to position [833, 0]
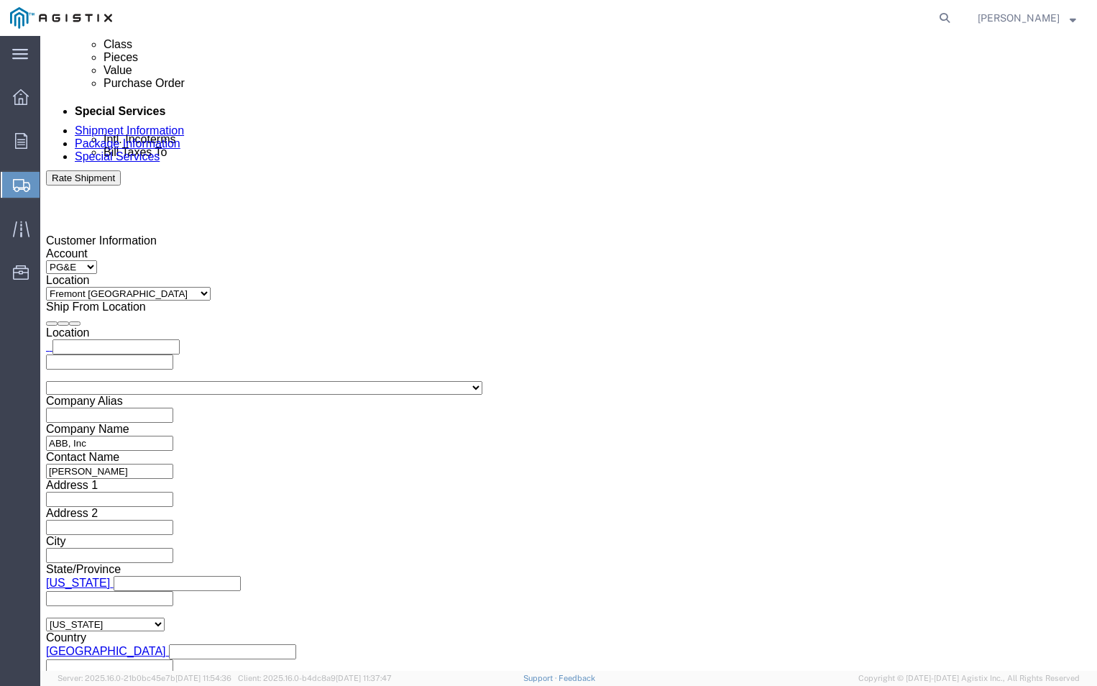
click button "Continue"
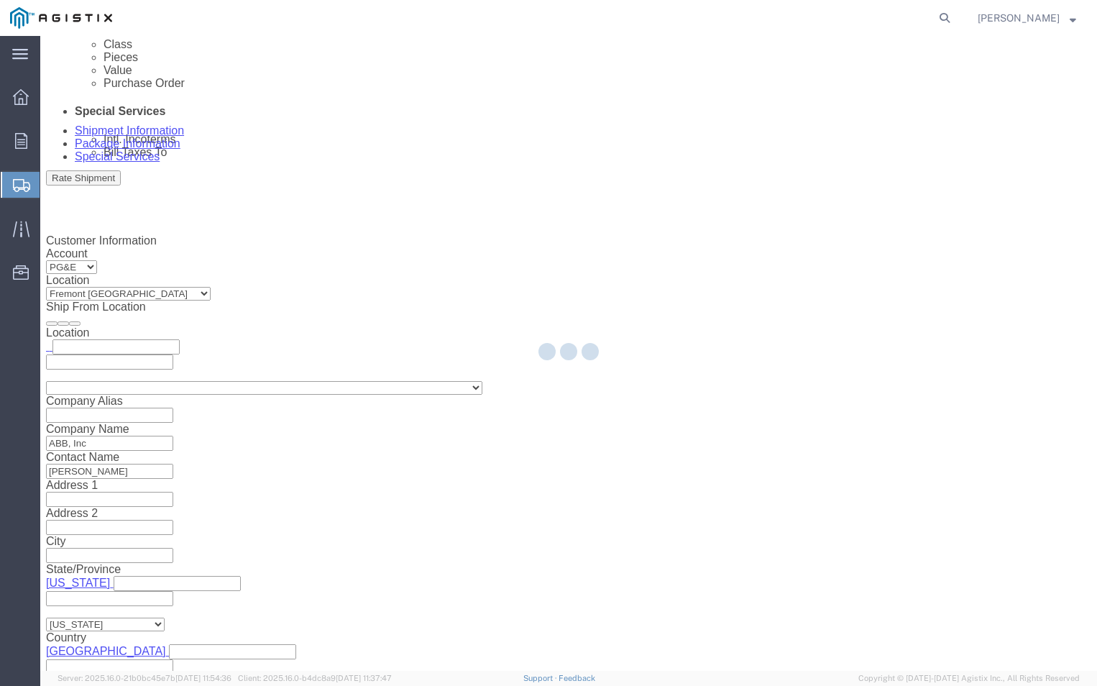
scroll to position [0, 0]
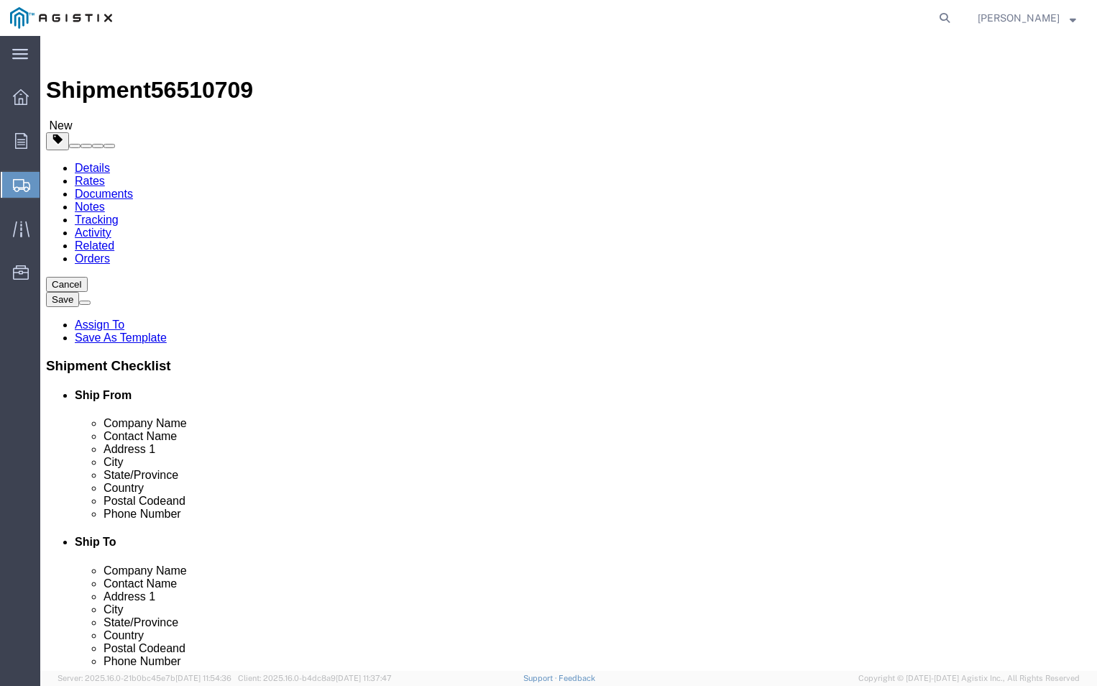
click select "Select Bulk Bundle(s) Cardboard Box(es) Carton(s) Crate(s) Drum(s) (Fiberboard)…"
select select "CRAT"
click select "Select Bulk Bundle(s) Cardboard Box(es) Carton(s) Crate(s) Drum(s) (Fiberboard)…"
click input "1"
type input "2"
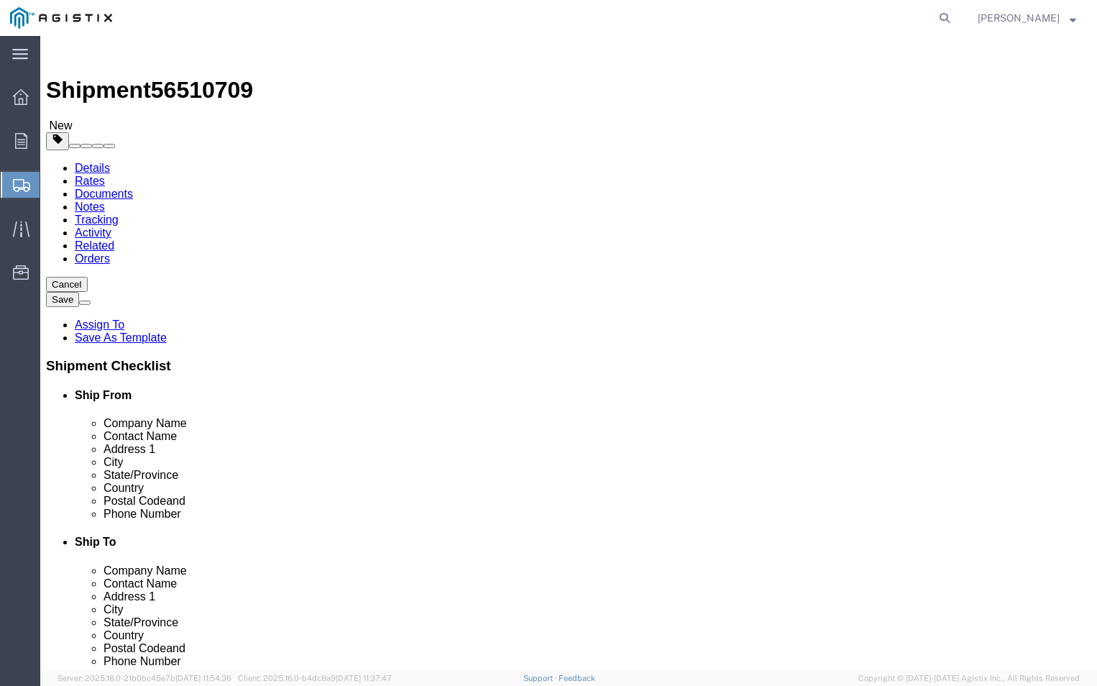
click input "text"
type input "20"
click input "text"
type input "42"
click input "text"
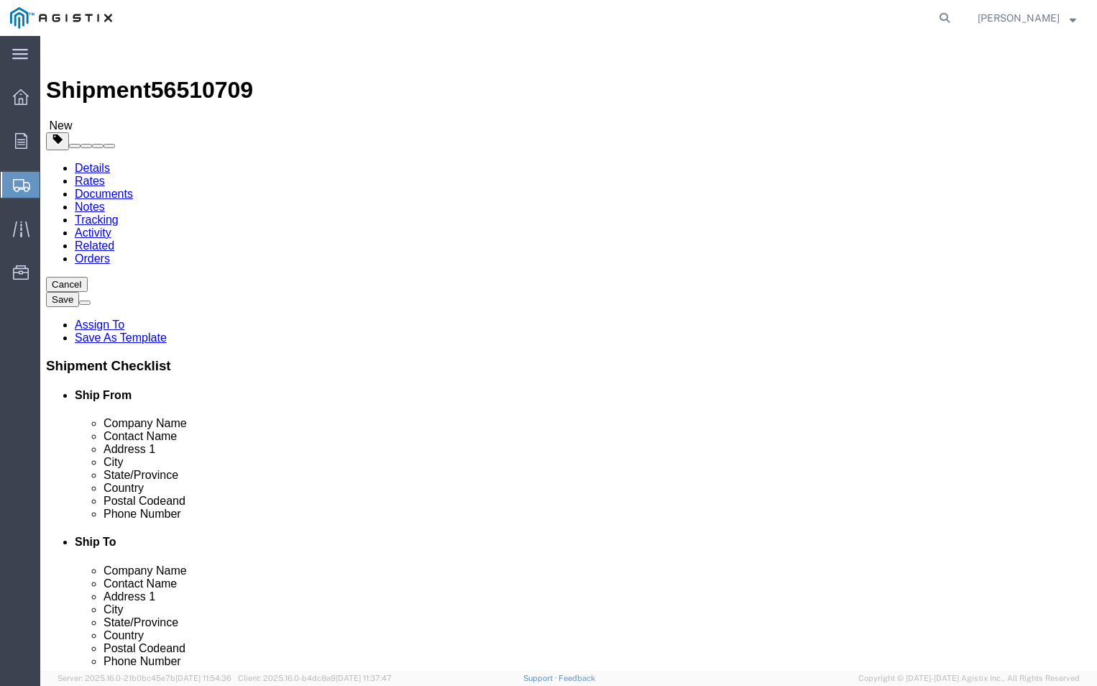
type input "25"
click ul
click input "0.00"
type input "0"
type input "404"
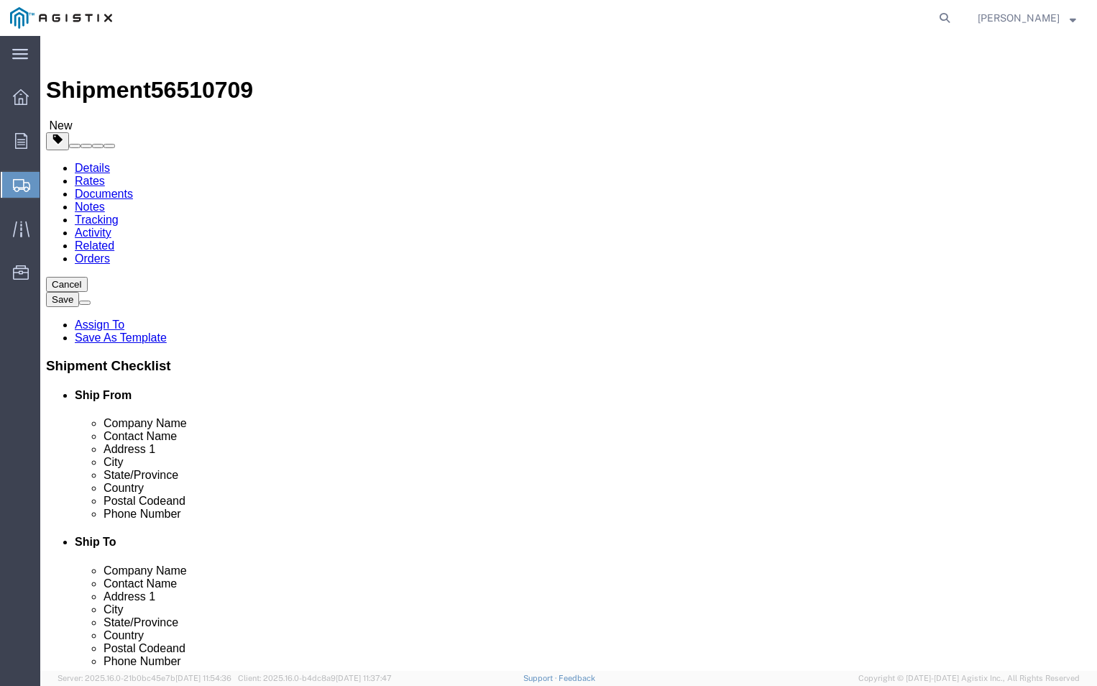
click div "Package Type Select Bulk Bundle(s) Cardboard Box(es) Carton(s) Crate(s) Drum(s)…"
click link "Add Content"
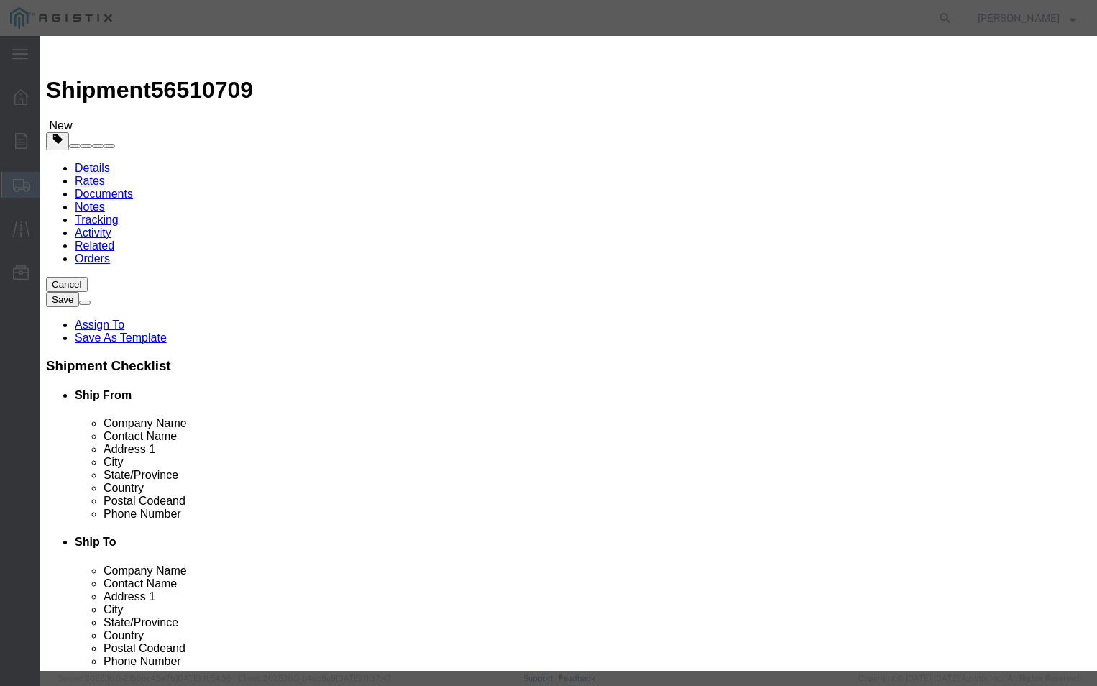
click input "text"
type input "PGEM250073"
click input "0"
type input "06"
click input "text"
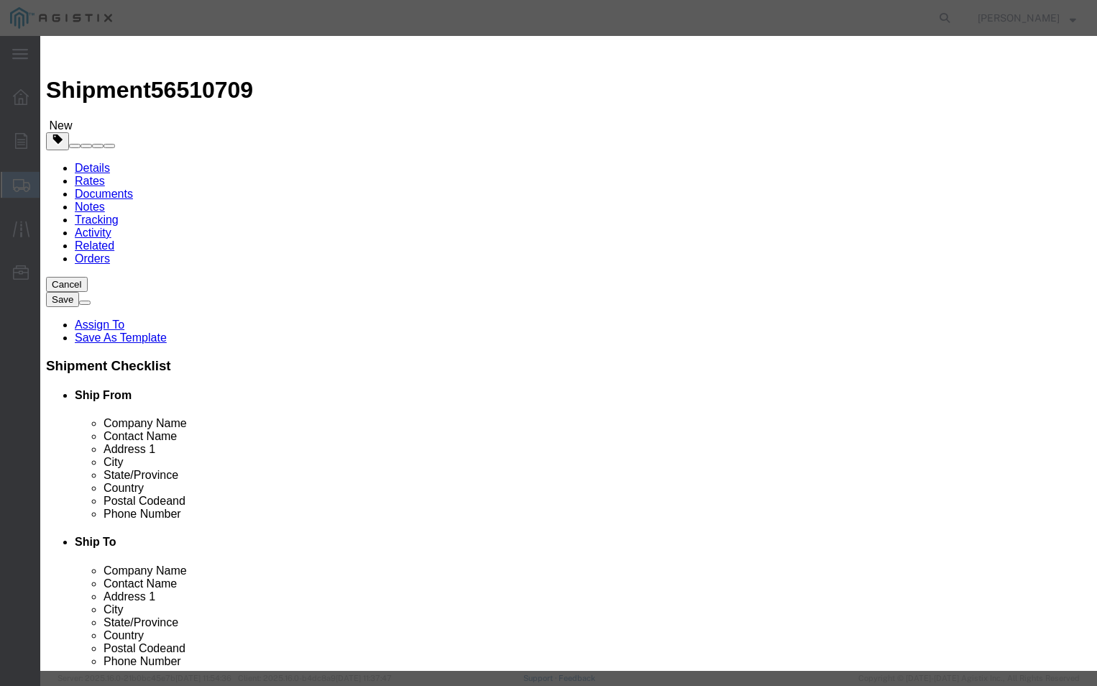
type input "800"
click select "Select 50 55 60 65 70 85 92.5 100 125 175 250 300 400"
select select "70"
click select "Select 50 55 60 65 70 85 92.5 100 125 175 250 300 400"
click textarea
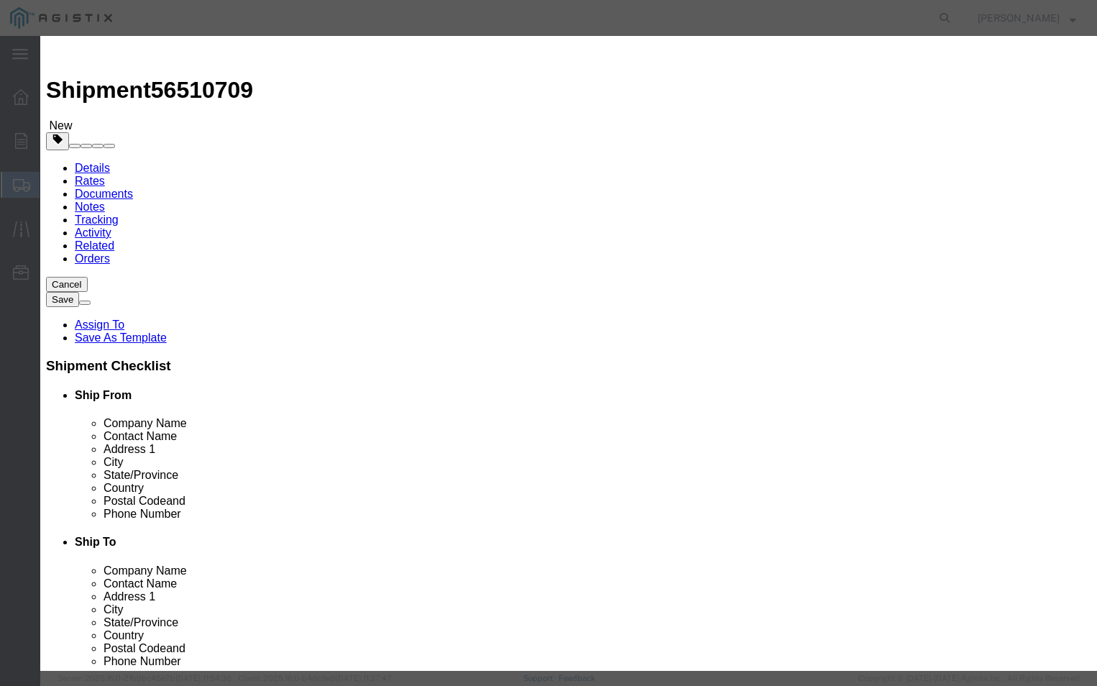
type textarea "PLEASE call [PHONE_NUMBER] before delivery"
click button "Save & Close"
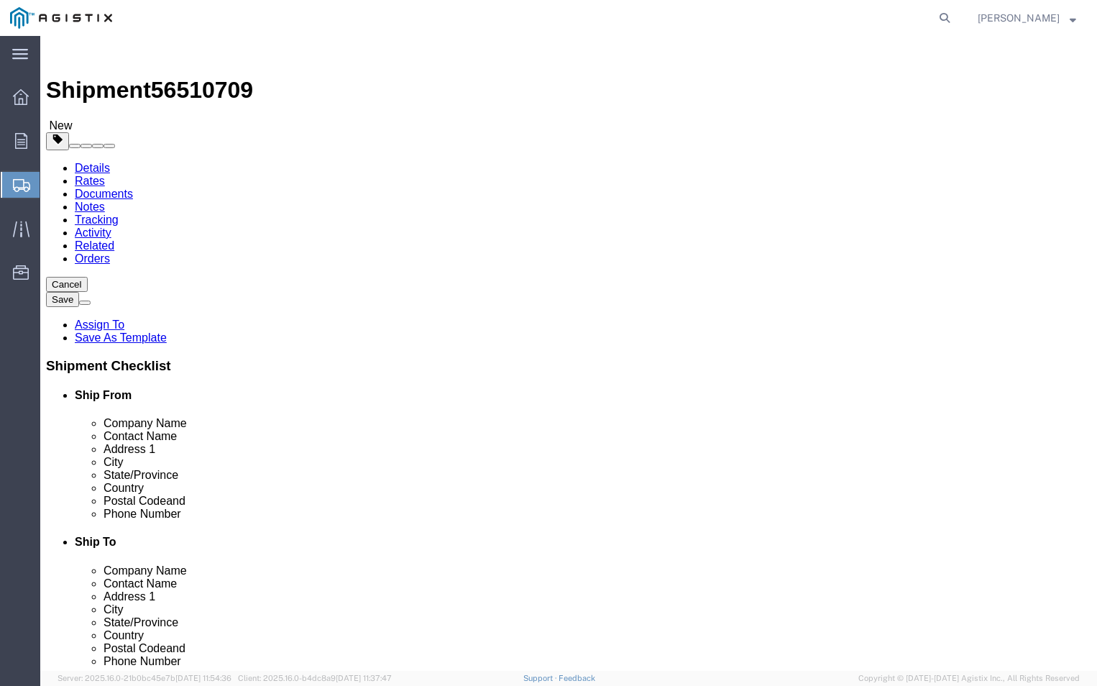
click button "Continue"
click button "Previous"
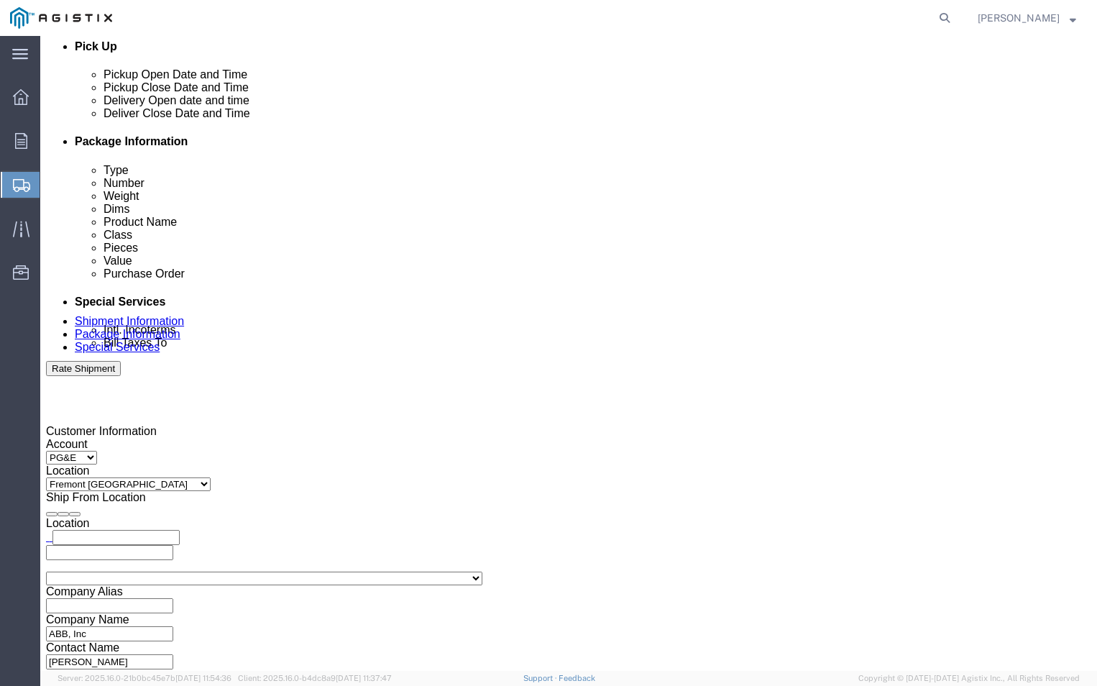
scroll to position [647, 0]
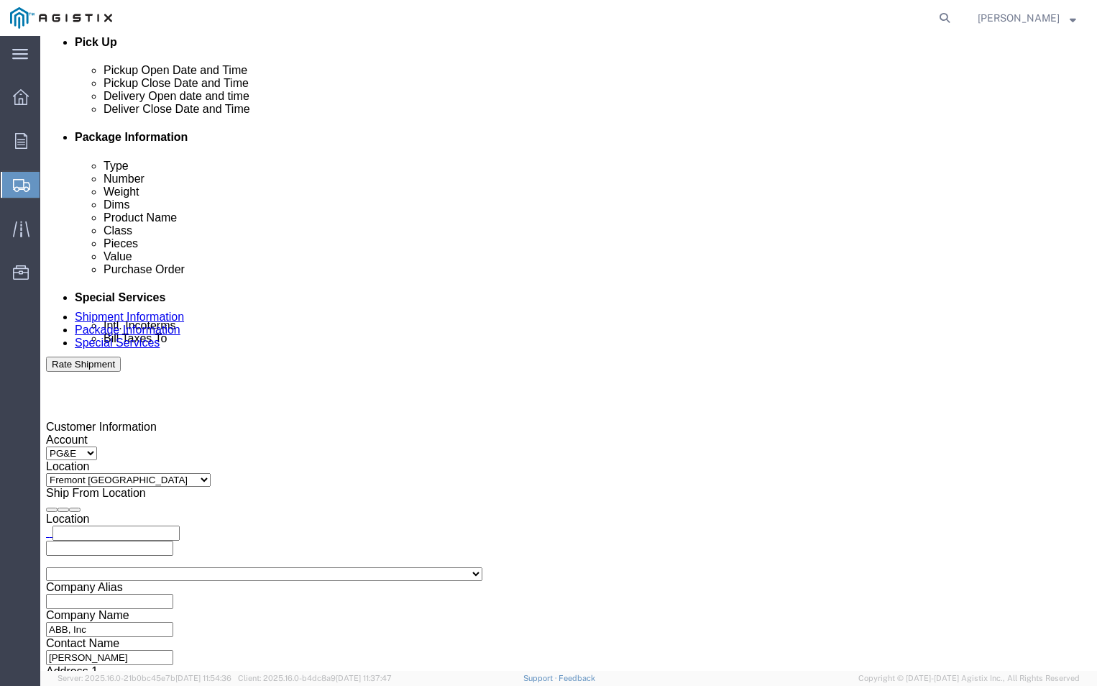
click div
click button "Apply"
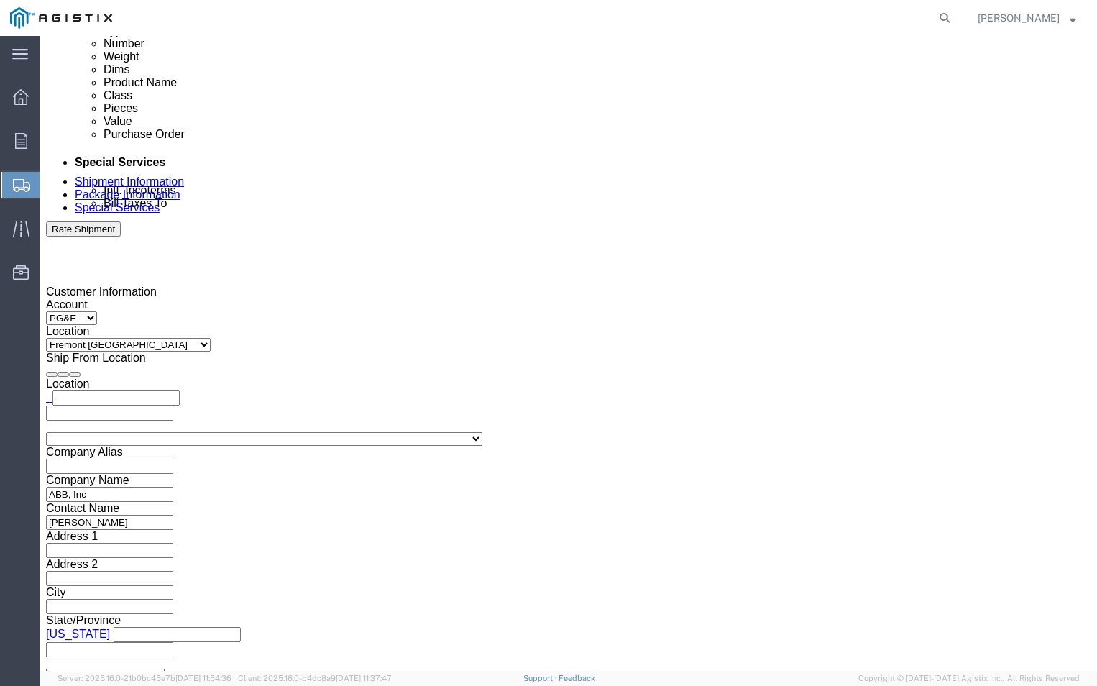
scroll to position [833, 0]
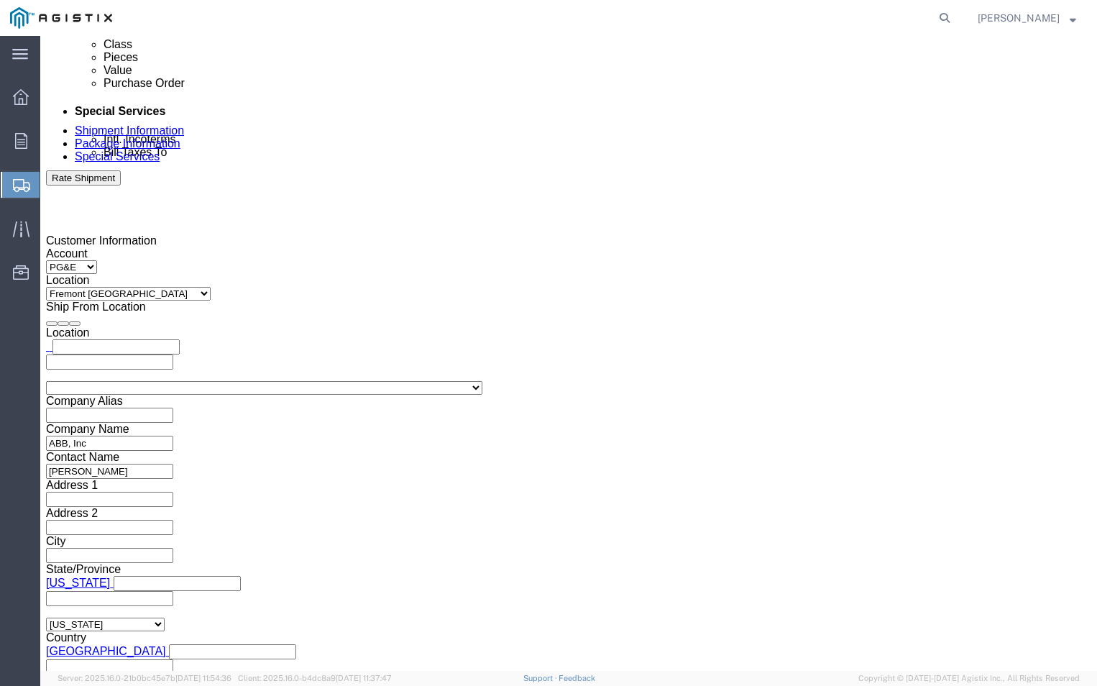
click button "Continue"
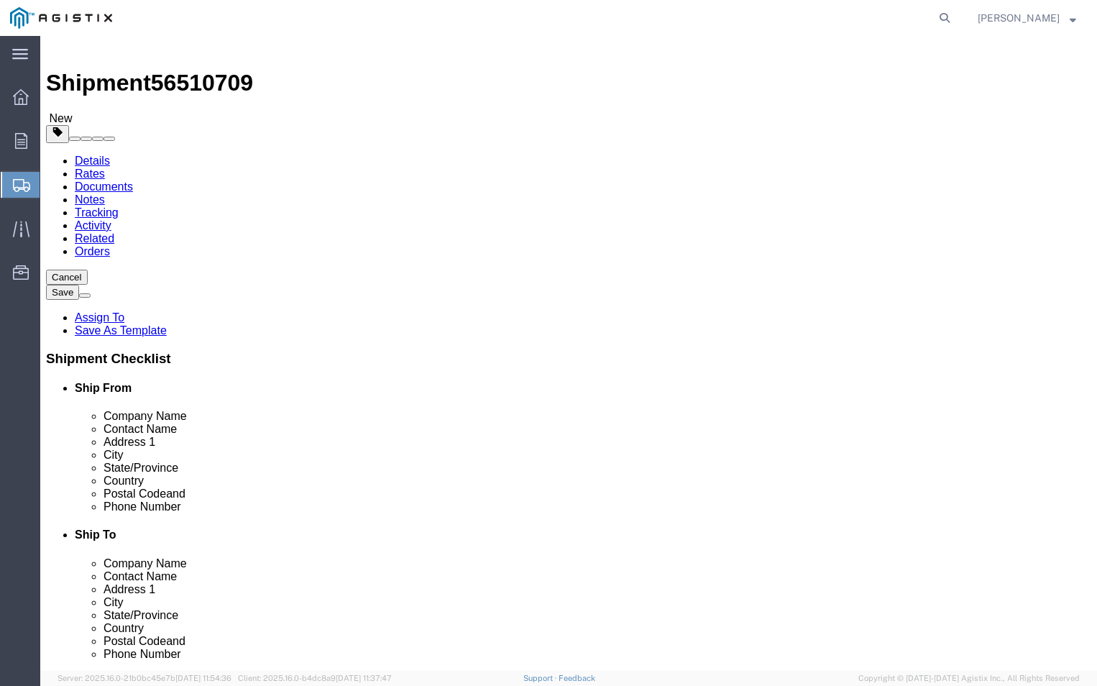
click p "PGEM250073"
click button "Continue"
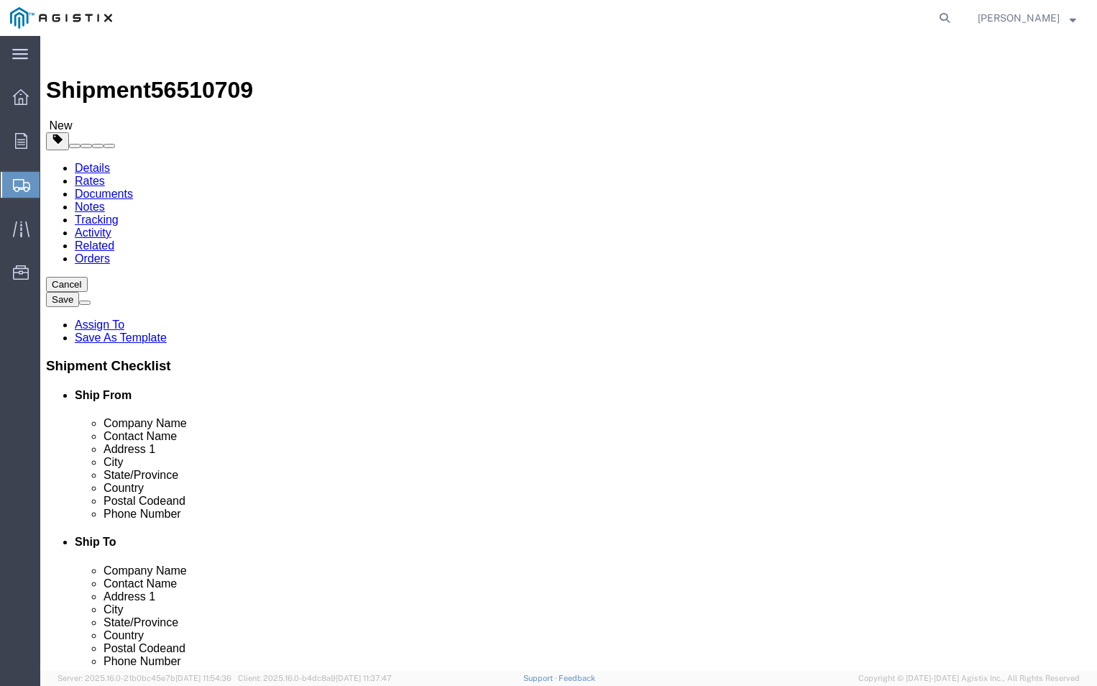
click input "text"
type input "[PERSON_NAME][EMAIL_ADDRESS][DOMAIN_NAME]"
click input "BOL"
checkbox input "true"
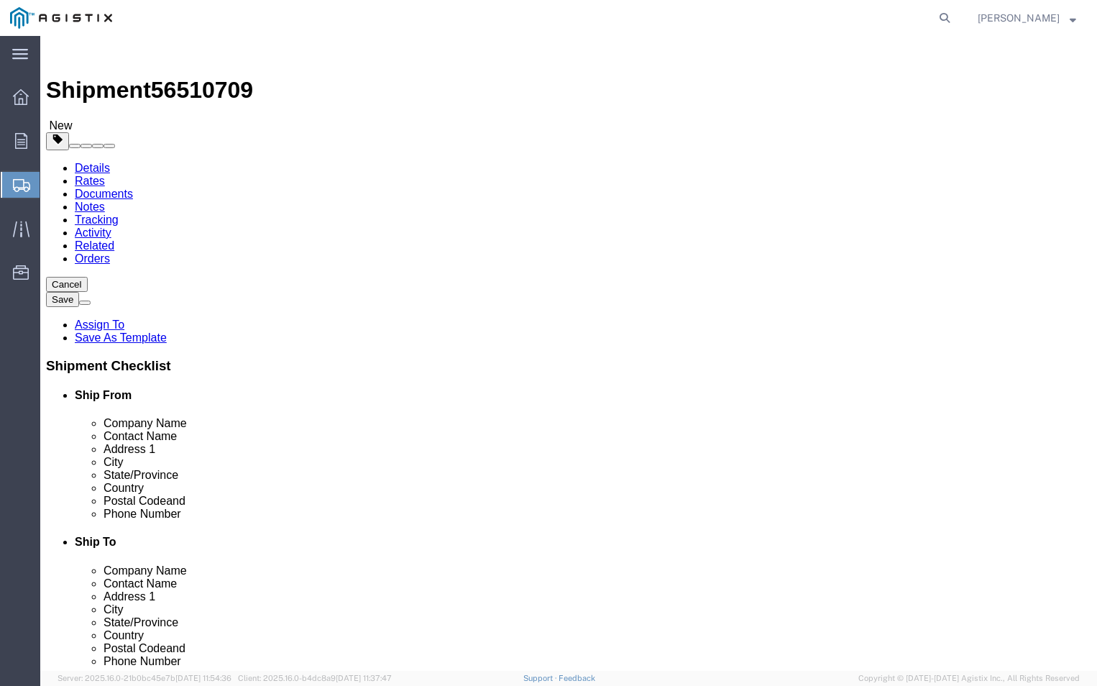
click input "Packing List"
checkbox input "true"
click button "Rate Shipment"
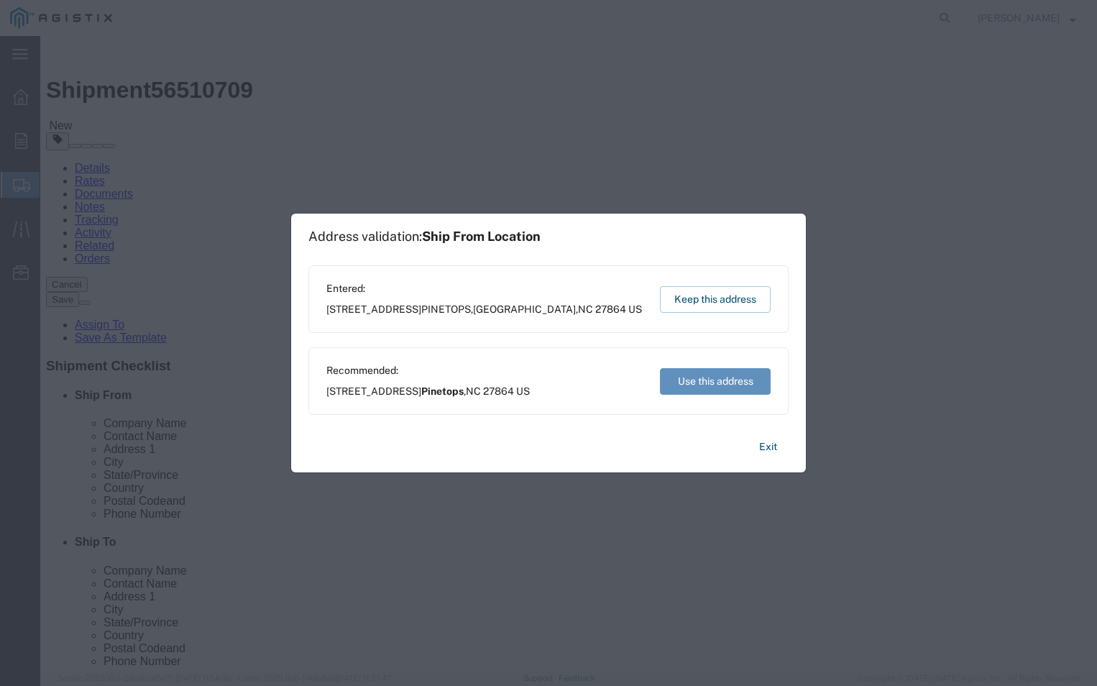
click at [729, 377] on button "Use this address" at bounding box center [715, 381] width 111 height 27
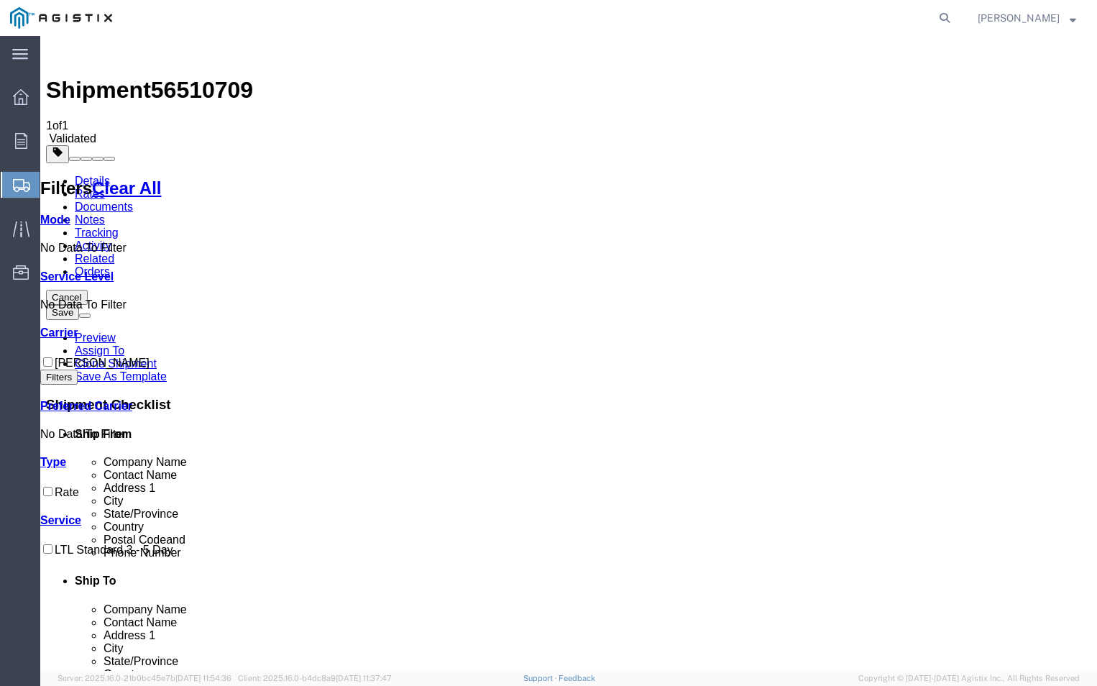
checkbox input "true"
